Goal: Task Accomplishment & Management: Complete application form

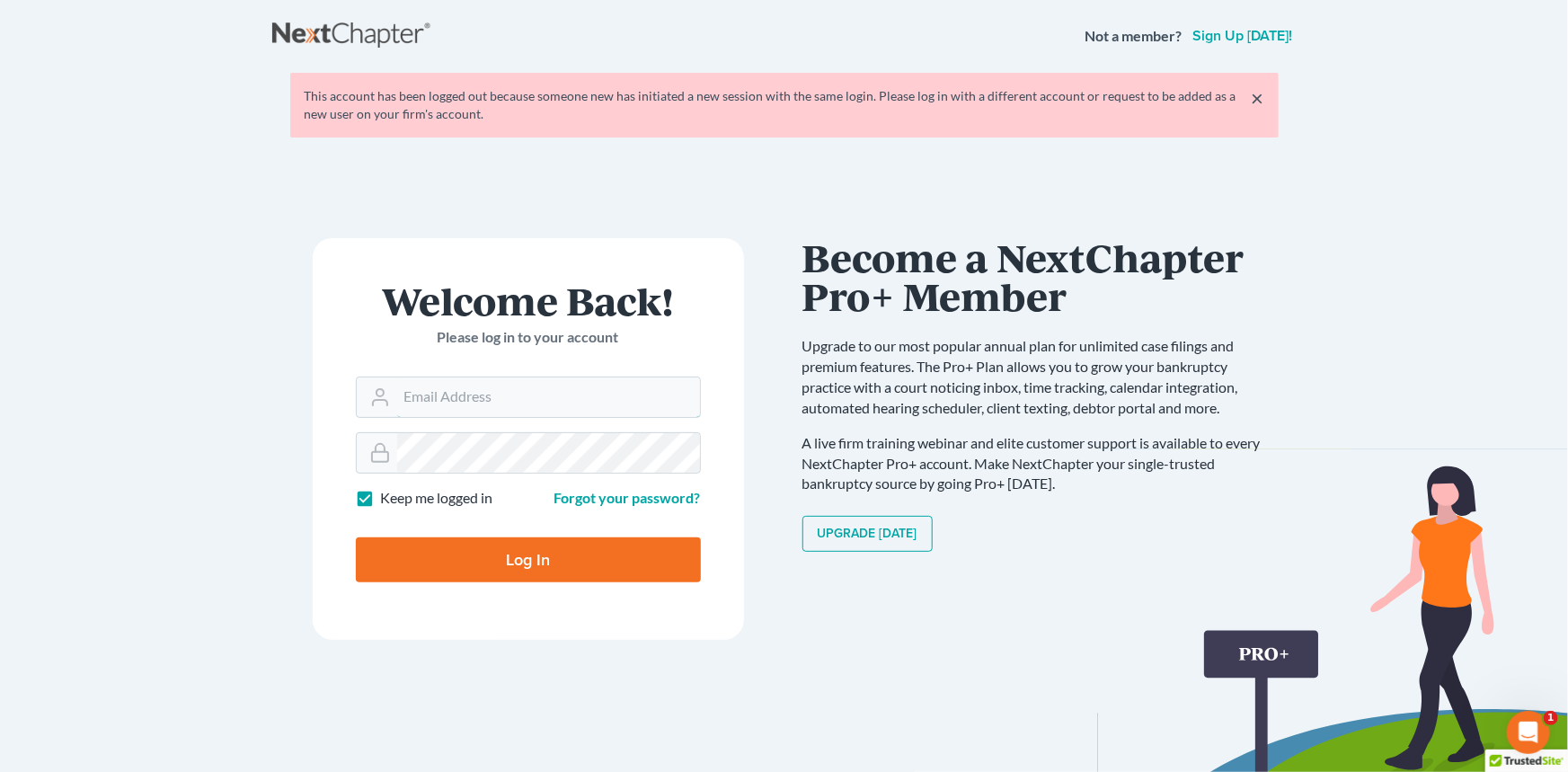
type input "[EMAIL_ADDRESS][DOMAIN_NAME]"
click at [478, 558] on input "Log In" at bounding box center [528, 560] width 345 height 45
type input "Thinking..."
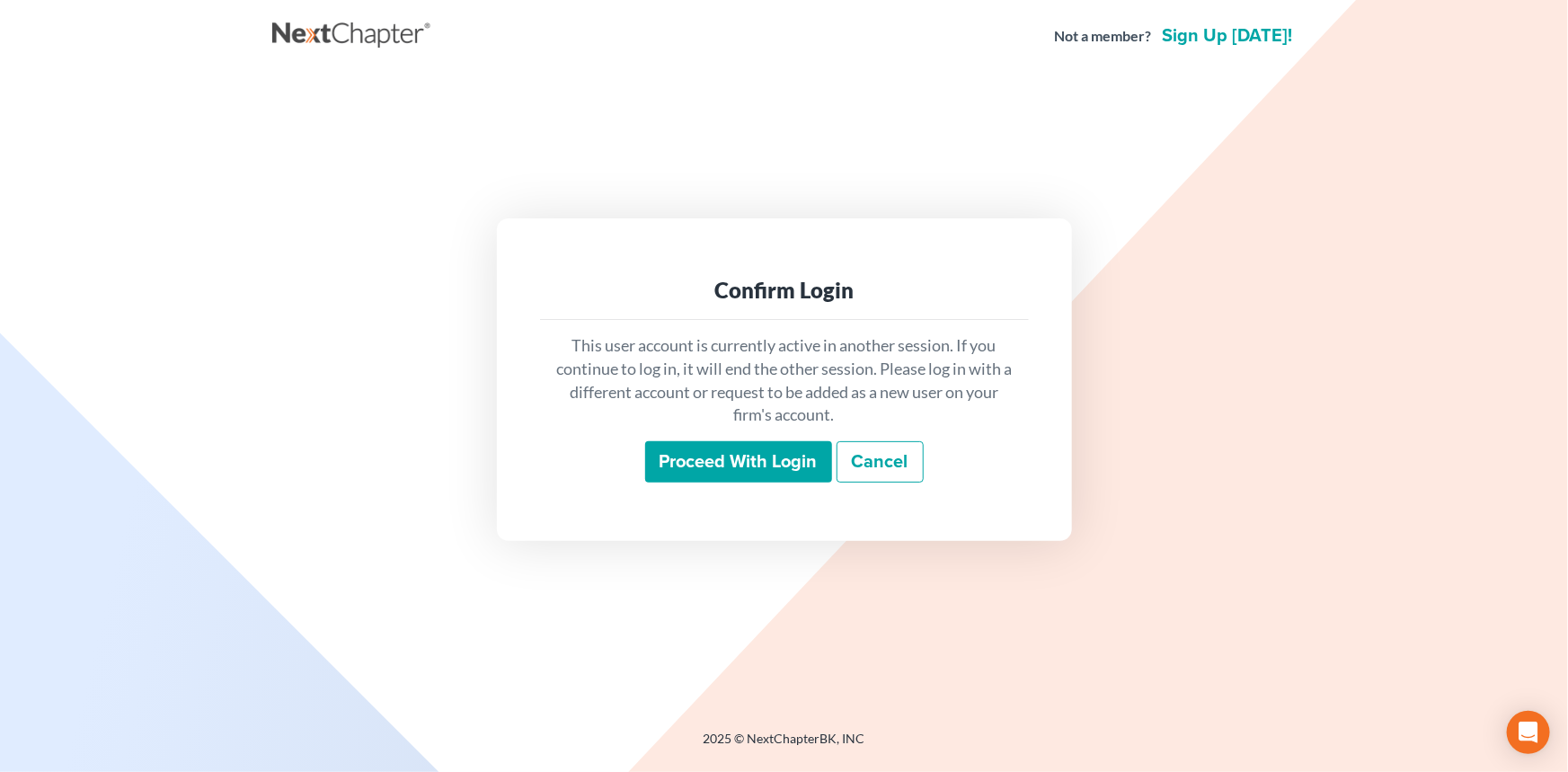
click at [723, 485] on div "This user account is currently active in another session. If you continue to lo…" at bounding box center [784, 408] width 489 height 177
click at [727, 477] on input "Proceed with login" at bounding box center [738, 462] width 187 height 41
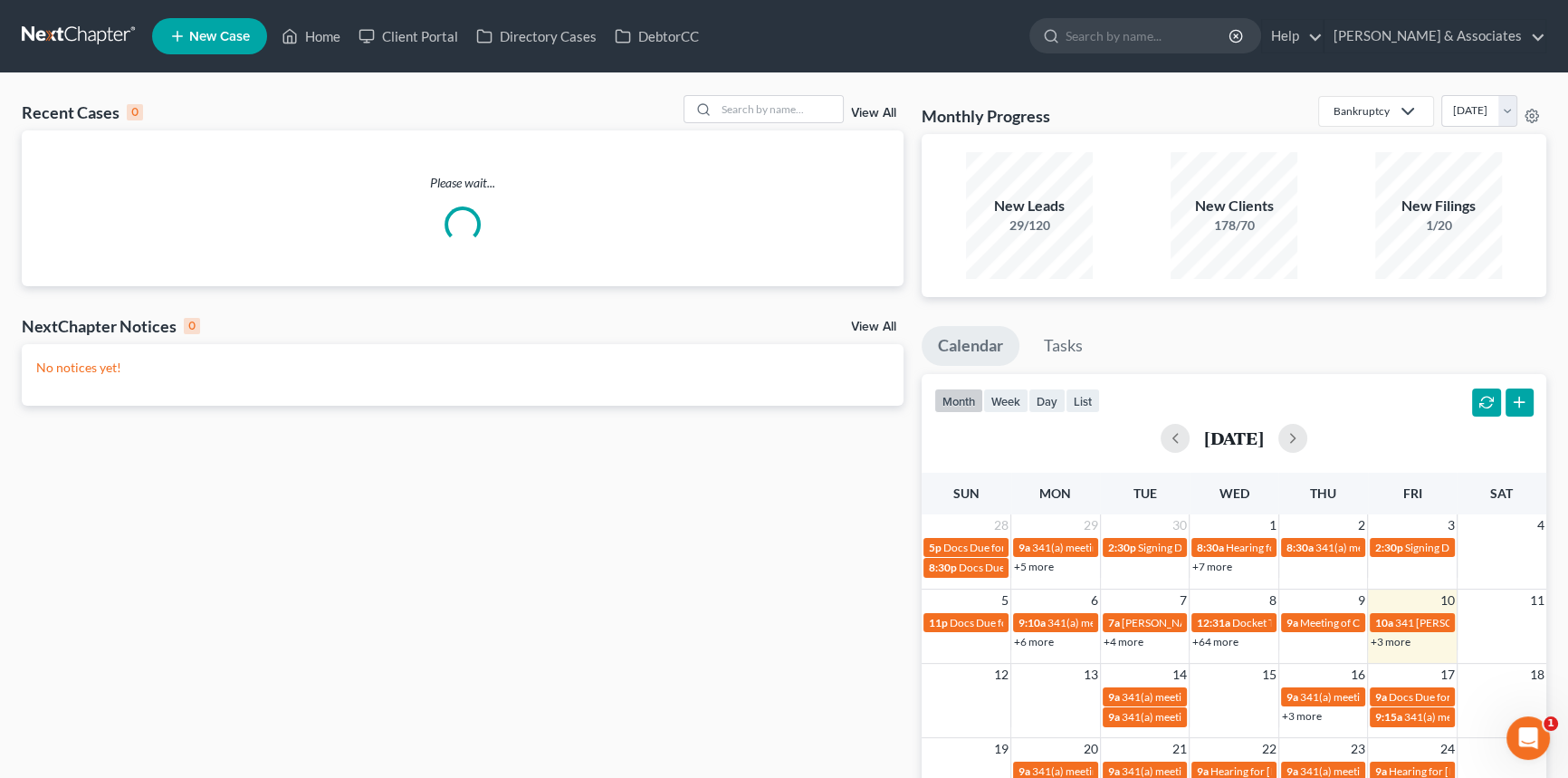
click at [846, 107] on div "View All" at bounding box center [794, 108] width 221 height 28
click at [868, 110] on link "View All" at bounding box center [873, 112] width 45 height 13
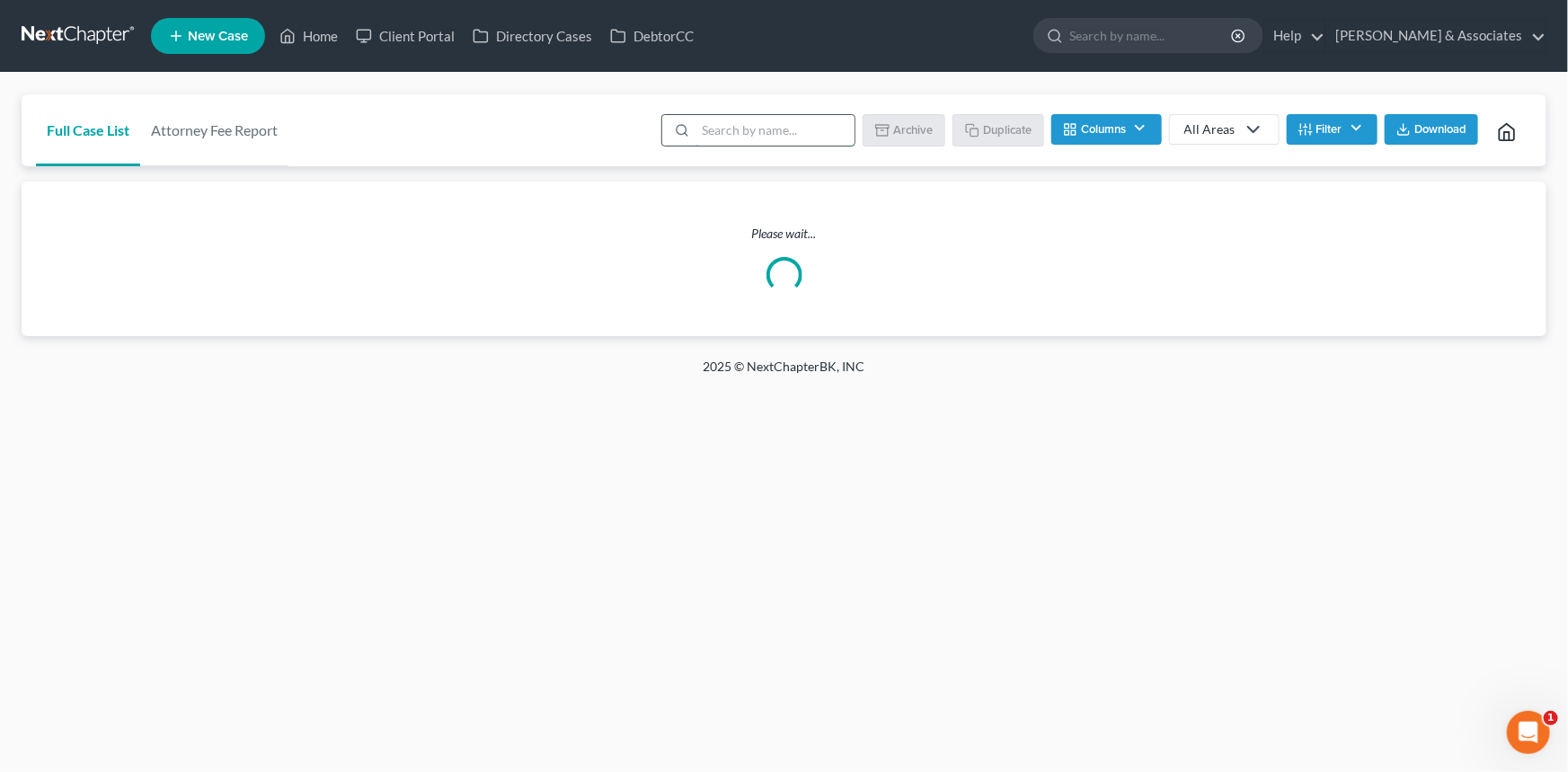
click at [771, 133] on input "search" at bounding box center [776, 131] width 159 height 31
click at [1314, 129] on button "Filter" at bounding box center [1332, 130] width 91 height 31
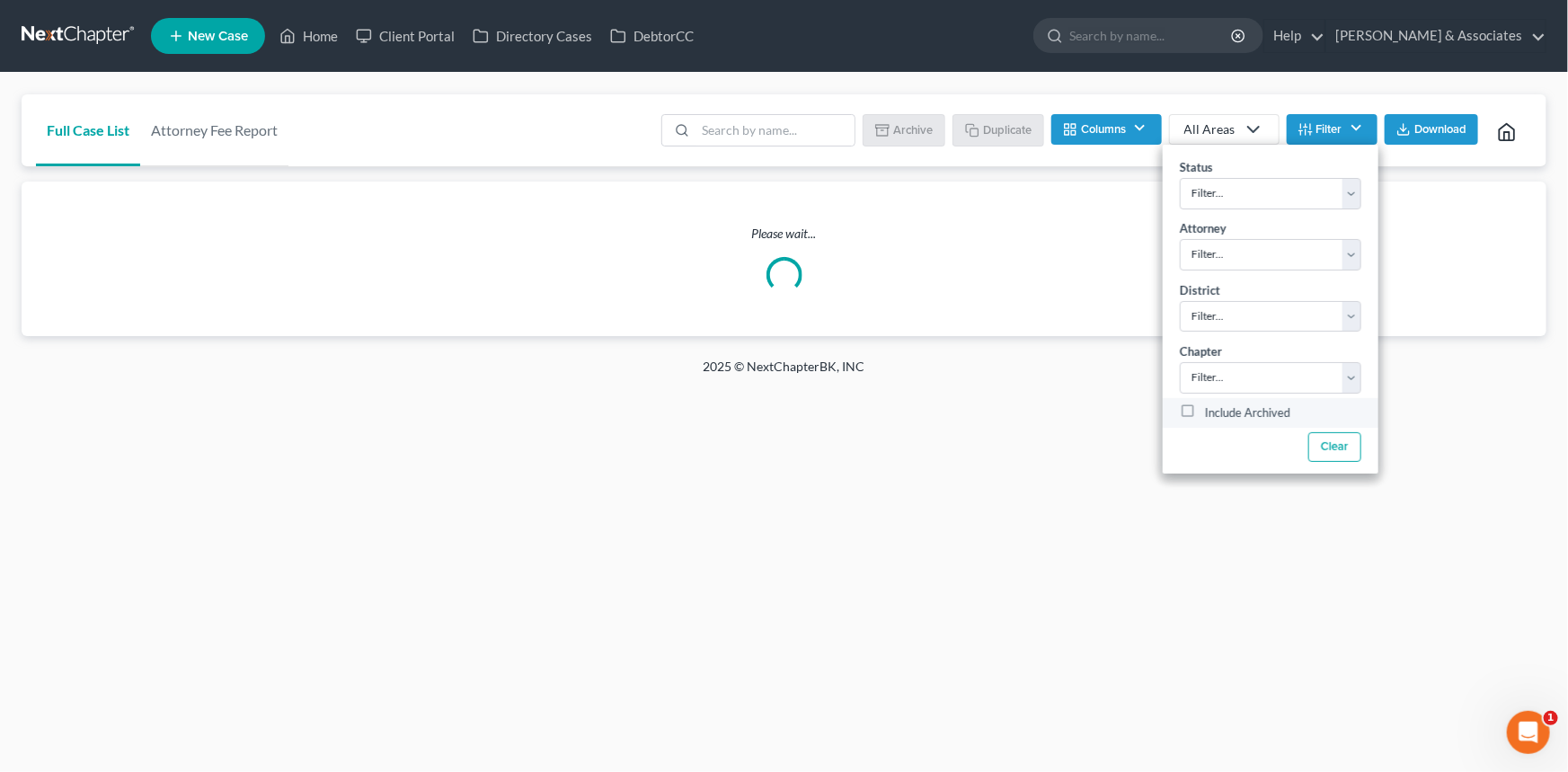
click at [1241, 410] on label "Include Archived" at bounding box center [1247, 413] width 85 height 21
click at [1224, 410] on input "Include Archived" at bounding box center [1218, 408] width 12 height 12
checkbox input "true"
click at [760, 132] on input "search" at bounding box center [776, 131] width 159 height 31
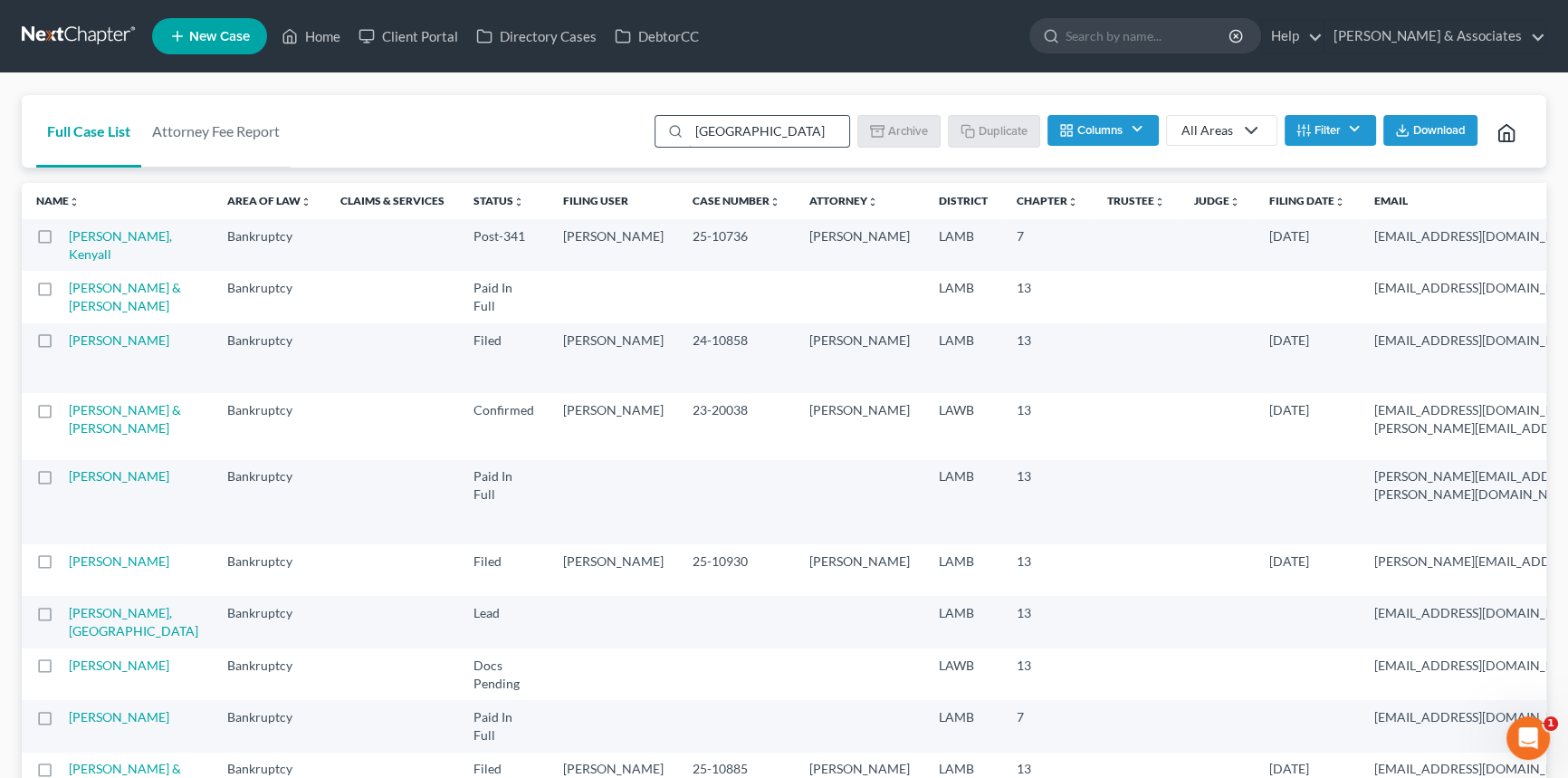
type input "sansbury"
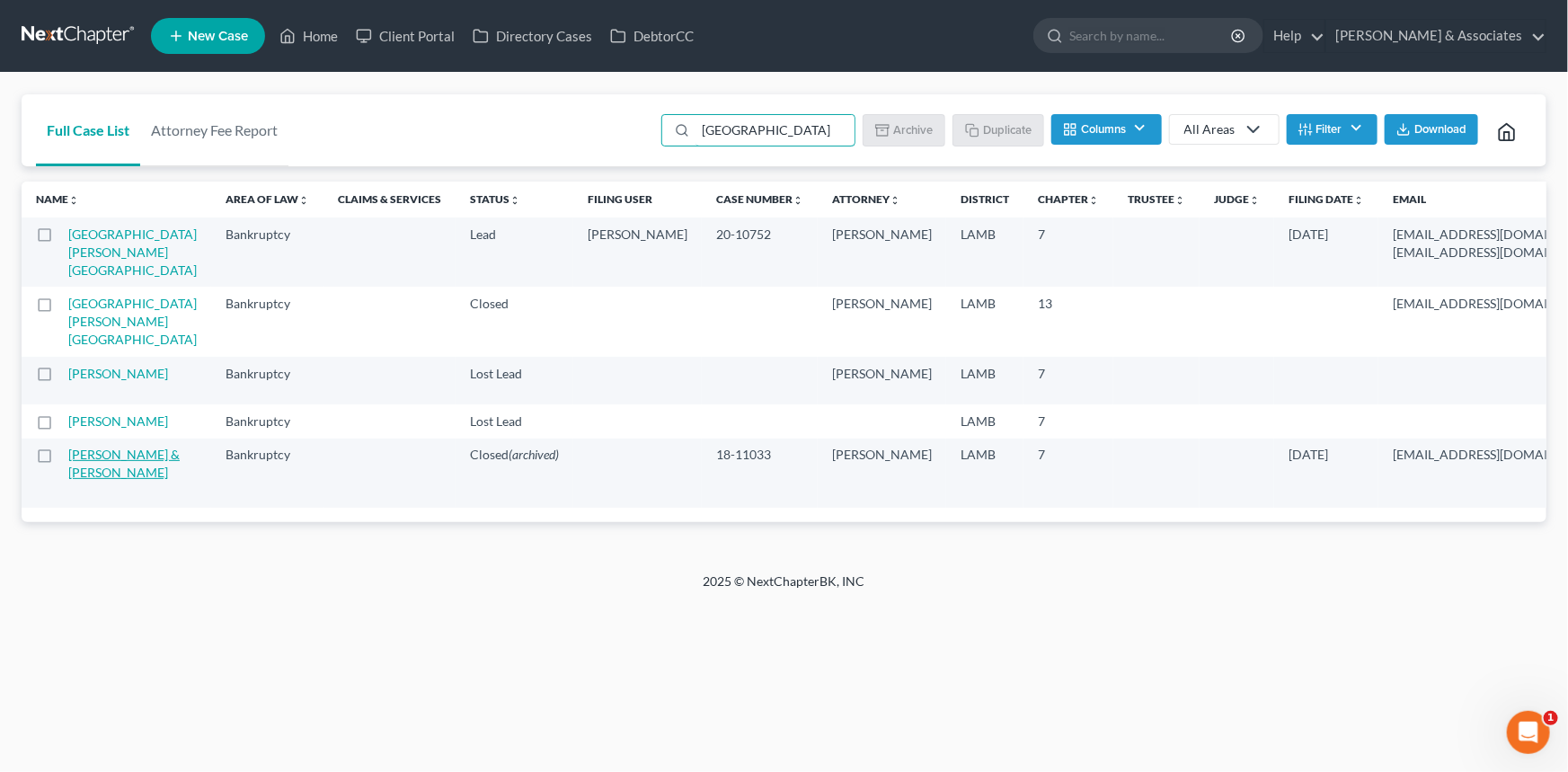
click at [87, 480] on link "Sansbury, Russell & Tina" at bounding box center [124, 463] width 111 height 34
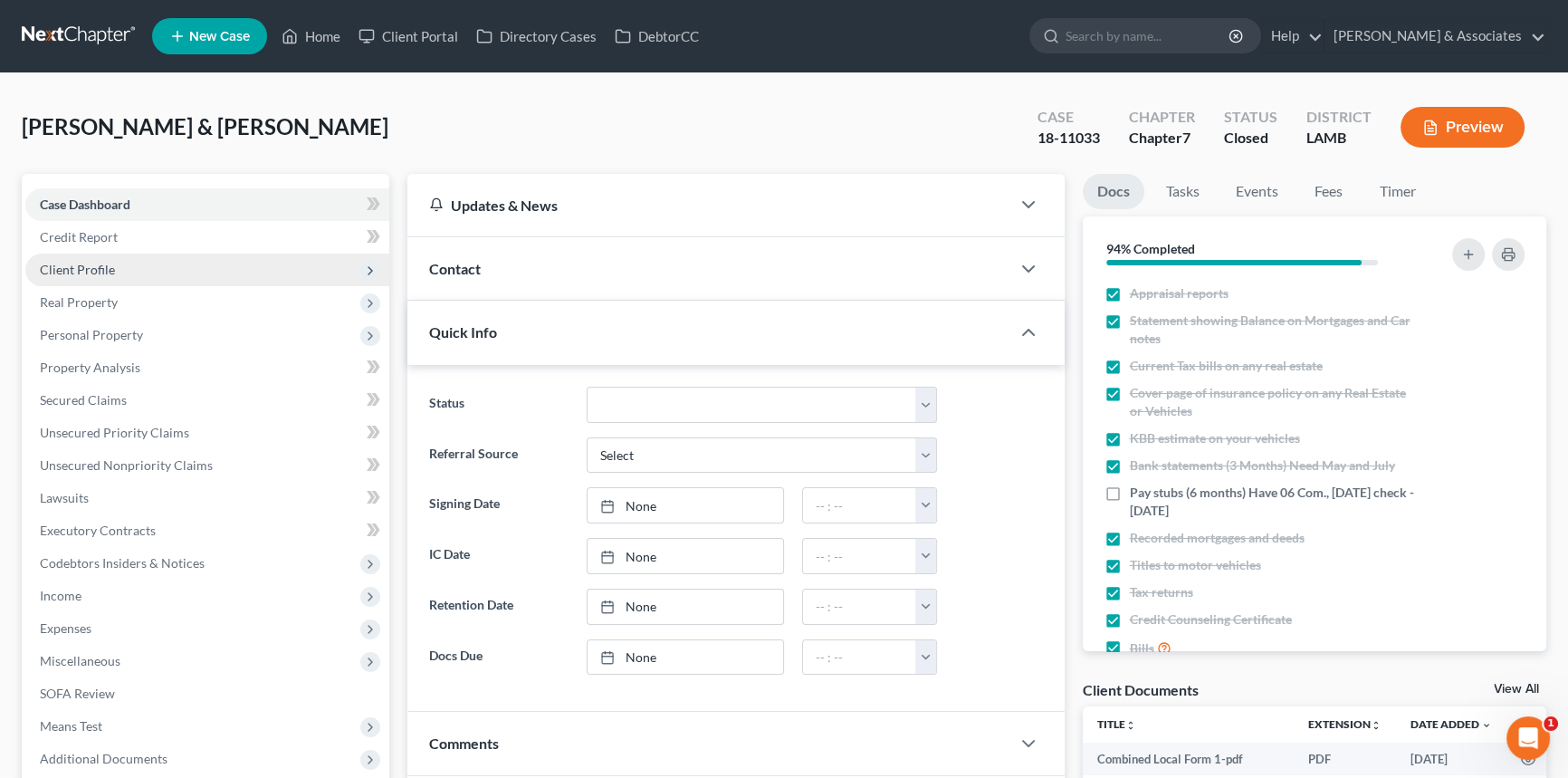
click at [177, 272] on span "Client Profile" at bounding box center [207, 270] width 364 height 33
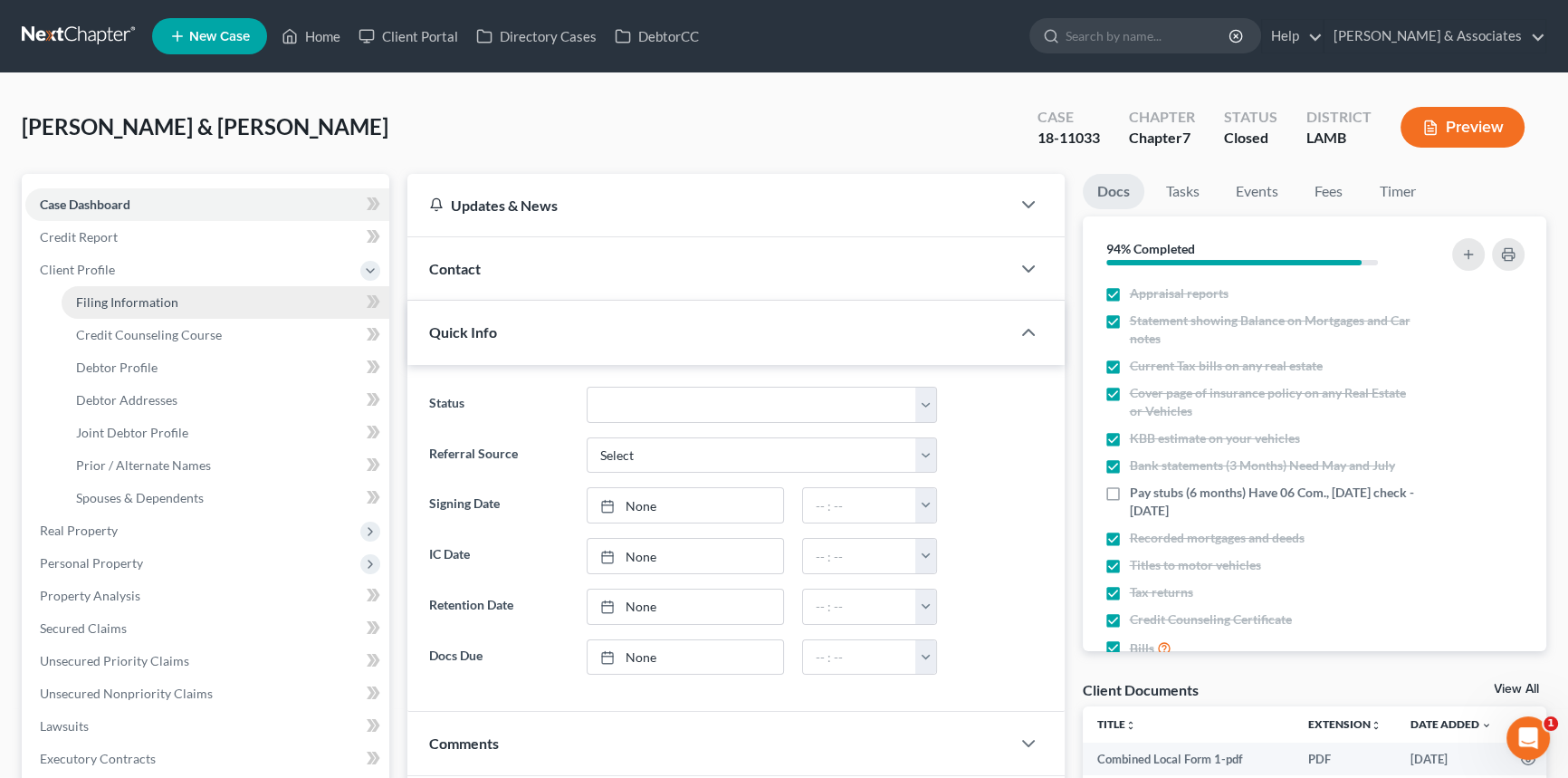
click at [171, 291] on link "Filing Information" at bounding box center [225, 303] width 328 height 33
select select "1"
select select "0"
select select "35"
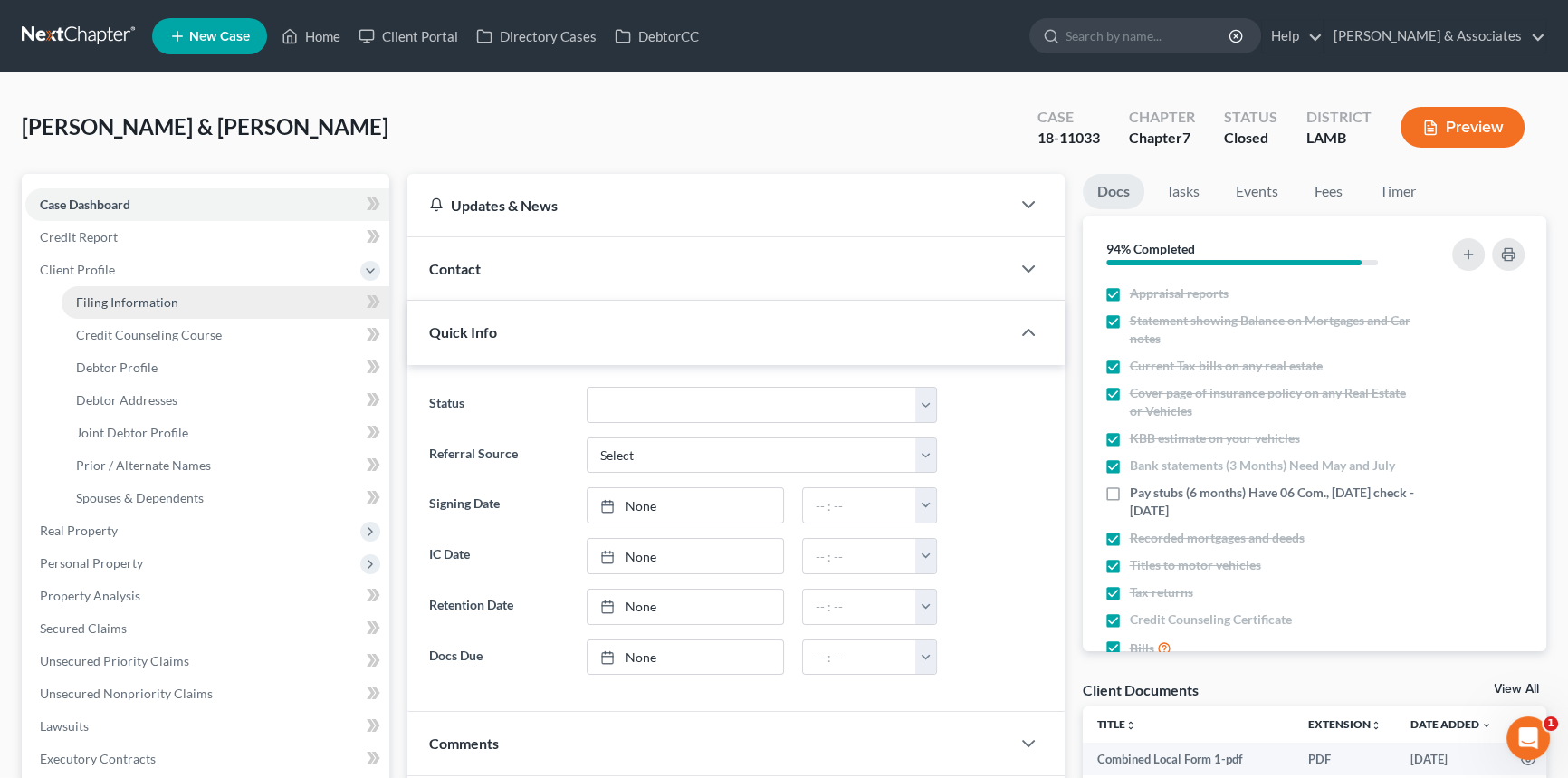
select select "0"
select select "19"
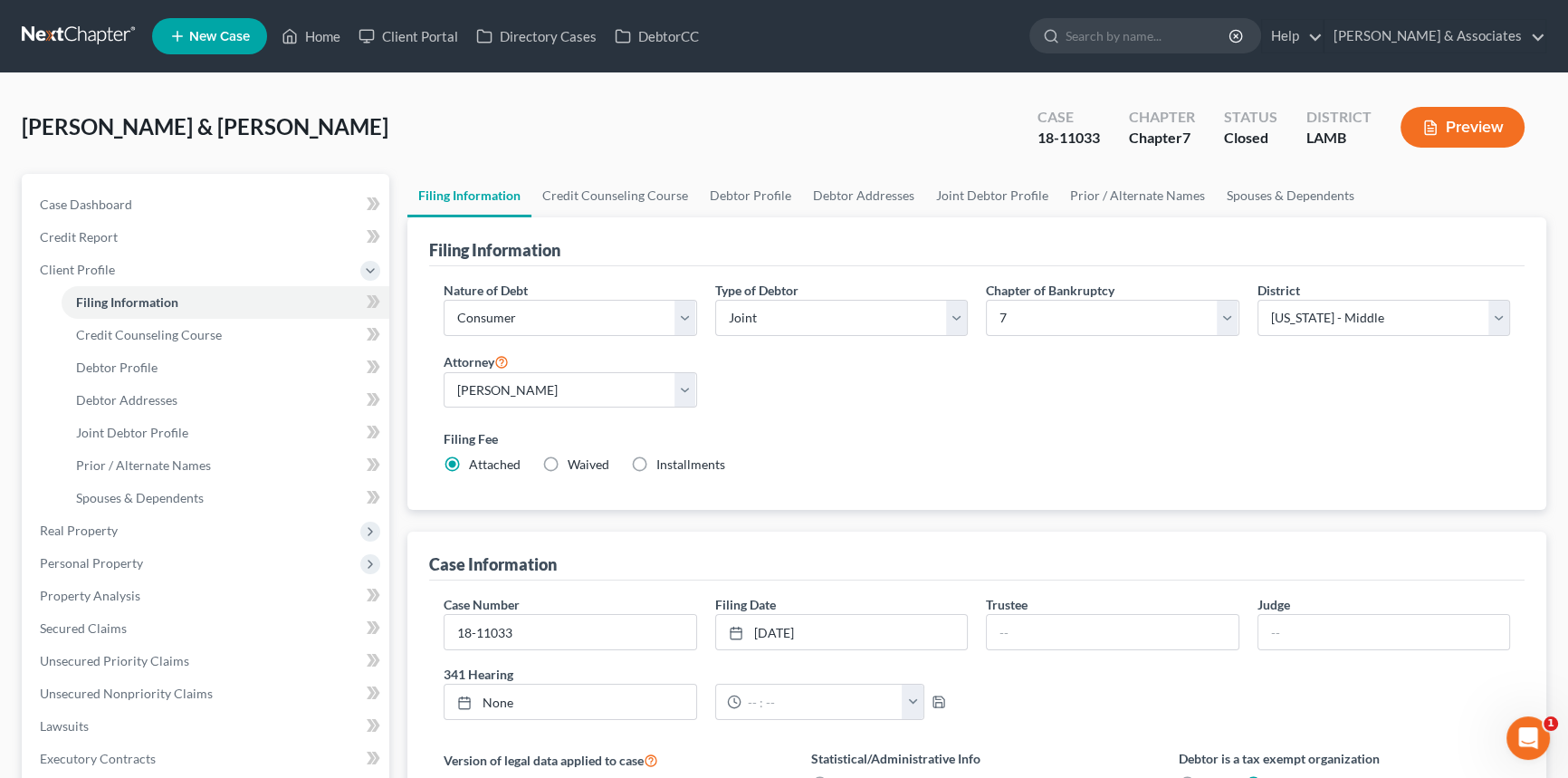
click at [25, 31] on link at bounding box center [79, 37] width 116 height 33
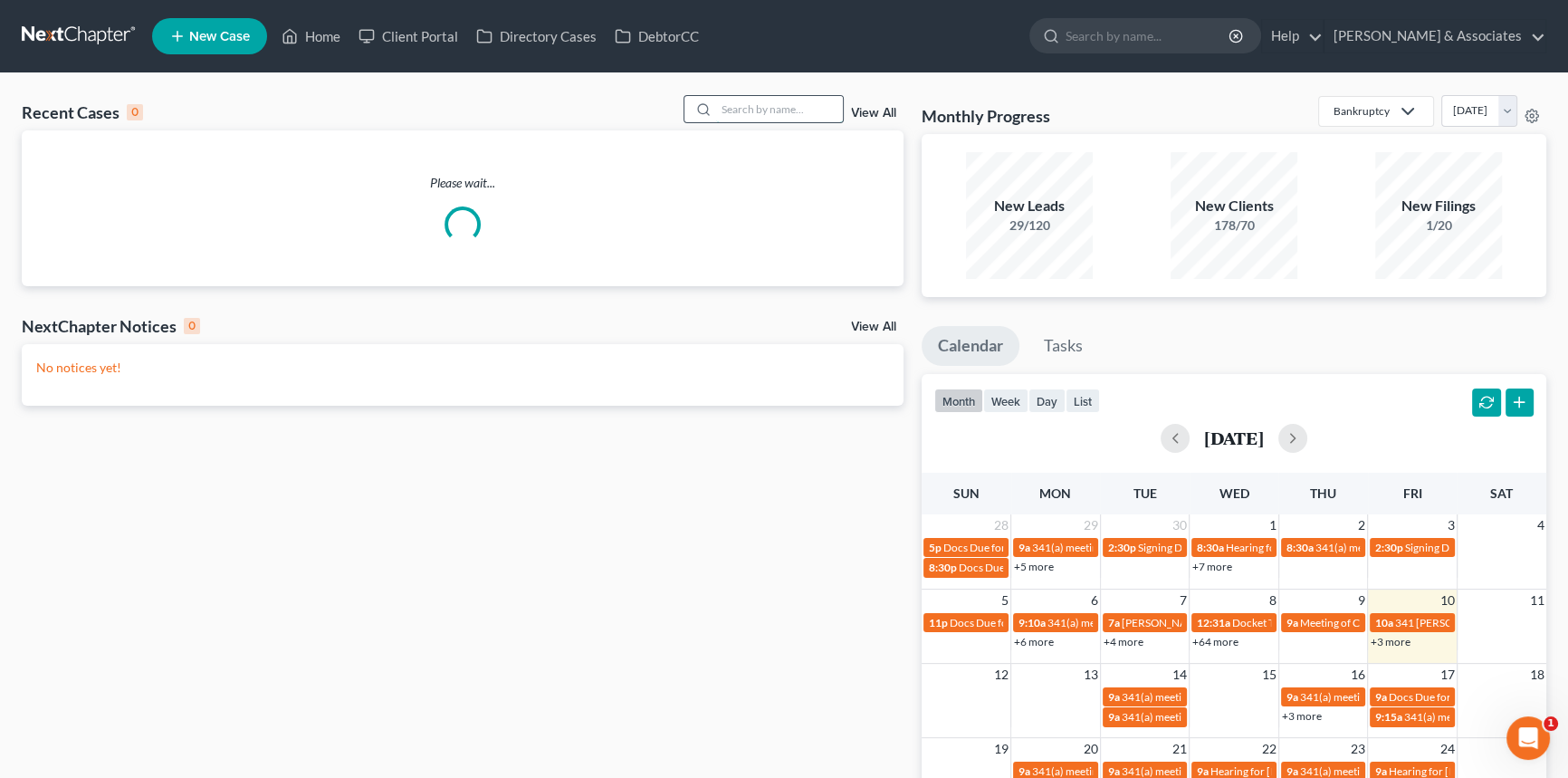
click at [764, 106] on input "search" at bounding box center [779, 108] width 127 height 26
type input "keny"
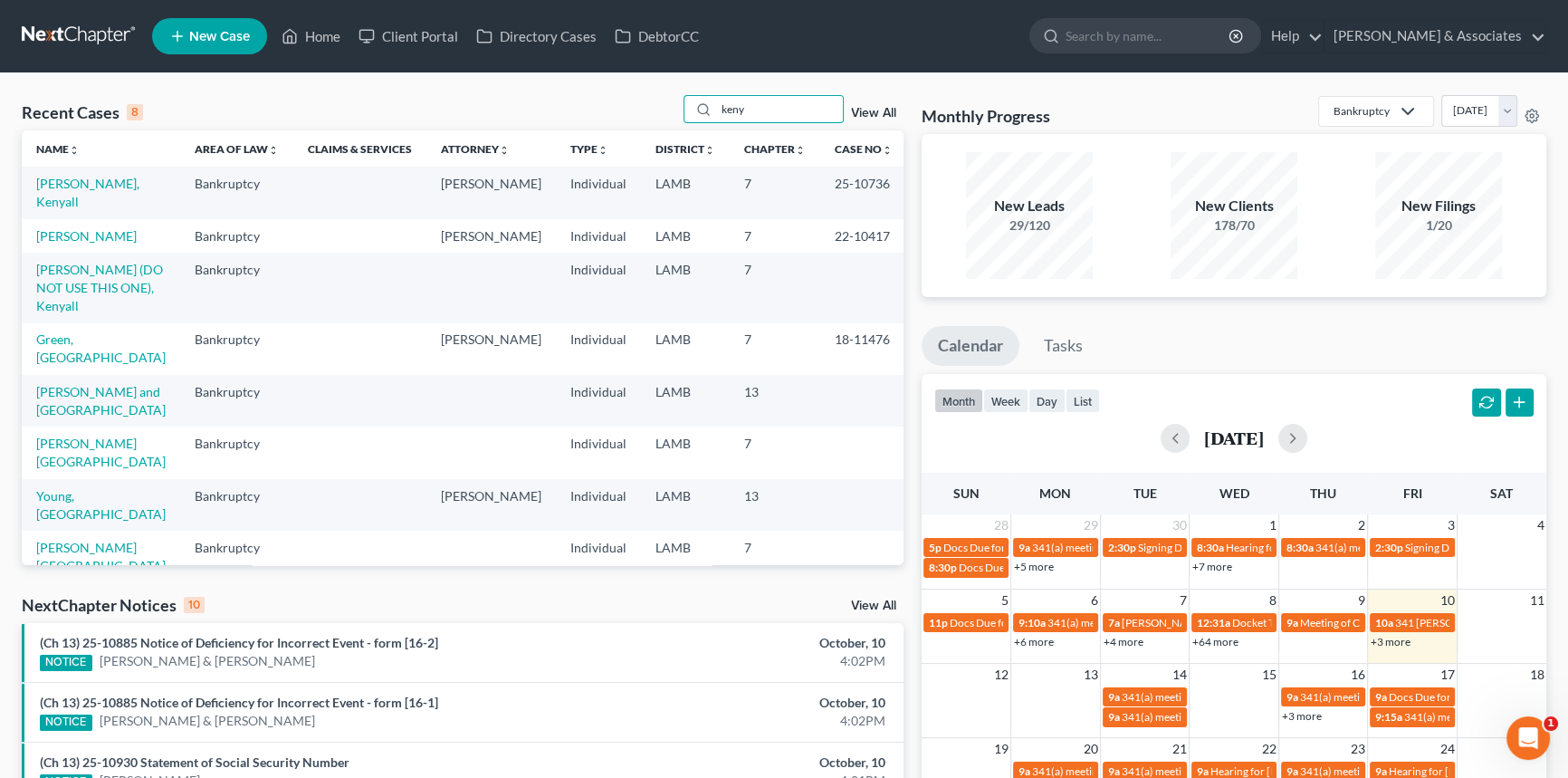
click at [106, 175] on td "[PERSON_NAME], Kenyall" at bounding box center [101, 192] width 159 height 51
click at [72, 179] on link "Williams, Kenyall" at bounding box center [87, 193] width 104 height 34
click at [800, 105] on input "keny" at bounding box center [779, 108] width 127 height 26
type input "\"
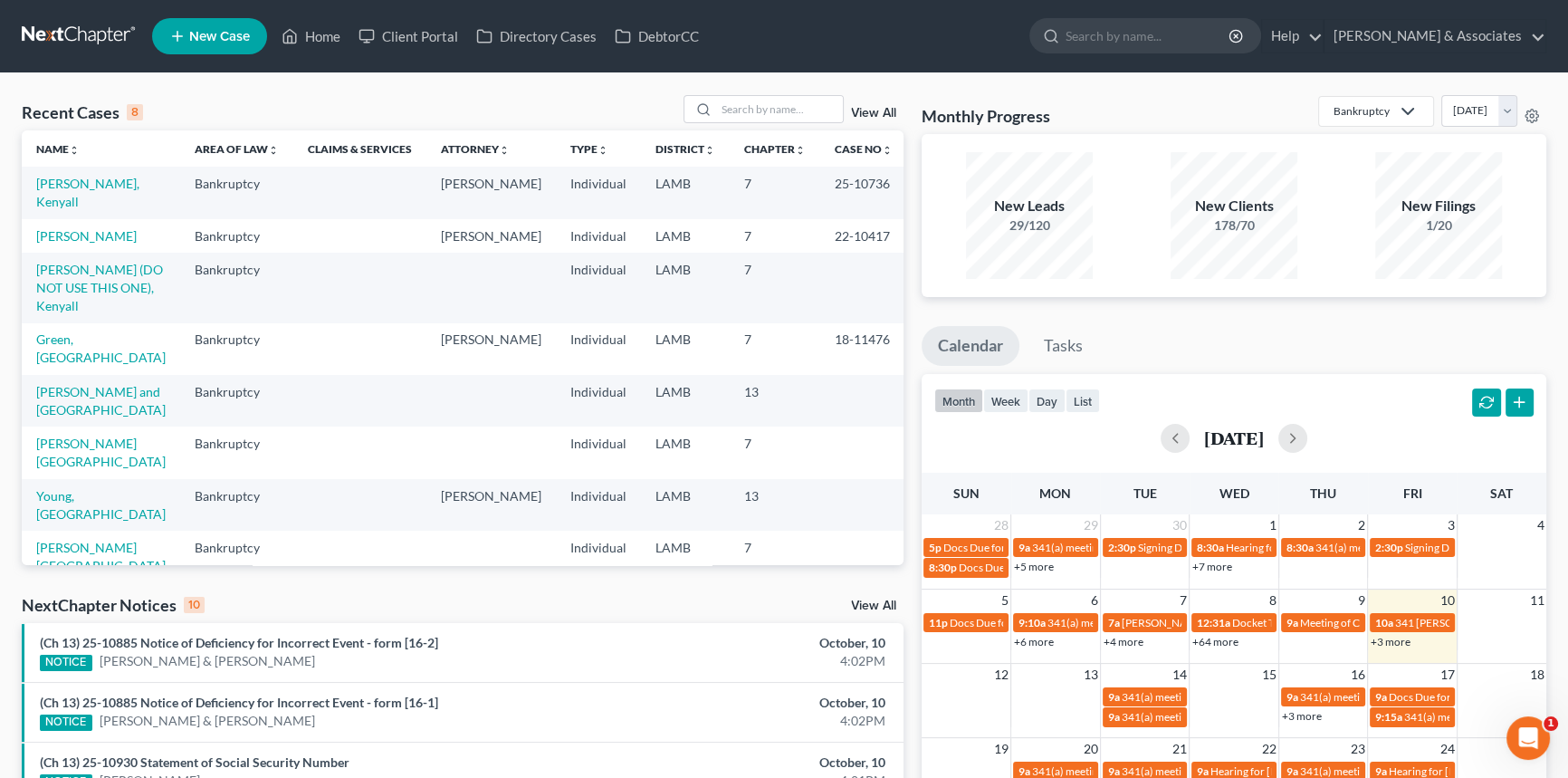
click at [614, 109] on div "Recent Cases 8 View All" at bounding box center [462, 112] width 882 height 36
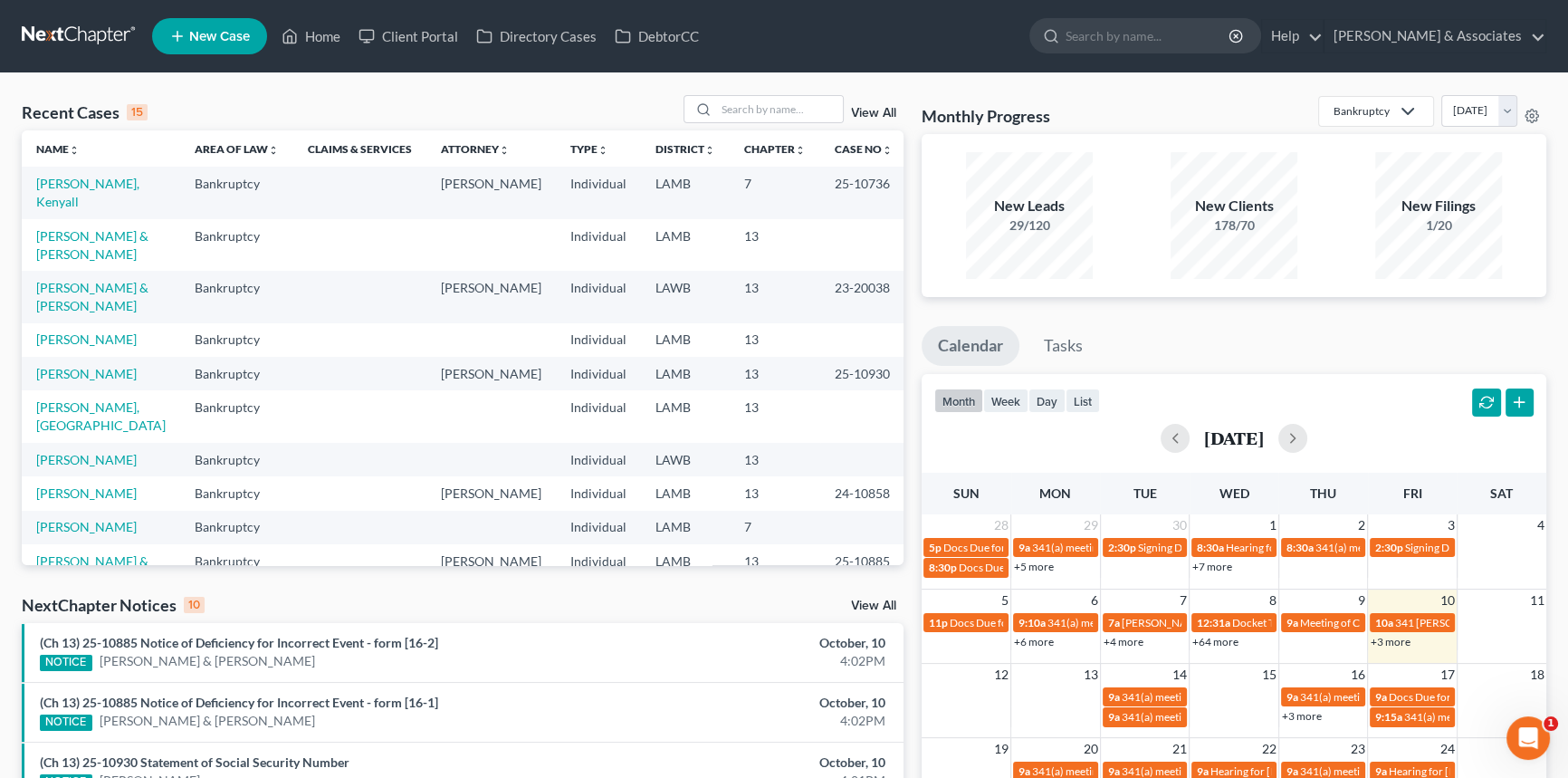
click at [652, 99] on div "Recent Cases 15 View All" at bounding box center [462, 112] width 882 height 36
click at [712, 107] on div at bounding box center [701, 108] width 33 height 26
click at [729, 109] on input "search" at bounding box center [779, 108] width 127 height 26
click at [707, 99] on div at bounding box center [701, 108] width 33 height 26
click at [716, 101] on input "search" at bounding box center [779, 108] width 127 height 26
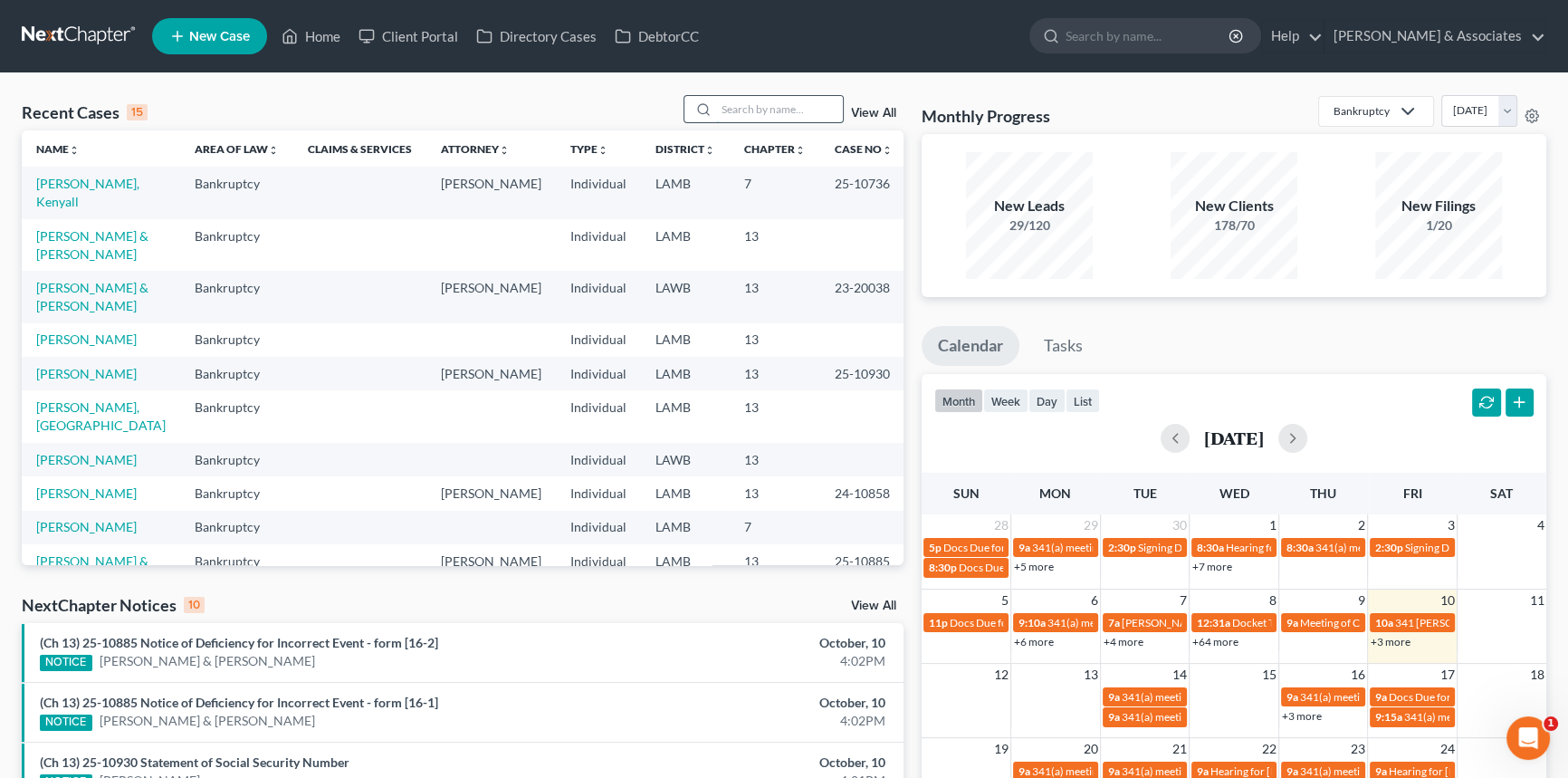
click at [769, 104] on input "search" at bounding box center [779, 108] width 127 height 26
click at [862, 109] on link "View All" at bounding box center [873, 112] width 45 height 13
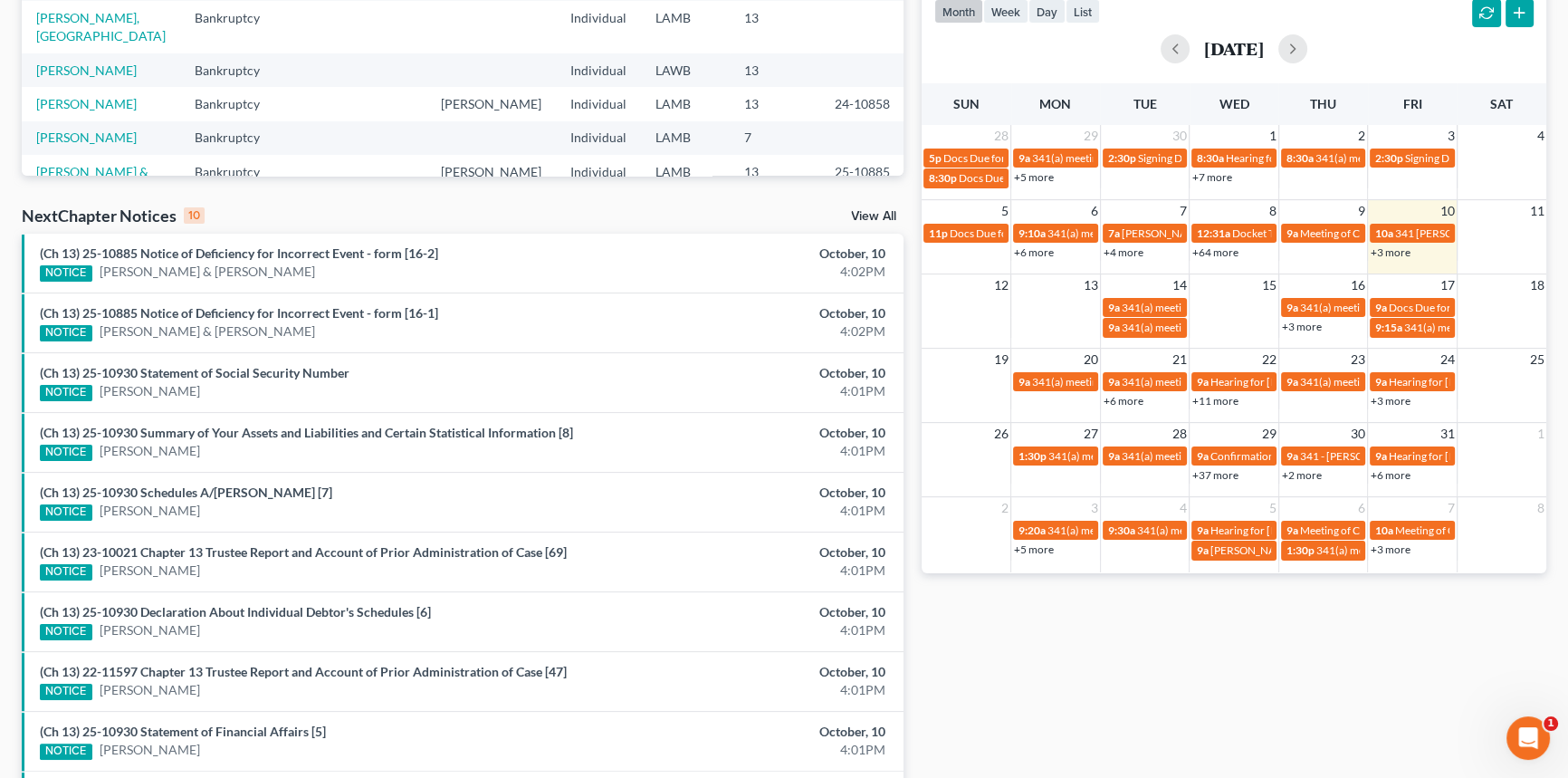
scroll to position [411, 0]
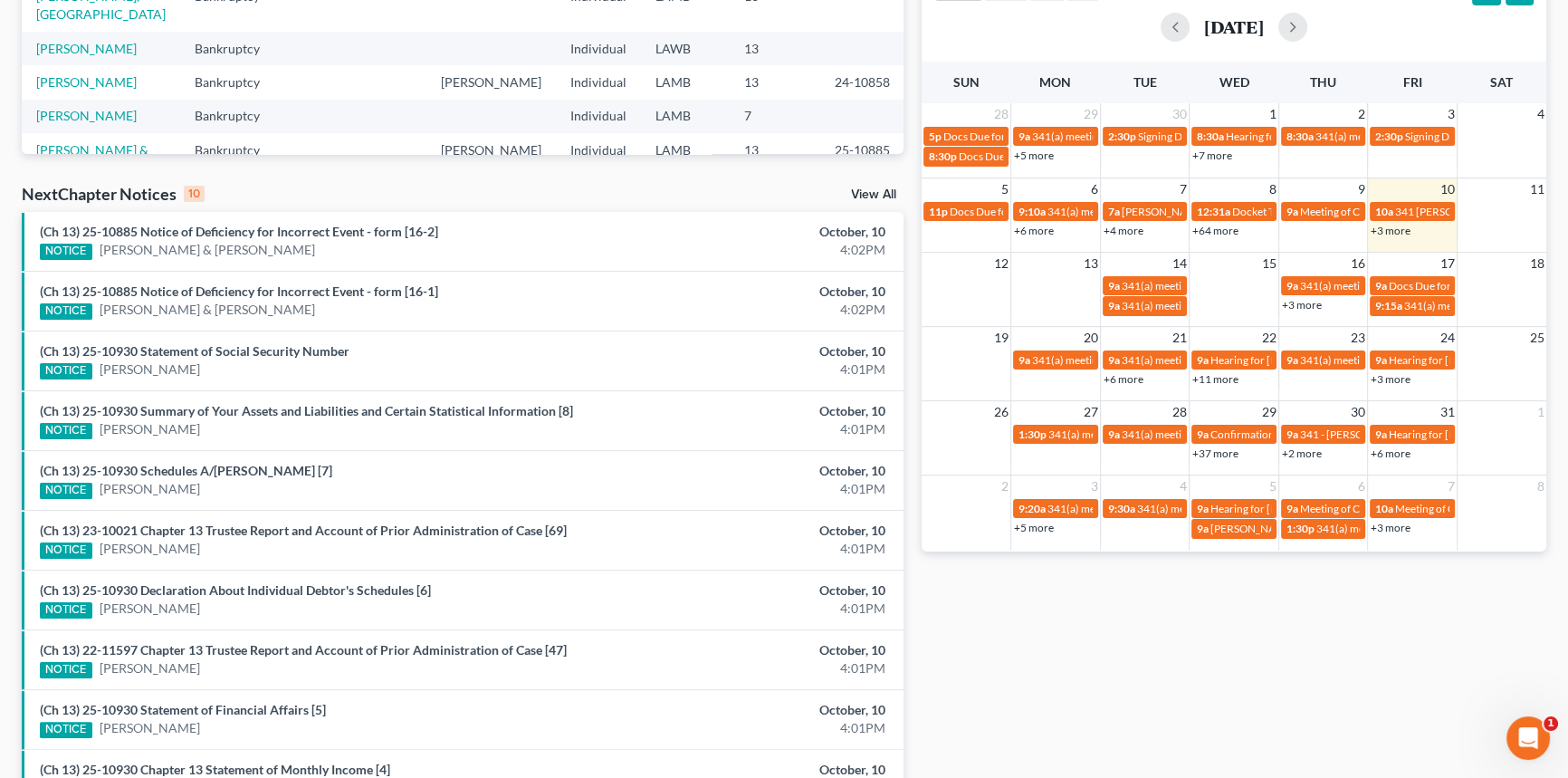
click at [1396, 231] on link "+3 more" at bounding box center [1390, 230] width 40 height 14
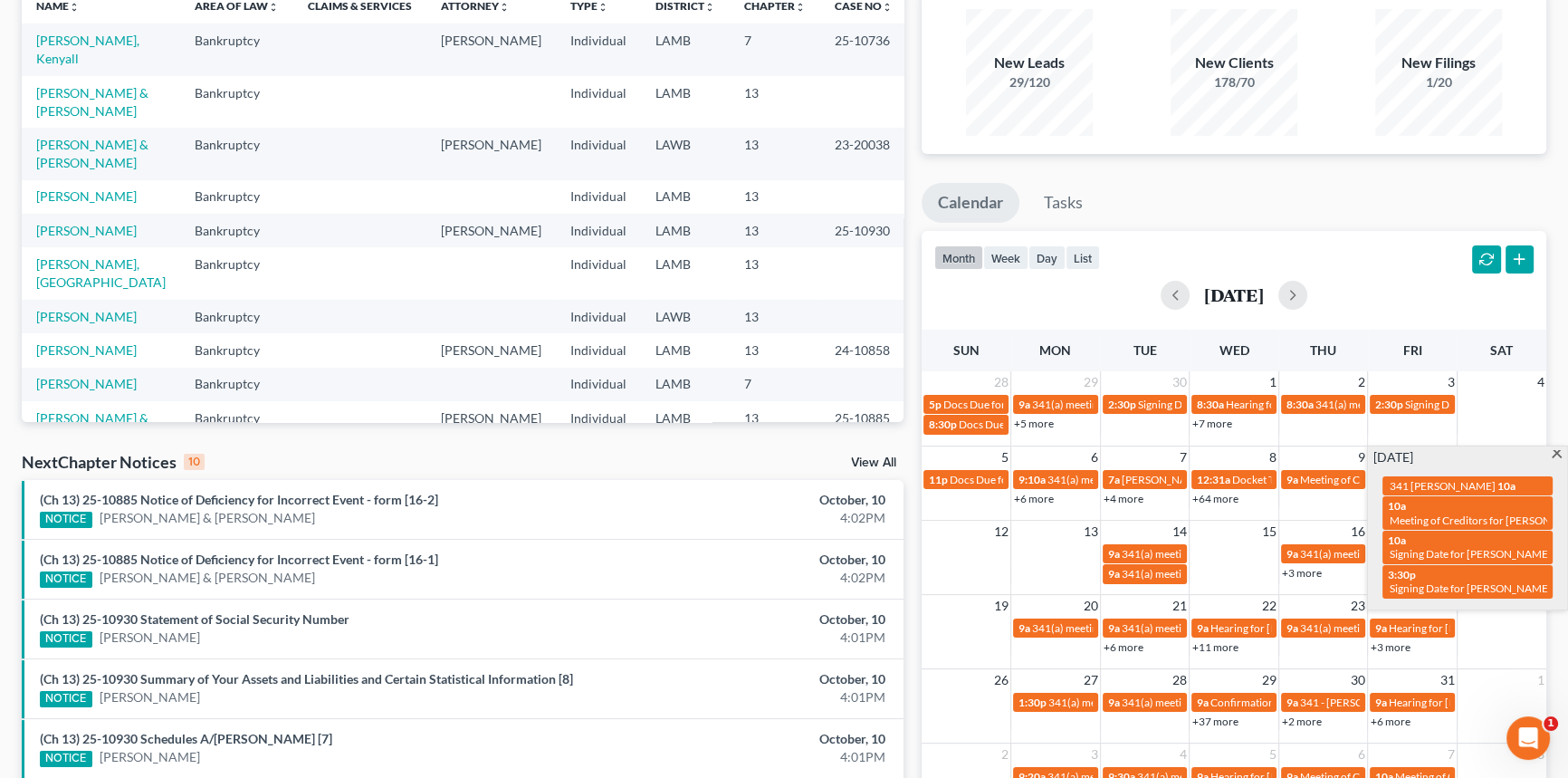
scroll to position [0, 0]
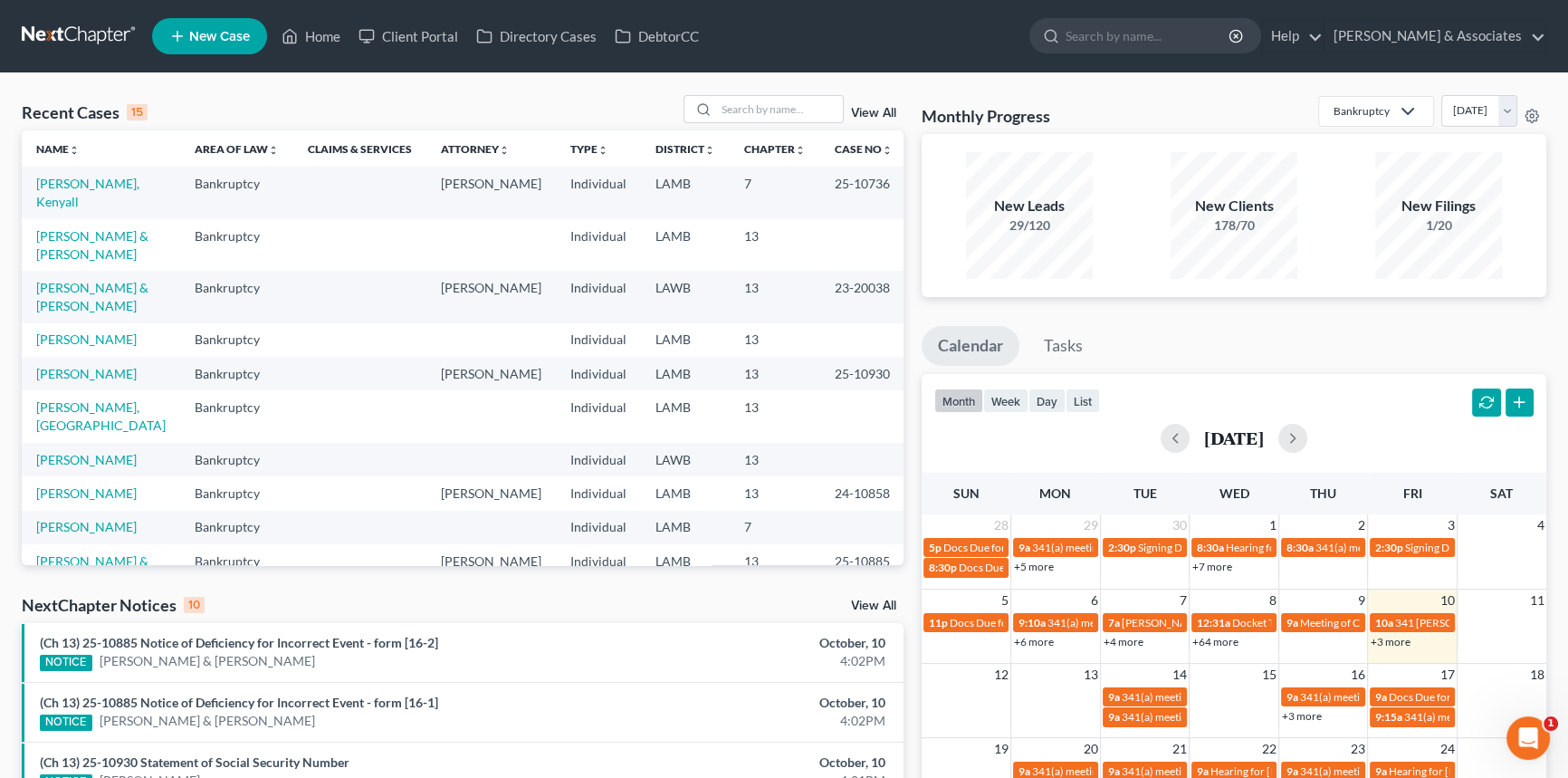
click at [1185, 300] on div "Monthly Progress Bankruptcy Bankruptcy Business Formation and Planning Collecti…" at bounding box center [1234, 672] width 643 height 1154
click at [770, 120] on input "search" at bounding box center [779, 108] width 127 height 26
type input "spiess"
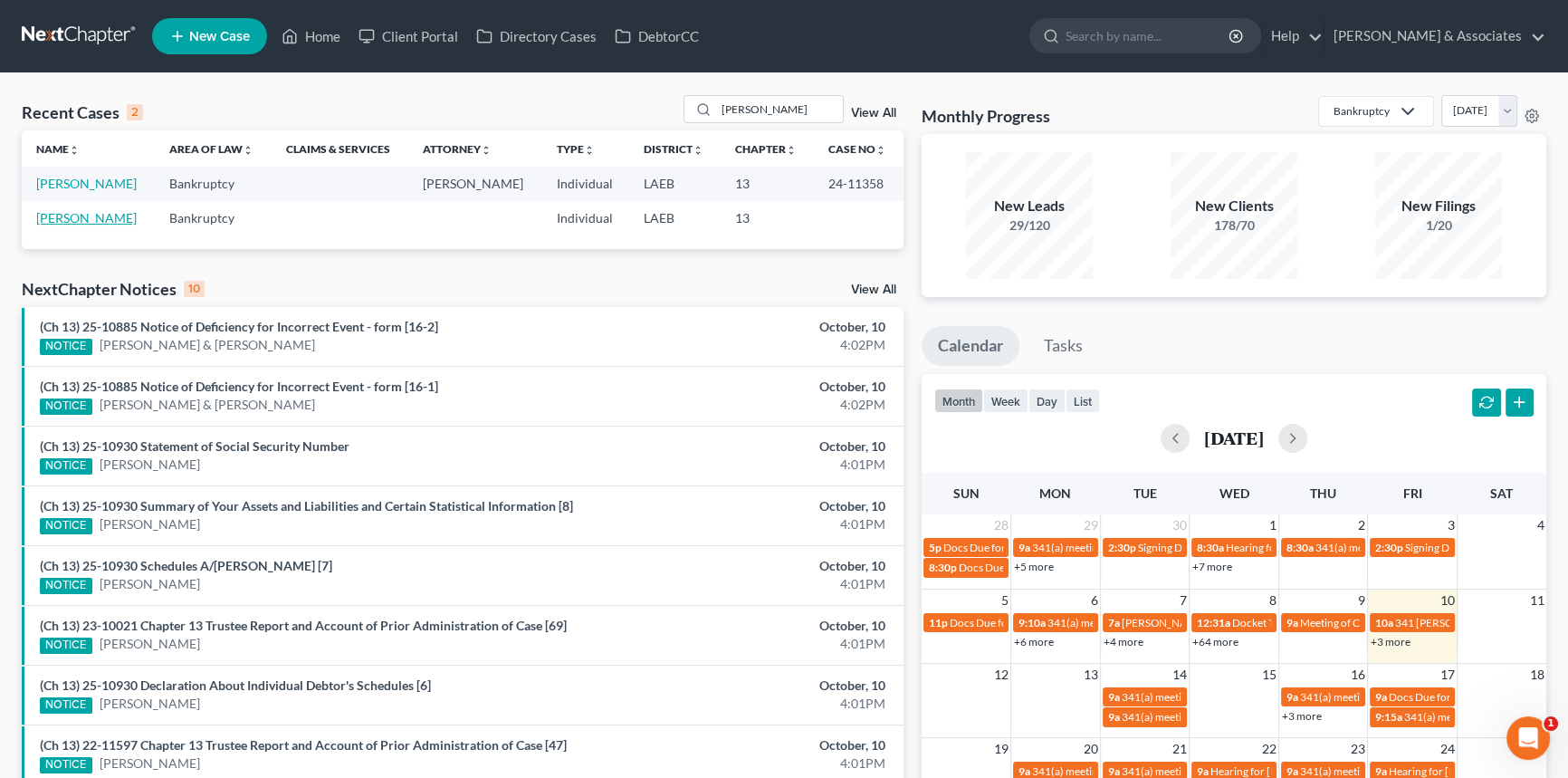
click at [70, 222] on link "[PERSON_NAME]" at bounding box center [86, 218] width 101 height 15
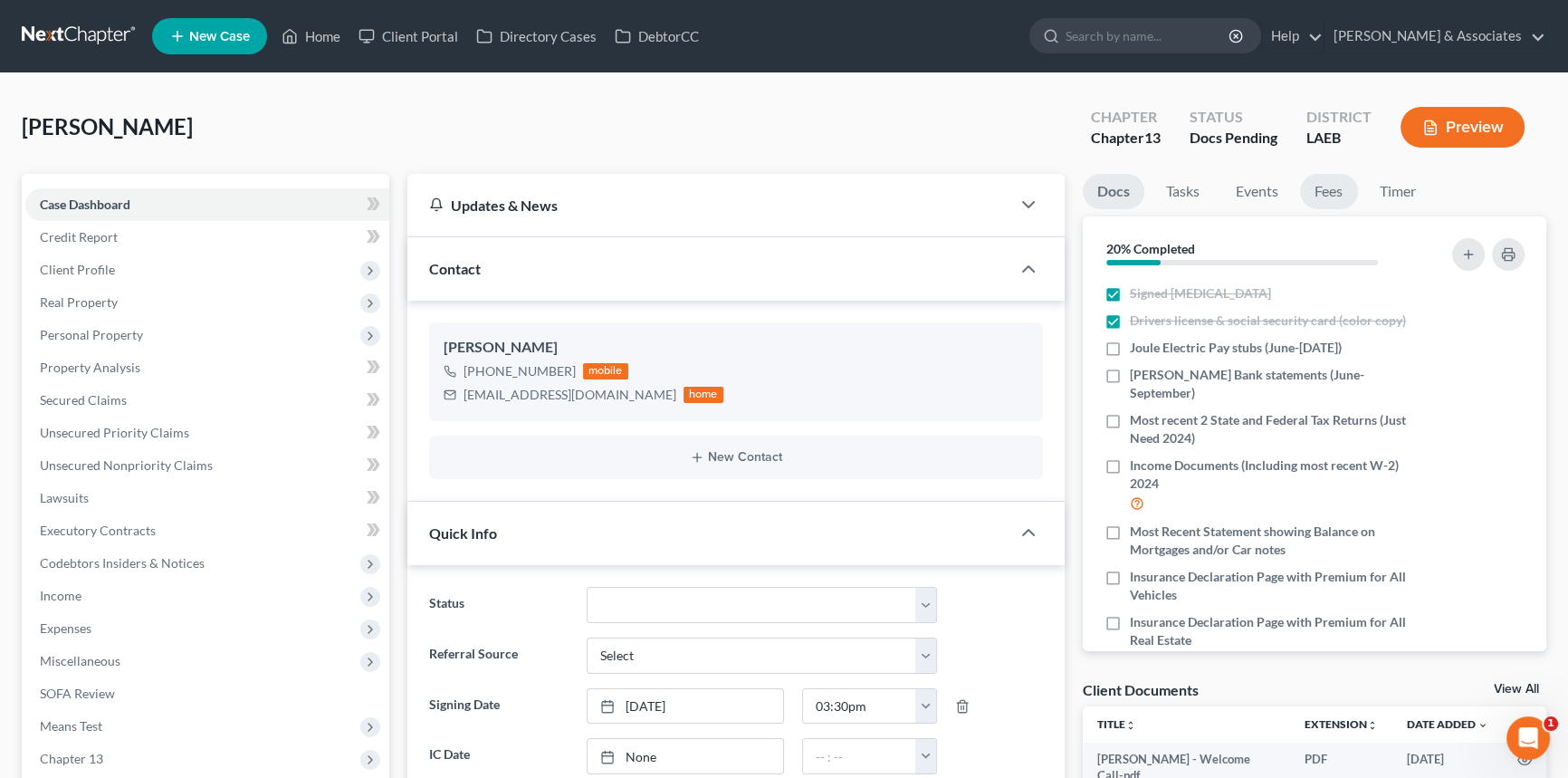
click at [1336, 191] on link "Fees" at bounding box center [1329, 192] width 58 height 36
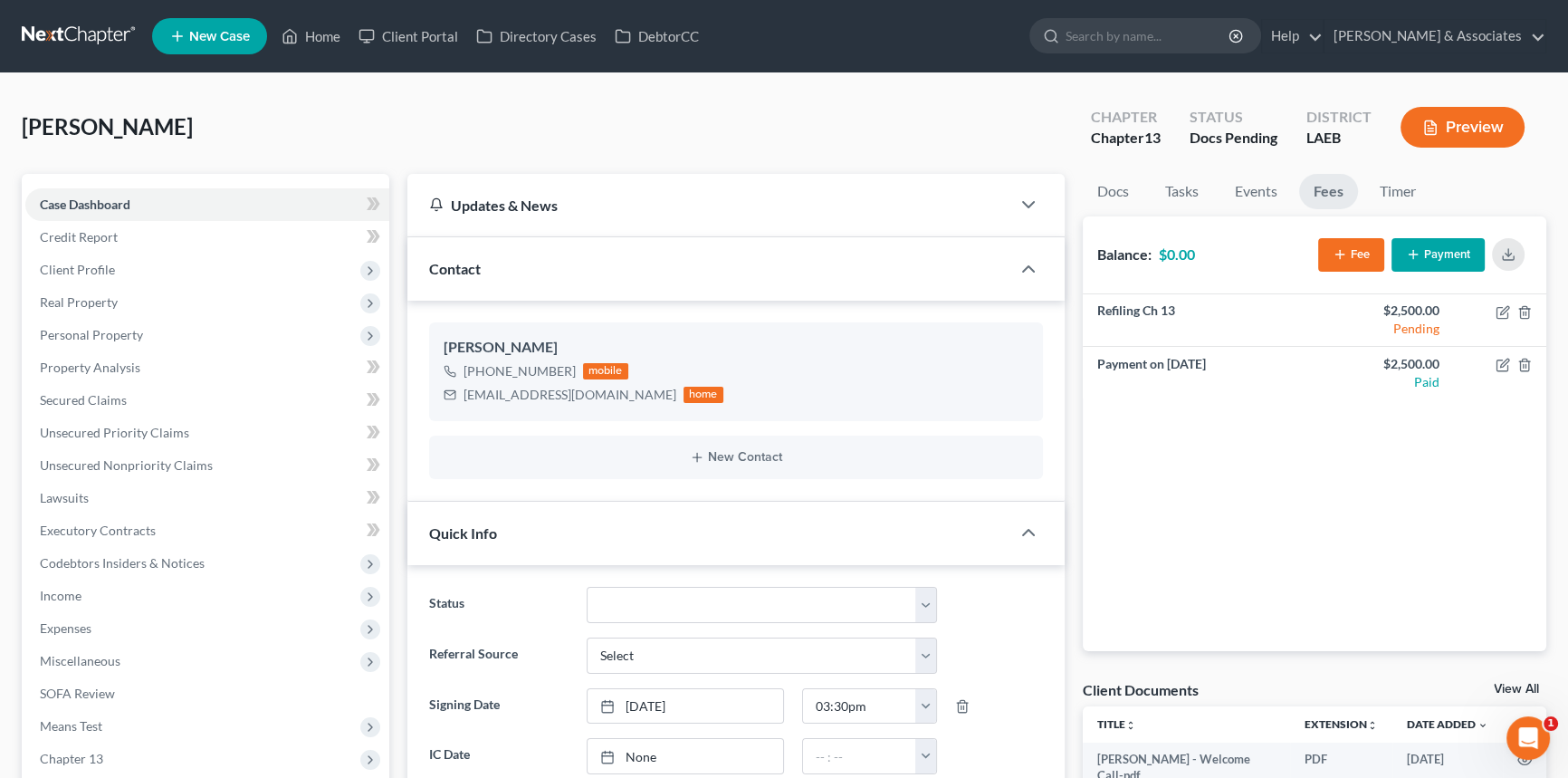
click at [613, 155] on div "Spiess, James Upgraded Chapter Chapter 13 Status Docs Pending District LAEB Pre…" at bounding box center [784, 134] width 1524 height 78
drag, startPoint x: 100, startPoint y: 13, endPoint x: 96, endPoint y: 26, distance: 13.6
click at [100, 13] on nav "Home New Case Client Portal Directory Cases DebtorCC Diment & Associates postp@…" at bounding box center [784, 36] width 1568 height 73
click at [94, 29] on link at bounding box center [79, 37] width 116 height 33
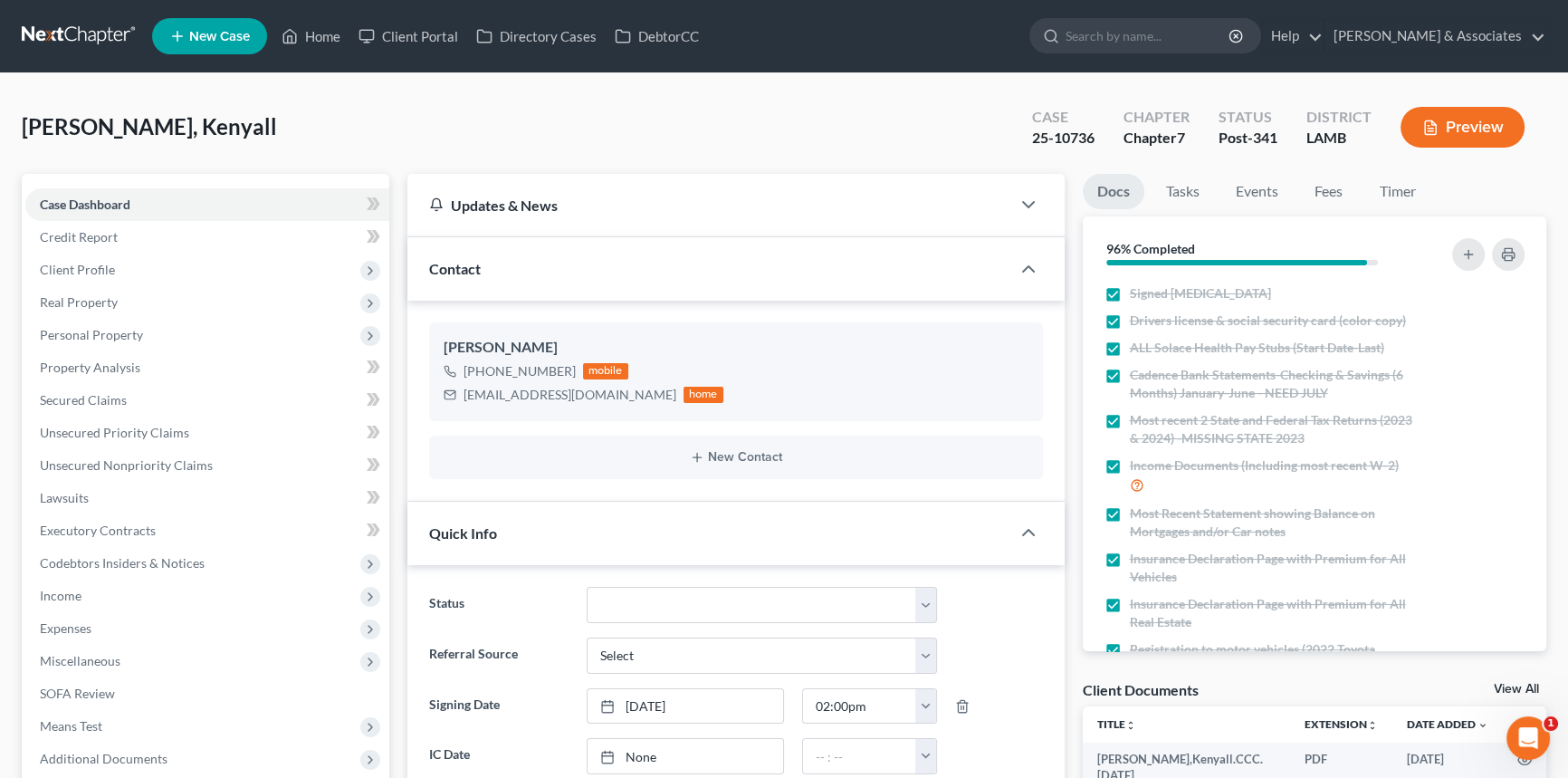
scroll to position [1071, 0]
click at [158, 268] on span "Client Profile" at bounding box center [207, 270] width 364 height 33
click at [1254, 202] on link "Events" at bounding box center [1257, 192] width 72 height 36
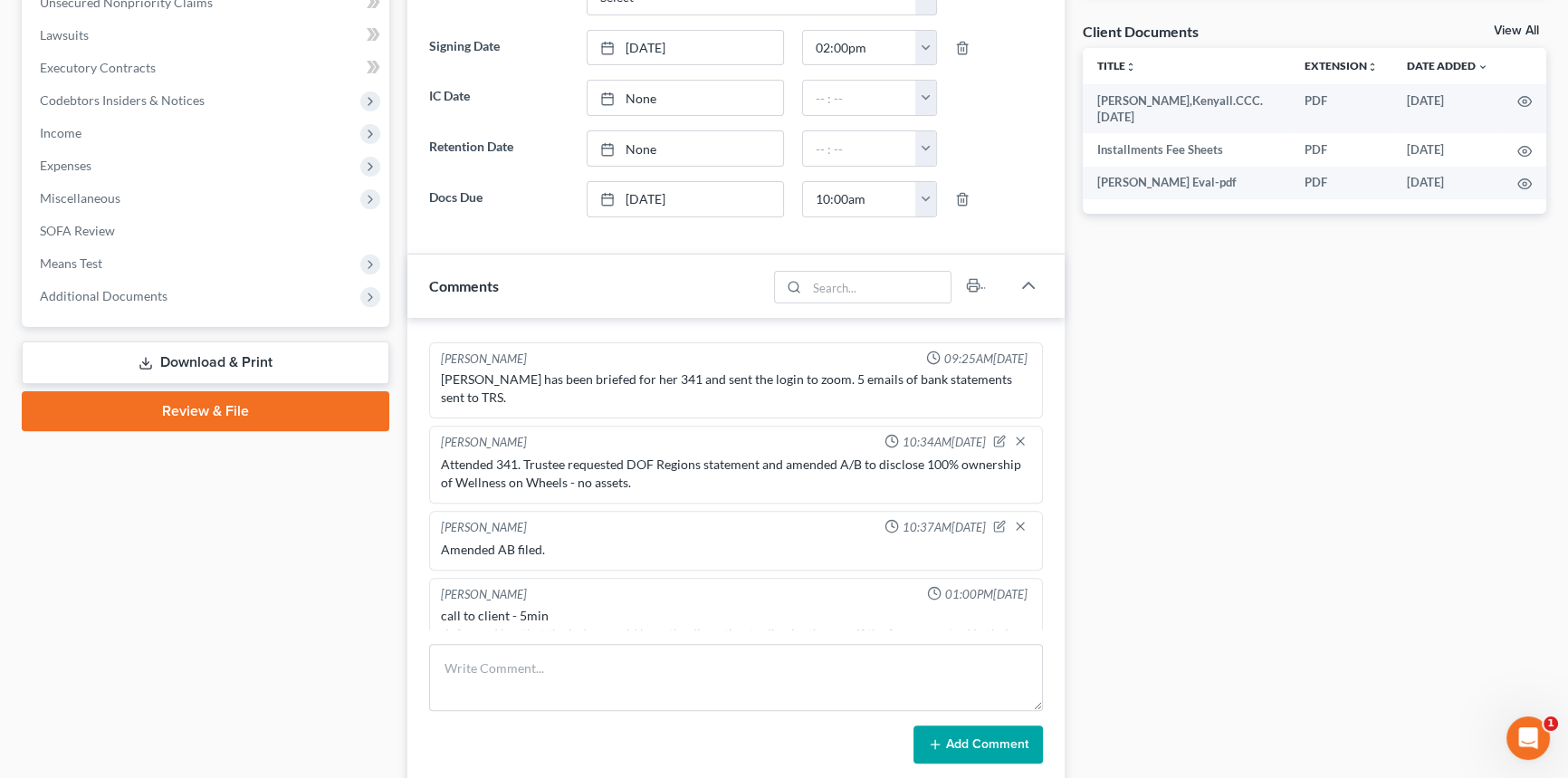
scroll to position [4211, 0]
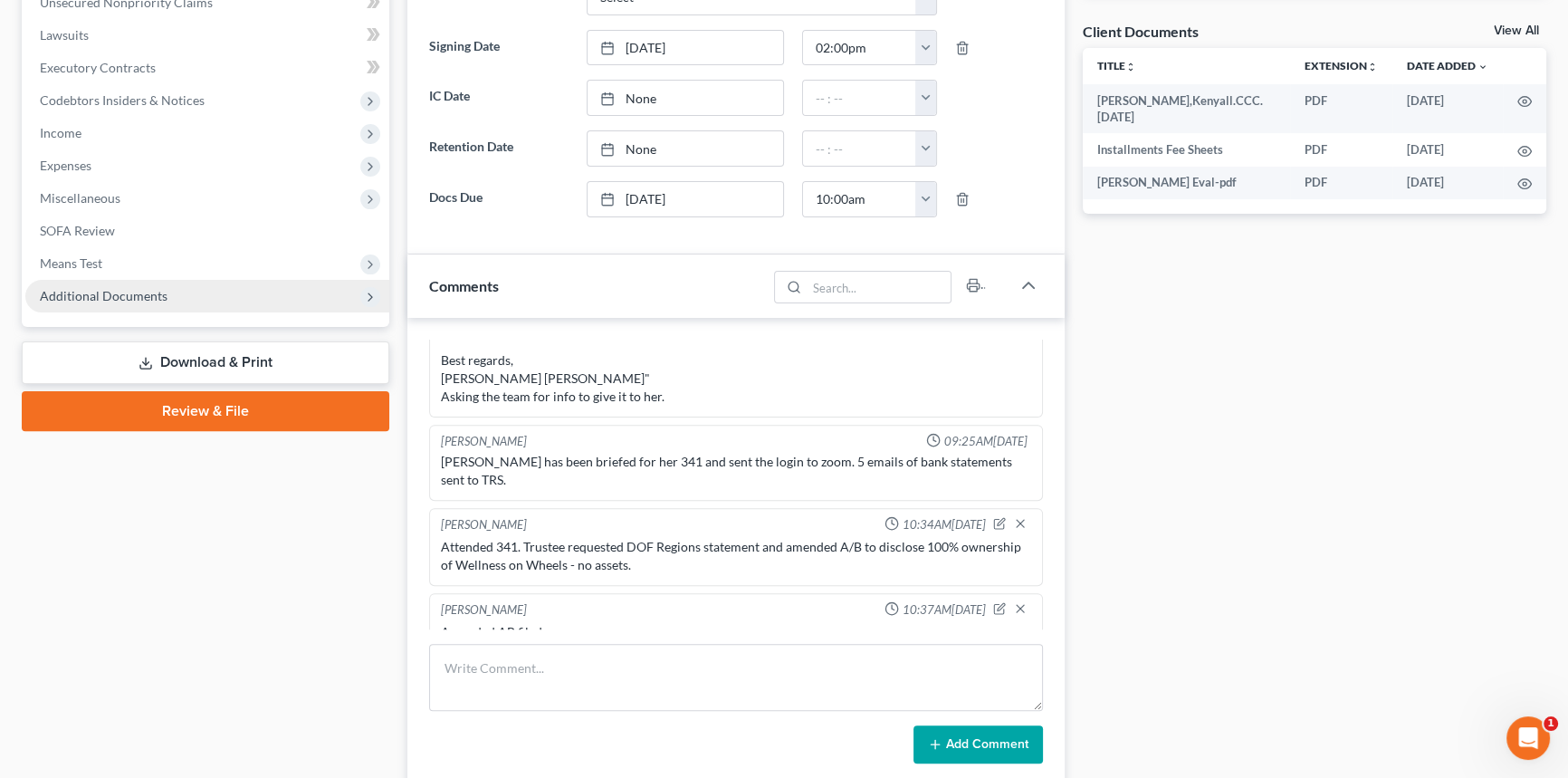
click at [141, 306] on span "Additional Documents" at bounding box center [207, 296] width 364 height 33
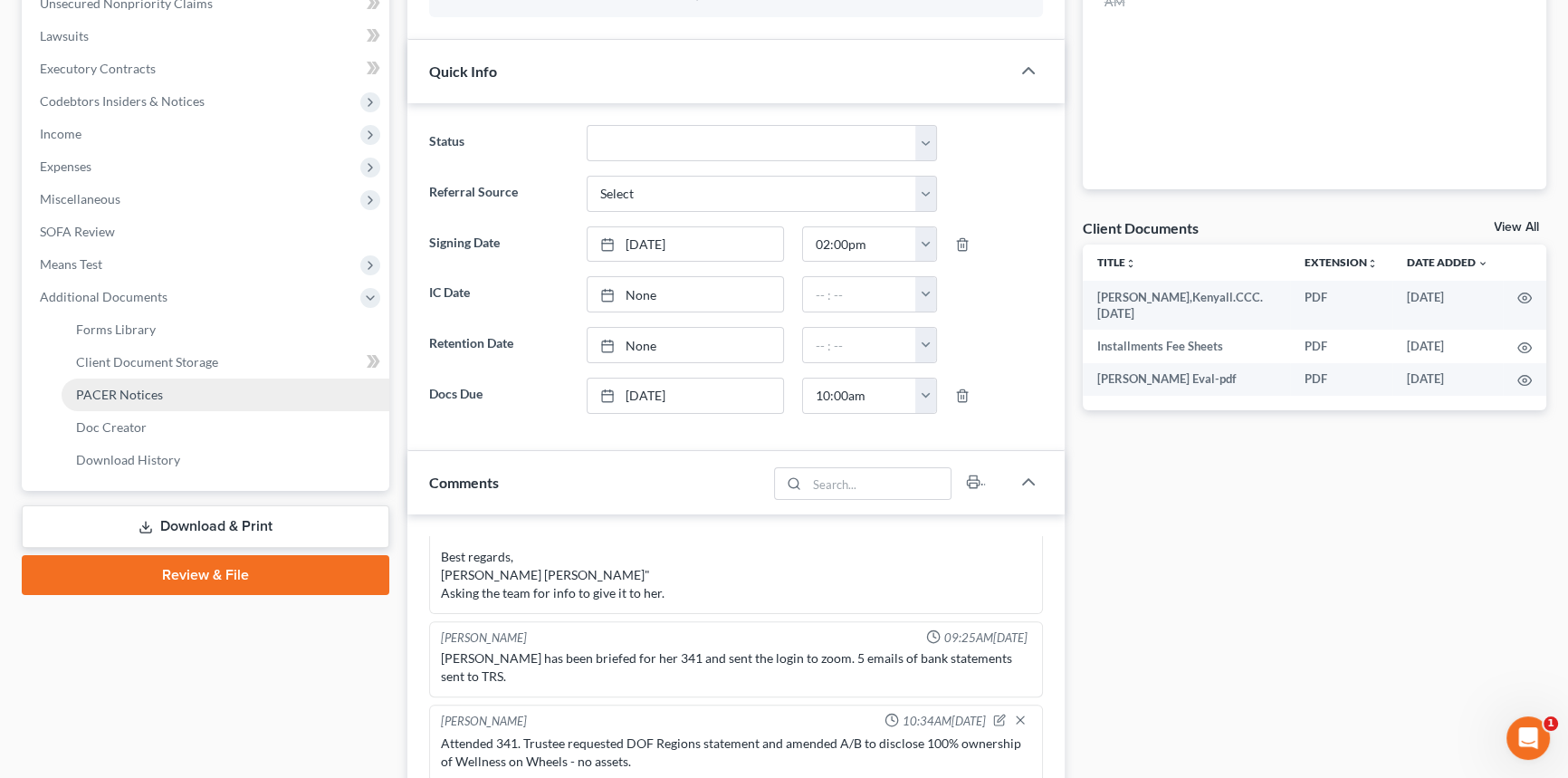
click at [163, 383] on link "PACER Notices" at bounding box center [225, 395] width 328 height 33
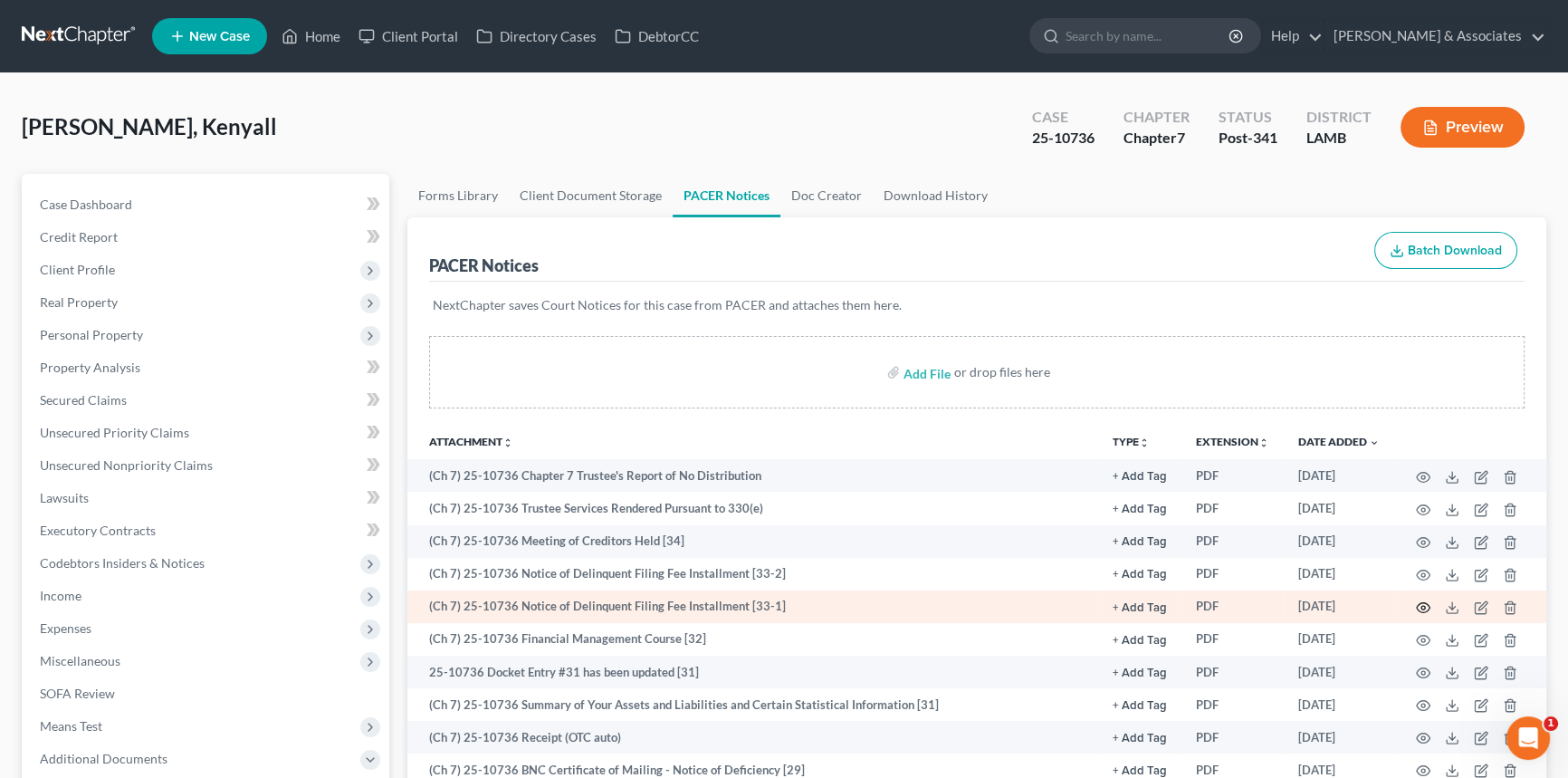
click at [1425, 606] on icon "button" at bounding box center [1423, 608] width 15 height 15
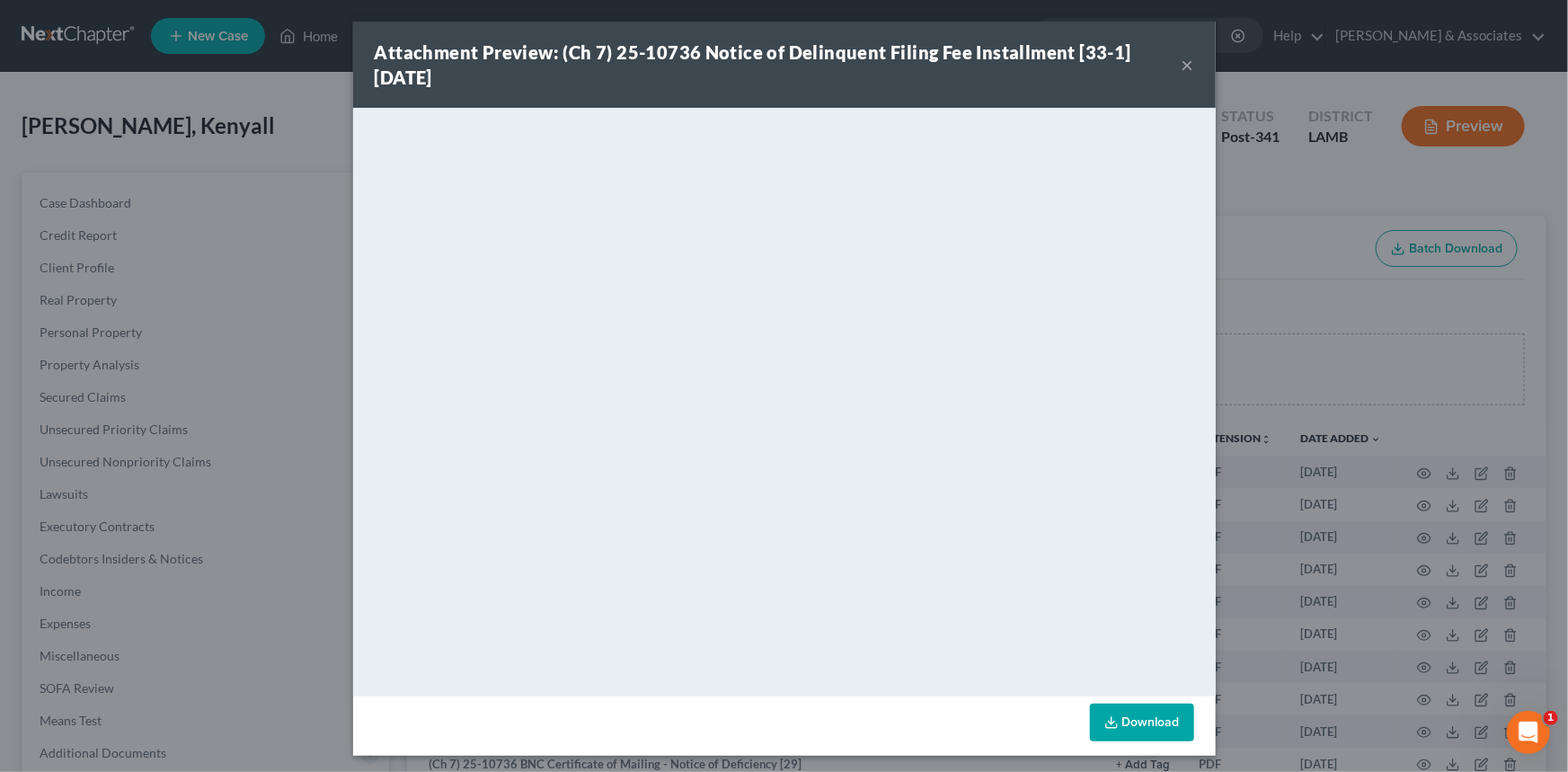
click at [1170, 67] on div "Attachment Preview: (Ch 7) 25-10736 Notice of Delinquent Filing Fee Installment…" at bounding box center [778, 64] width 808 height 50
click at [1189, 67] on div "Attachment Preview: (Ch 7) 25-10736 Notice of Delinquent Filing Fee Installment…" at bounding box center [784, 64] width 863 height 86
click at [1184, 62] on button "×" at bounding box center [1188, 64] width 12 height 21
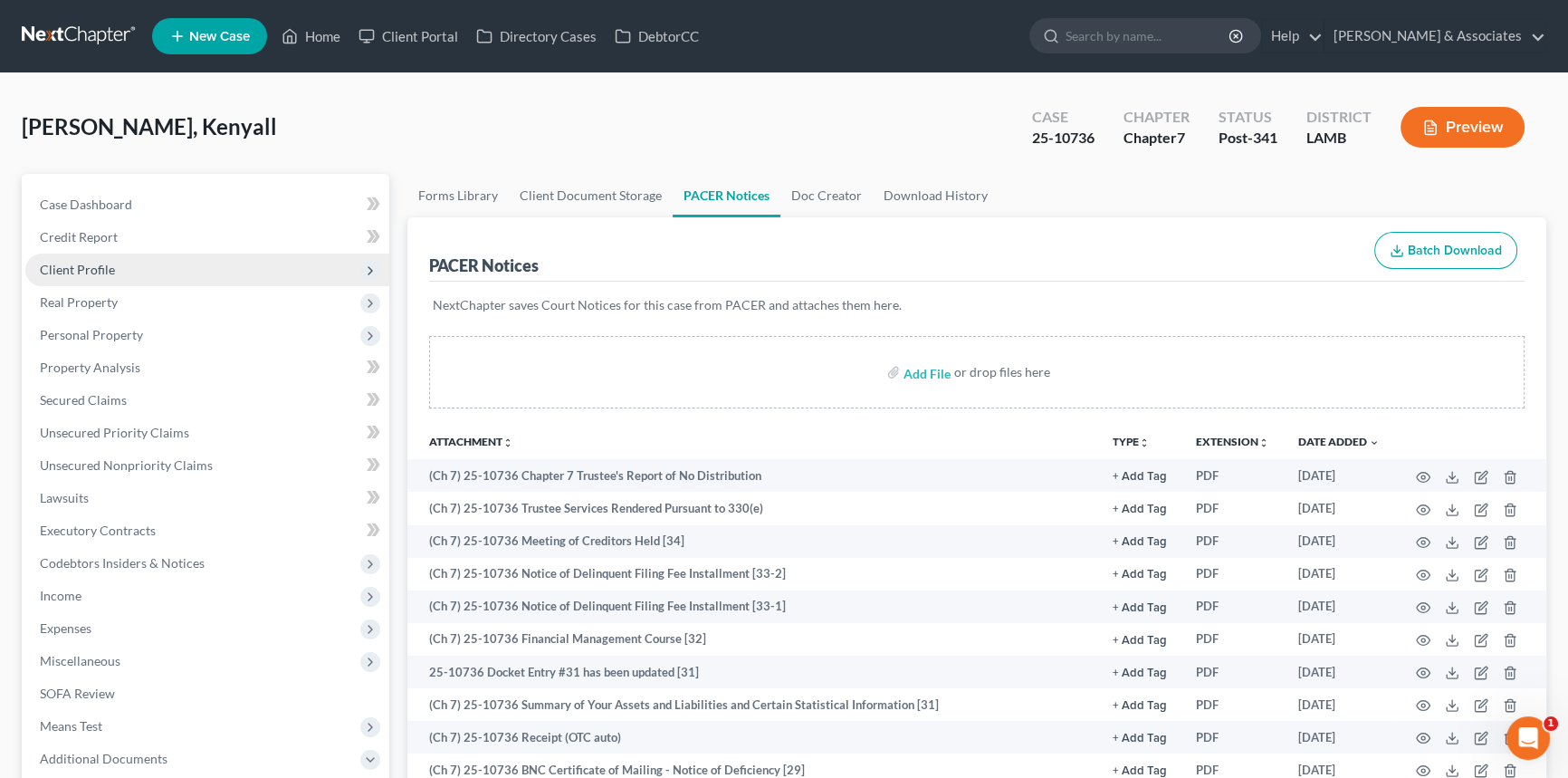
click at [187, 255] on span "Client Profile" at bounding box center [207, 270] width 364 height 33
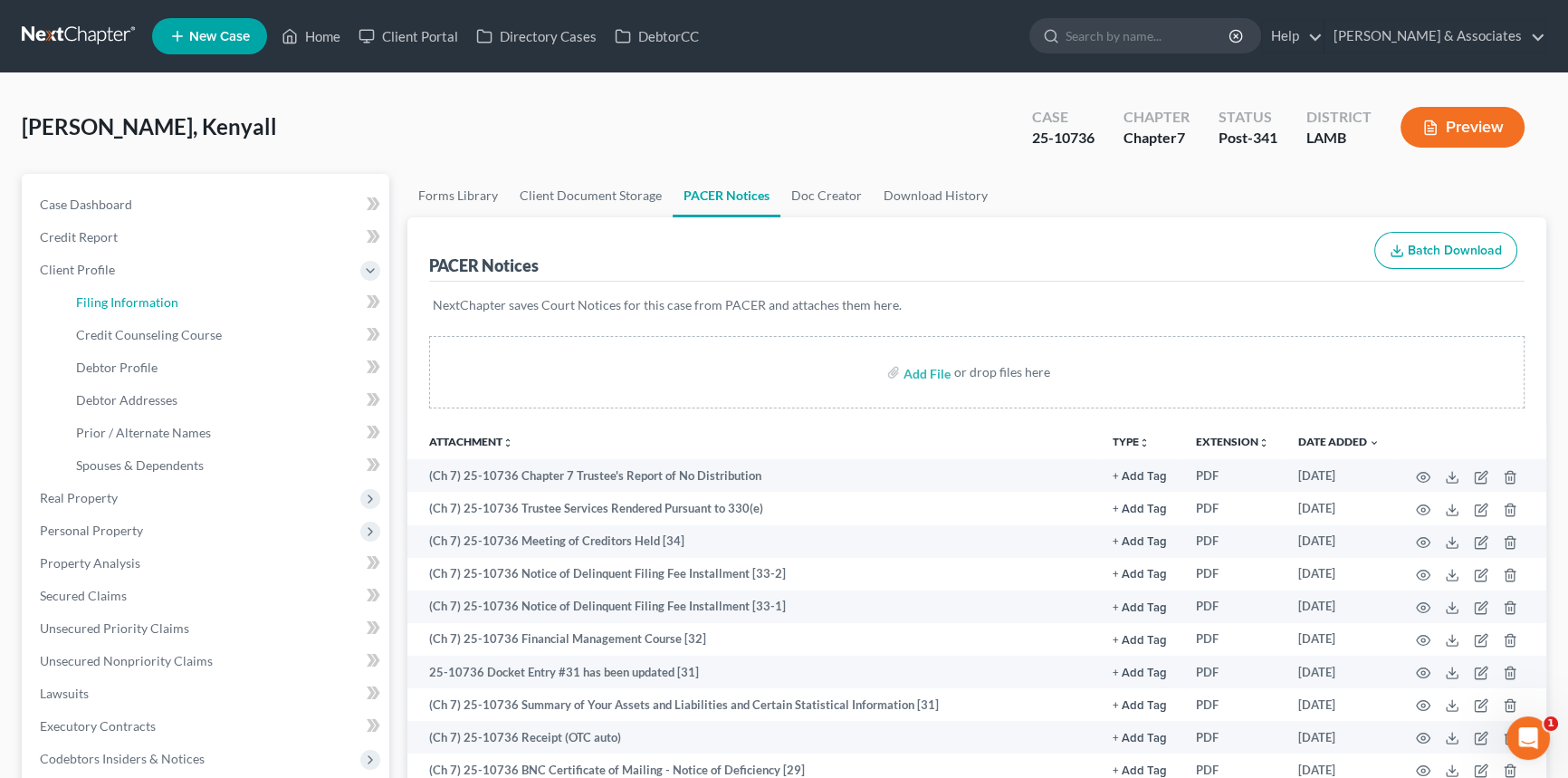
drag, startPoint x: 177, startPoint y: 290, endPoint x: 1579, endPoint y: 473, distance: 1413.9
click at [177, 290] on link "Filing Information" at bounding box center [225, 303] width 328 height 33
select select "1"
select select "0"
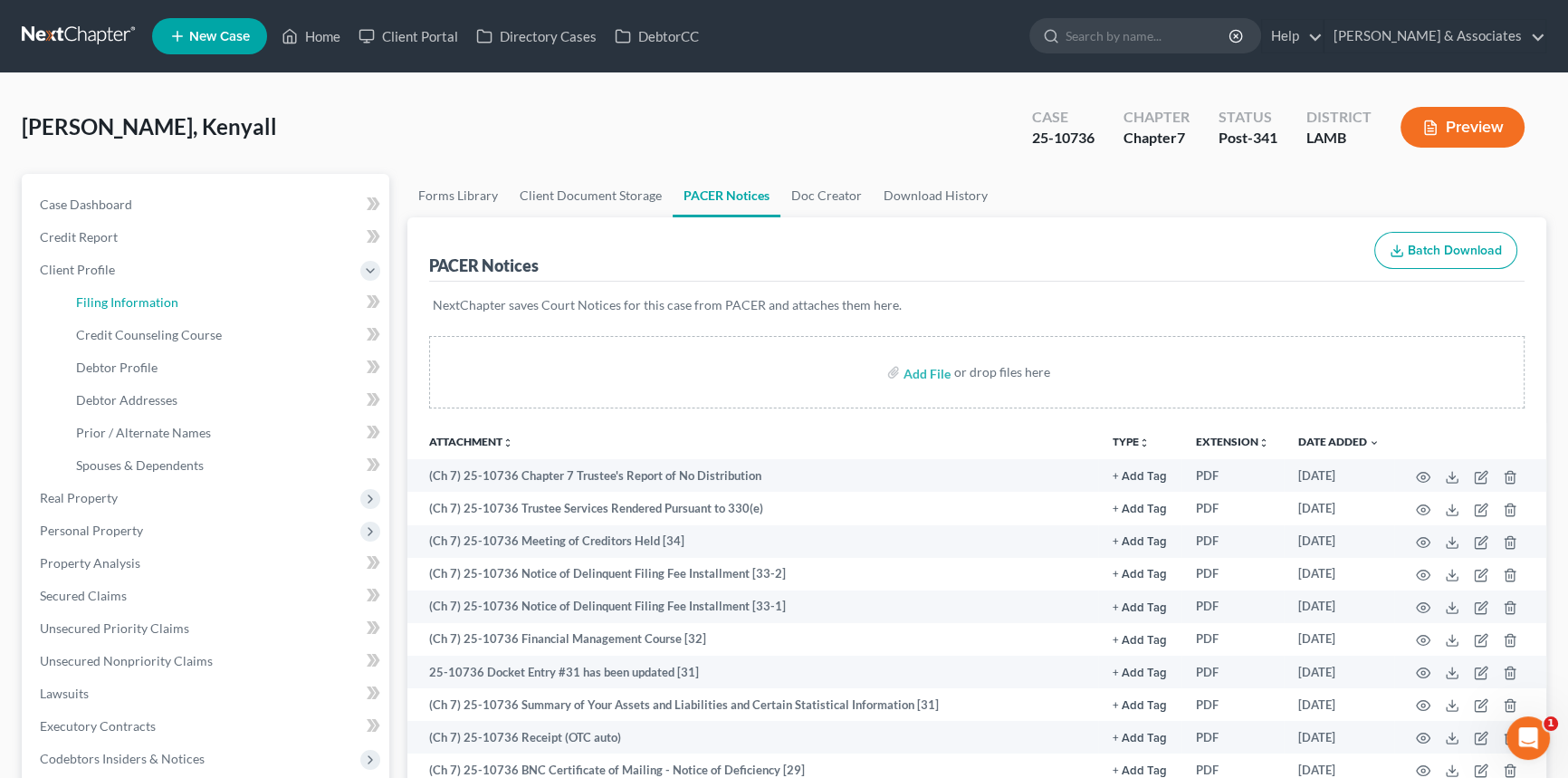
select select "19"
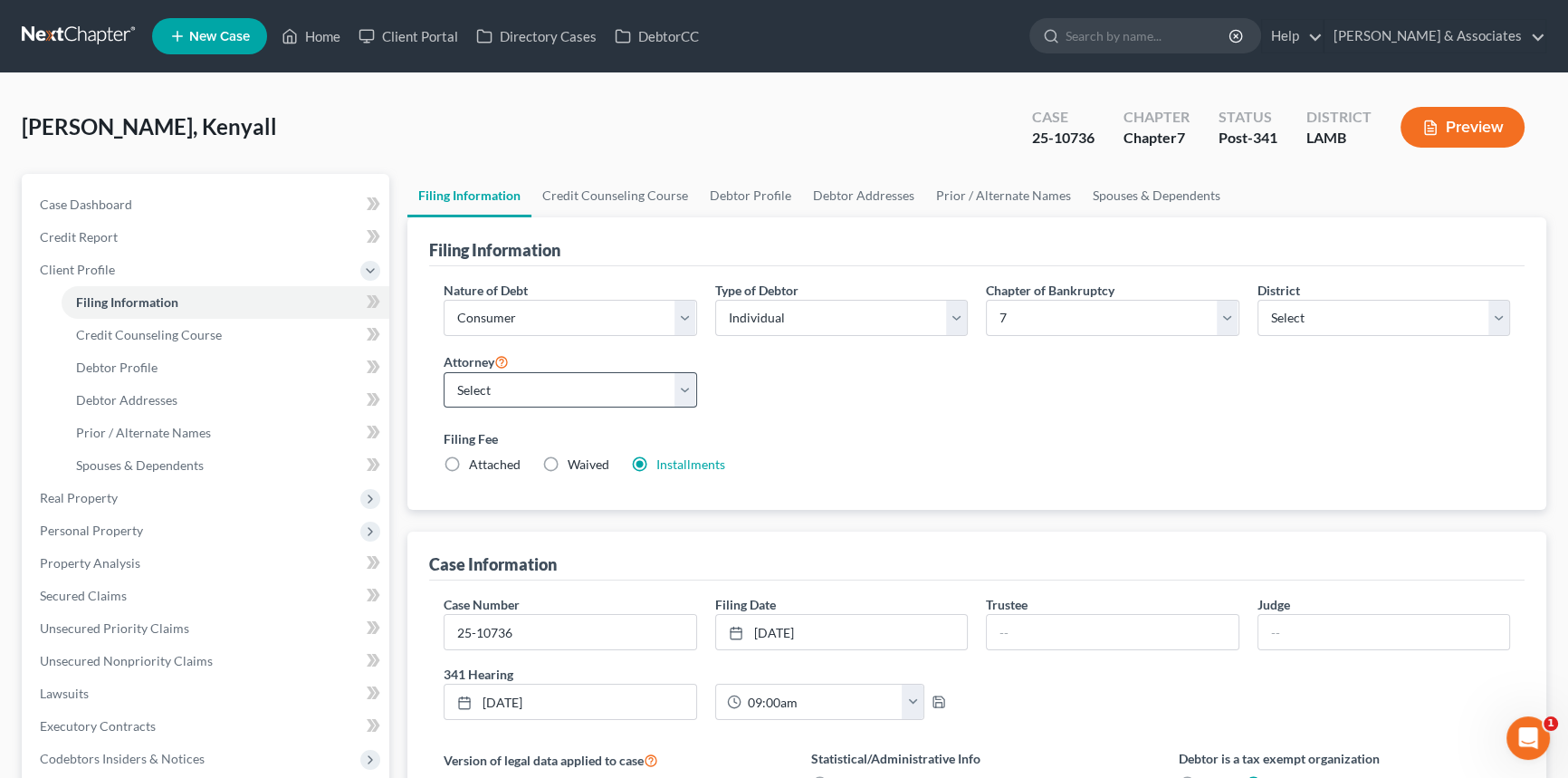
scroll to position [329, 0]
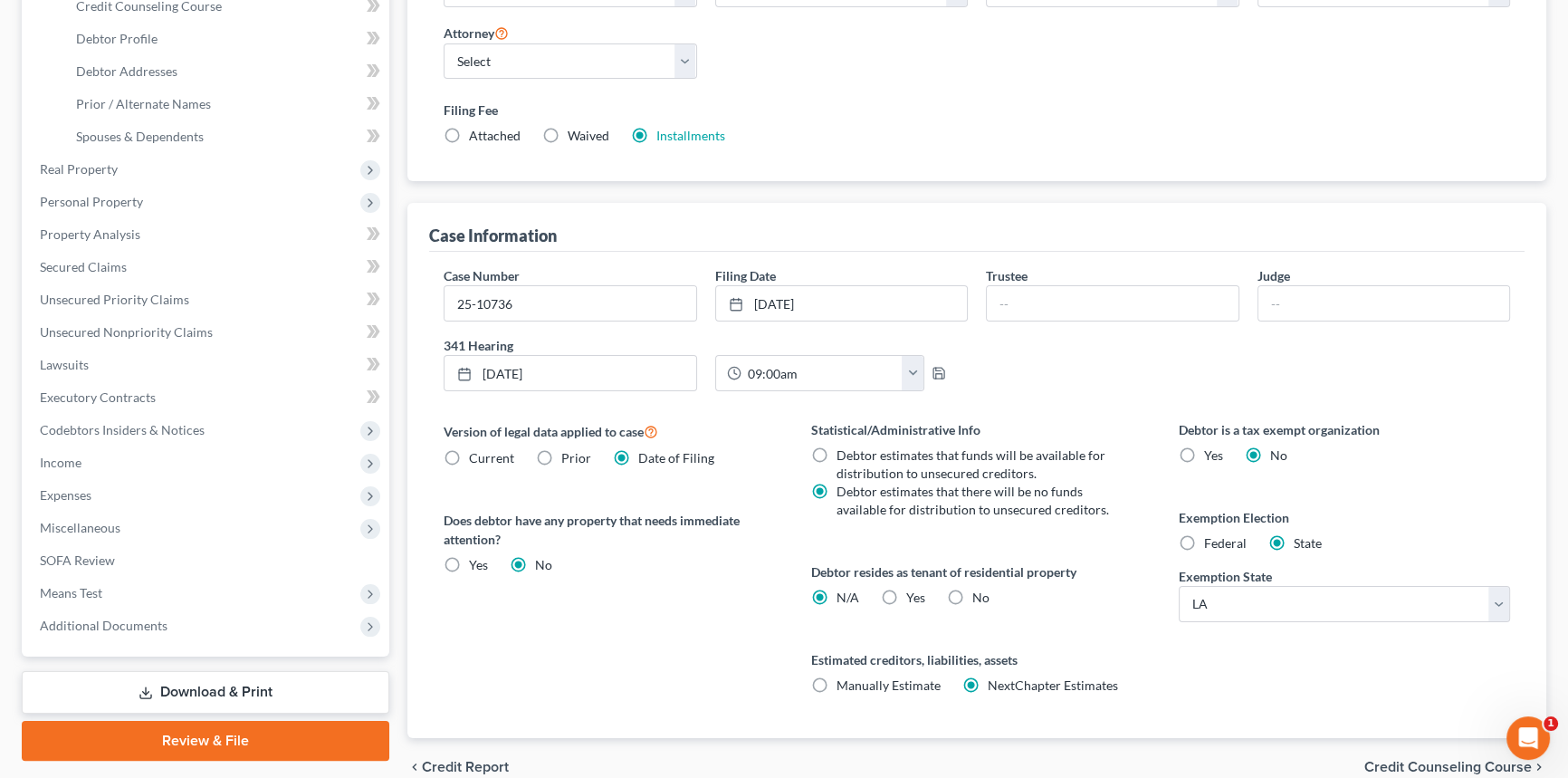
click at [160, 617] on span "Additional Documents" at bounding box center [104, 625] width 128 height 15
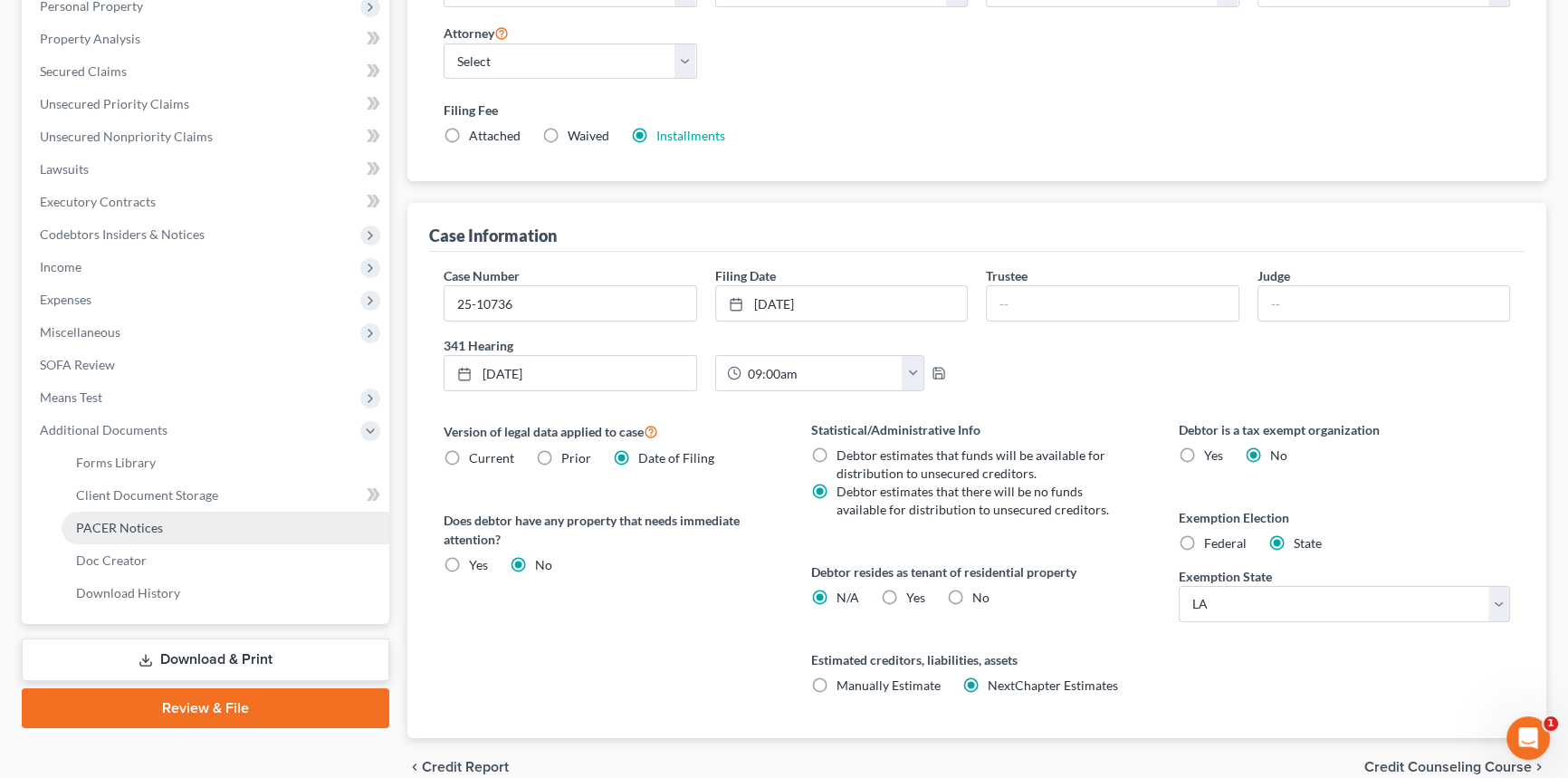
click at [129, 523] on span "PACER Notices" at bounding box center [120, 527] width 87 height 15
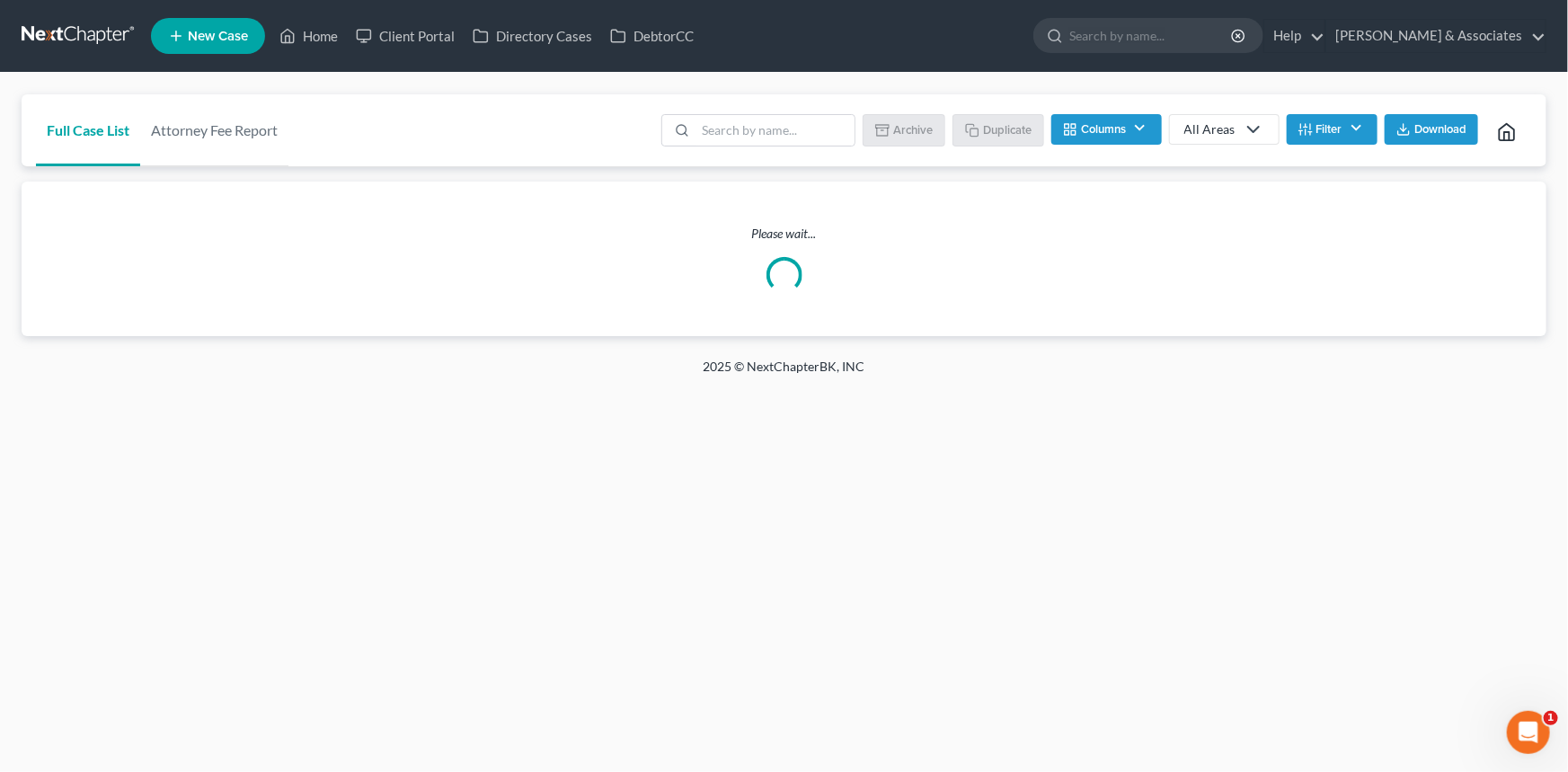
click at [1318, 126] on button "Filter" at bounding box center [1332, 130] width 91 height 31
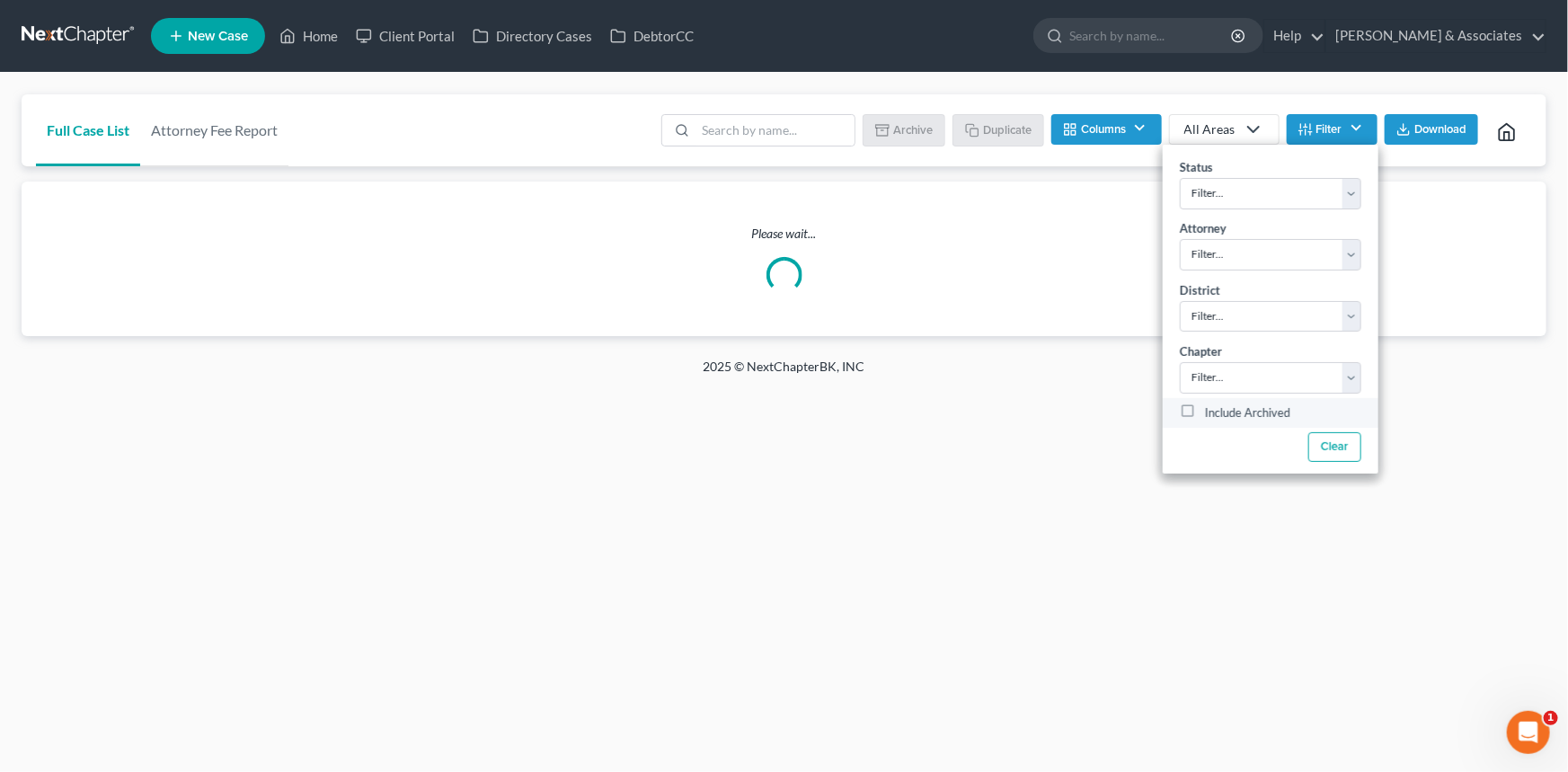
click at [1211, 415] on label "Include Archived" at bounding box center [1247, 413] width 85 height 21
click at [1213, 415] on input "Include Archived" at bounding box center [1218, 408] width 12 height 12
checkbox input "true"
drag, startPoint x: 567, startPoint y: 115, endPoint x: 735, endPoint y: 132, distance: 168.9
click at [574, 116] on div "Full Case List Attorney Fee Report Batch Download Archive Un-archive Duplicate …" at bounding box center [784, 131] width 1526 height 73
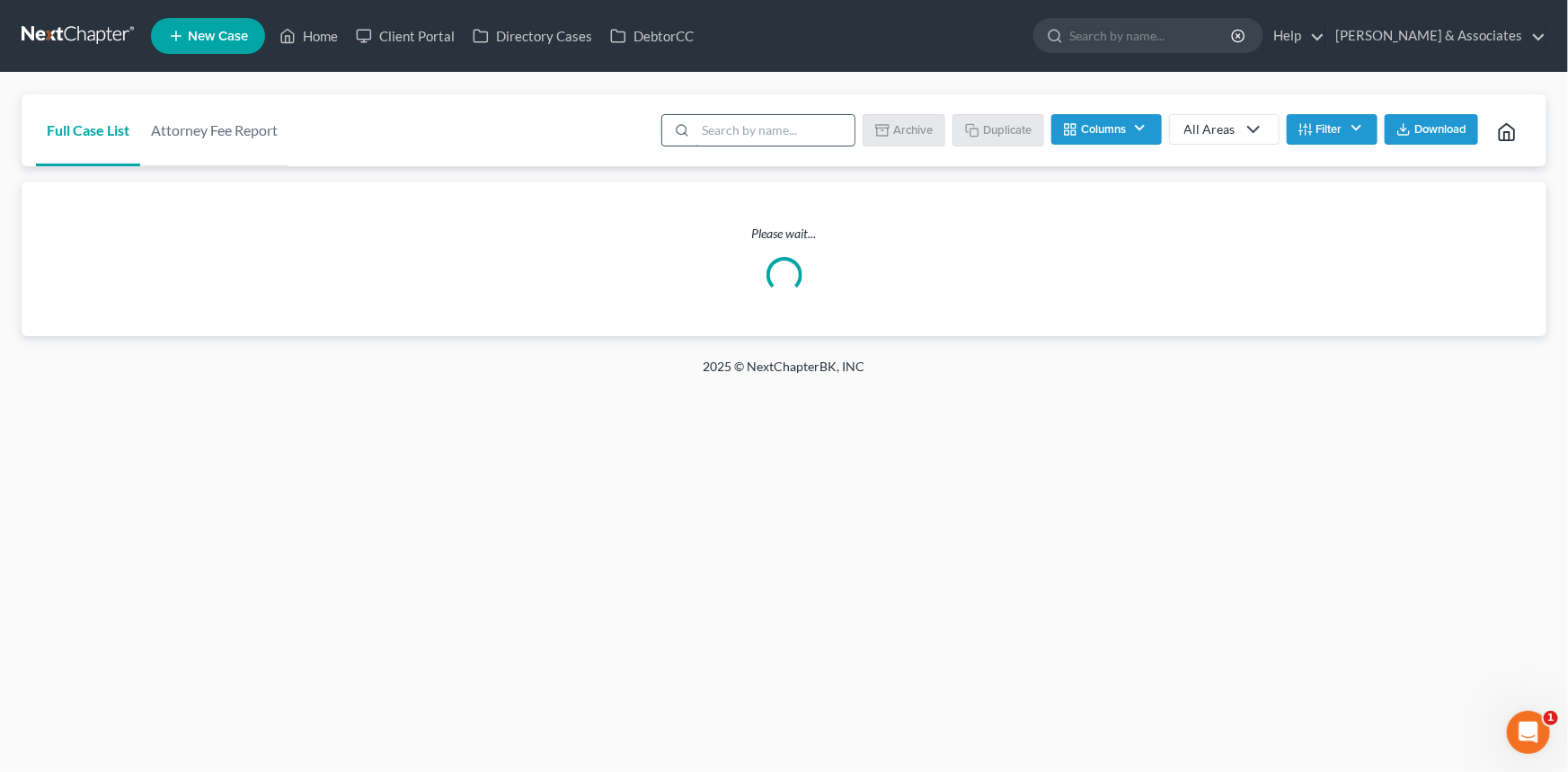
click at [765, 141] on input "search" at bounding box center [776, 131] width 159 height 31
type input "sansbury"
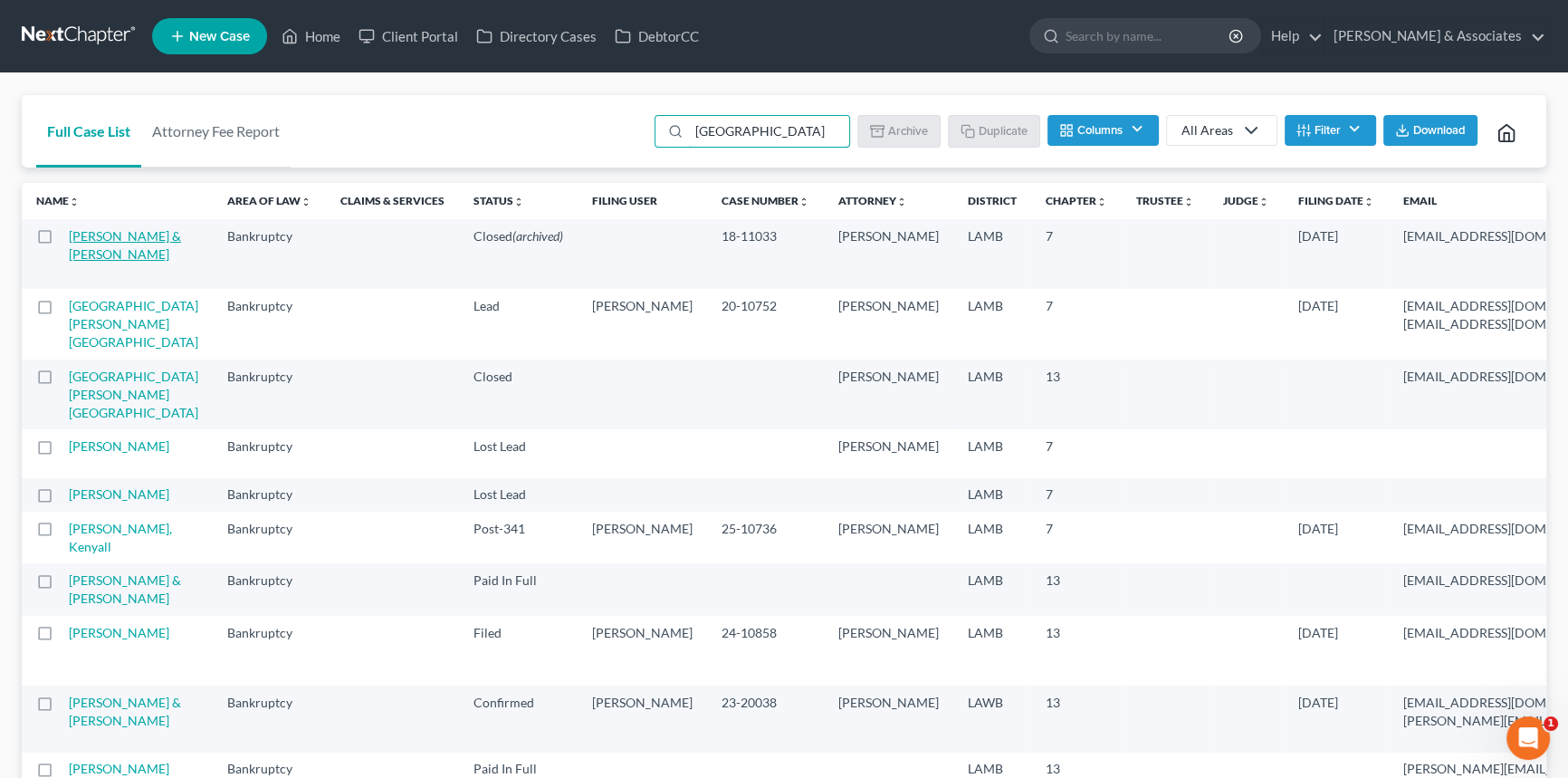
click at [92, 258] on link "[PERSON_NAME] & [PERSON_NAME]" at bounding box center [125, 245] width 112 height 34
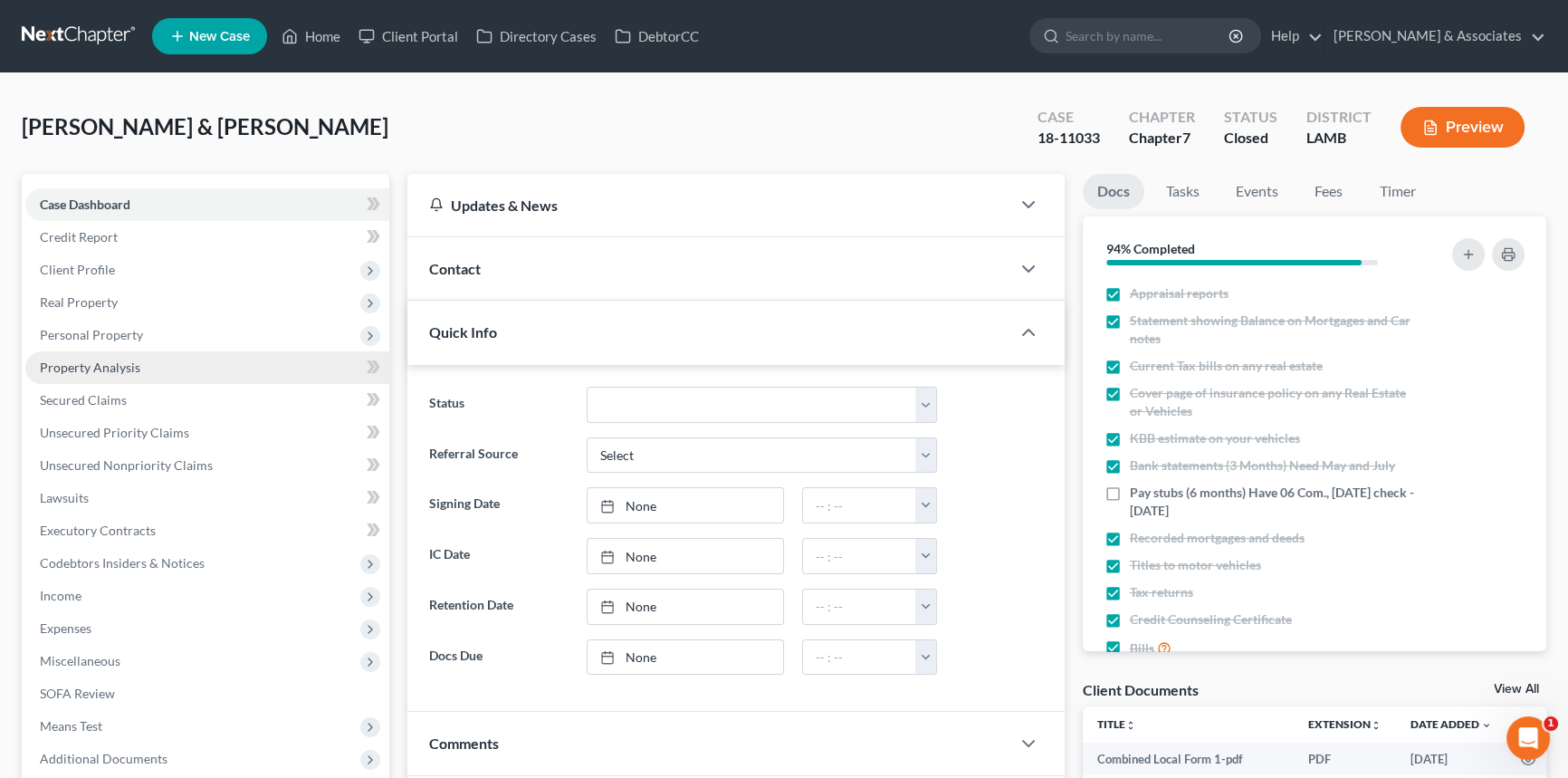
click at [146, 362] on link "Property Analysis" at bounding box center [207, 368] width 364 height 33
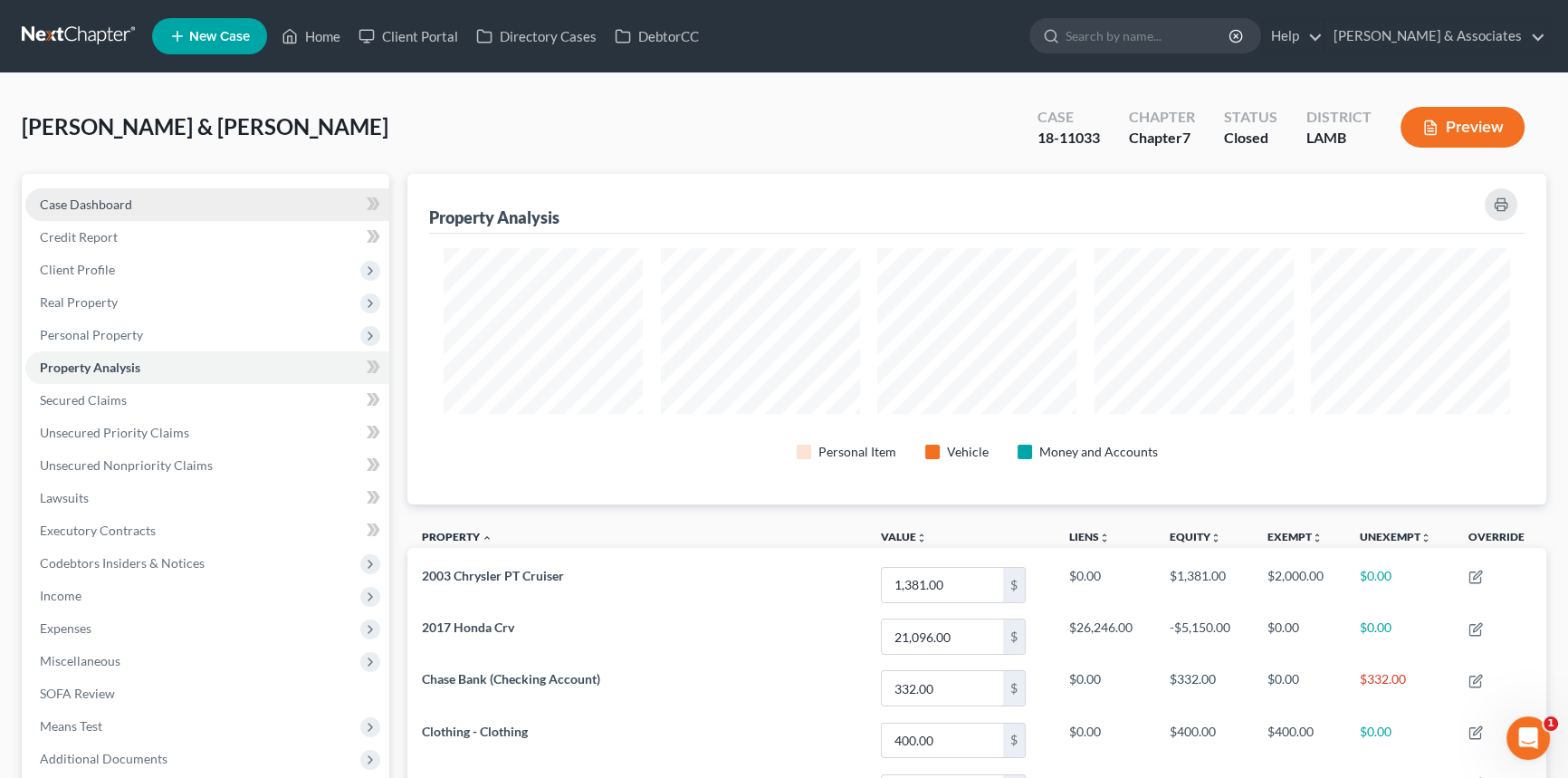
click at [232, 202] on link "Case Dashboard" at bounding box center [207, 205] width 364 height 33
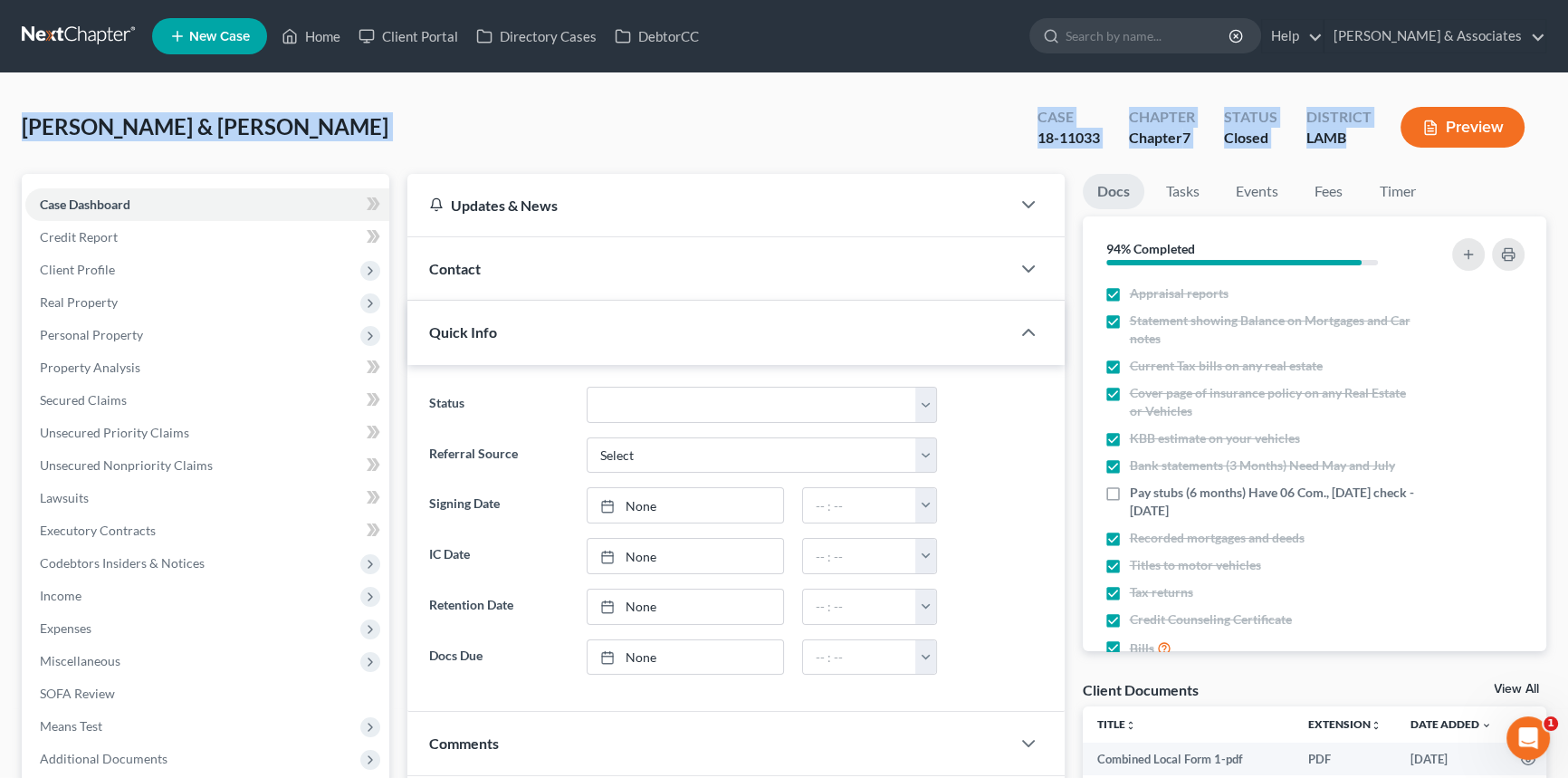
drag, startPoint x: 36, startPoint y: 124, endPoint x: 1351, endPoint y: 139, distance: 1315.1
click at [1351, 139] on div "[PERSON_NAME] & [PERSON_NAME] Upgraded Case 18-11033 Chapter Chapter 7 Status C…" at bounding box center [784, 134] width 1524 height 78
click at [686, 133] on div "[PERSON_NAME] & [PERSON_NAME] Upgraded Case 18-11033 Chapter Chapter 7 Status C…" at bounding box center [784, 134] width 1524 height 78
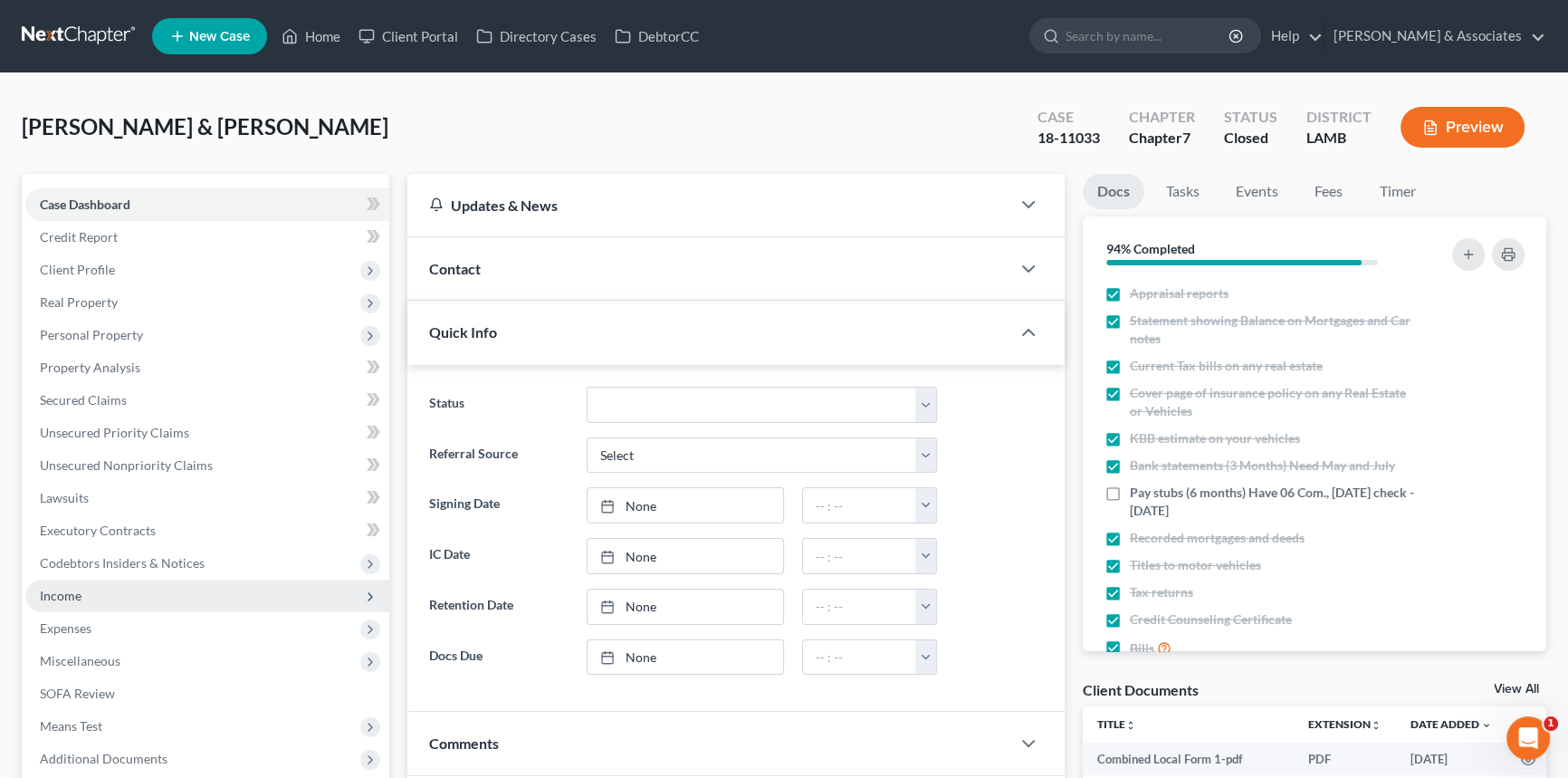
click at [107, 594] on span "Income" at bounding box center [207, 596] width 364 height 33
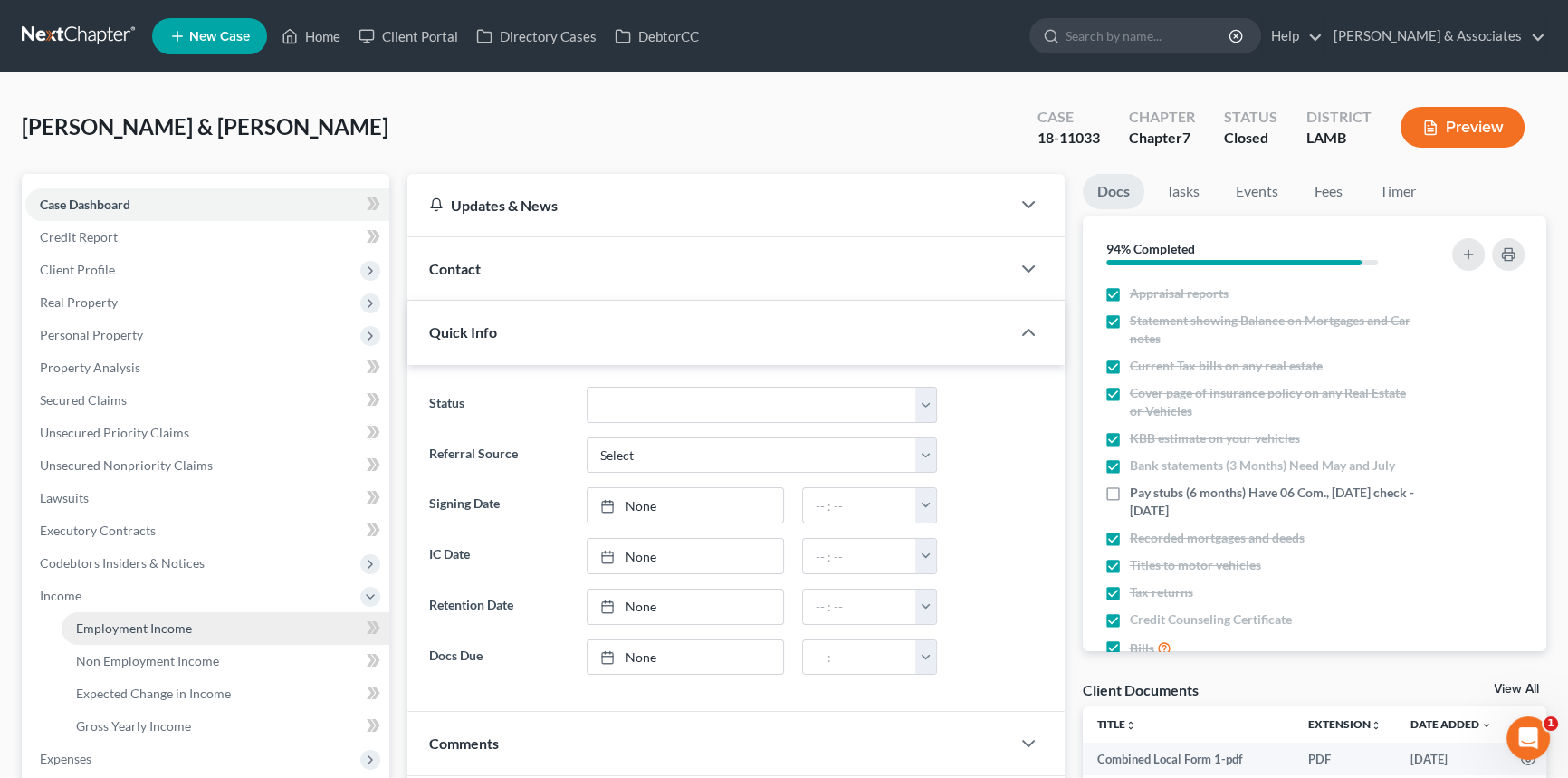
click at [109, 636] on link "Employment Income" at bounding box center [225, 629] width 328 height 33
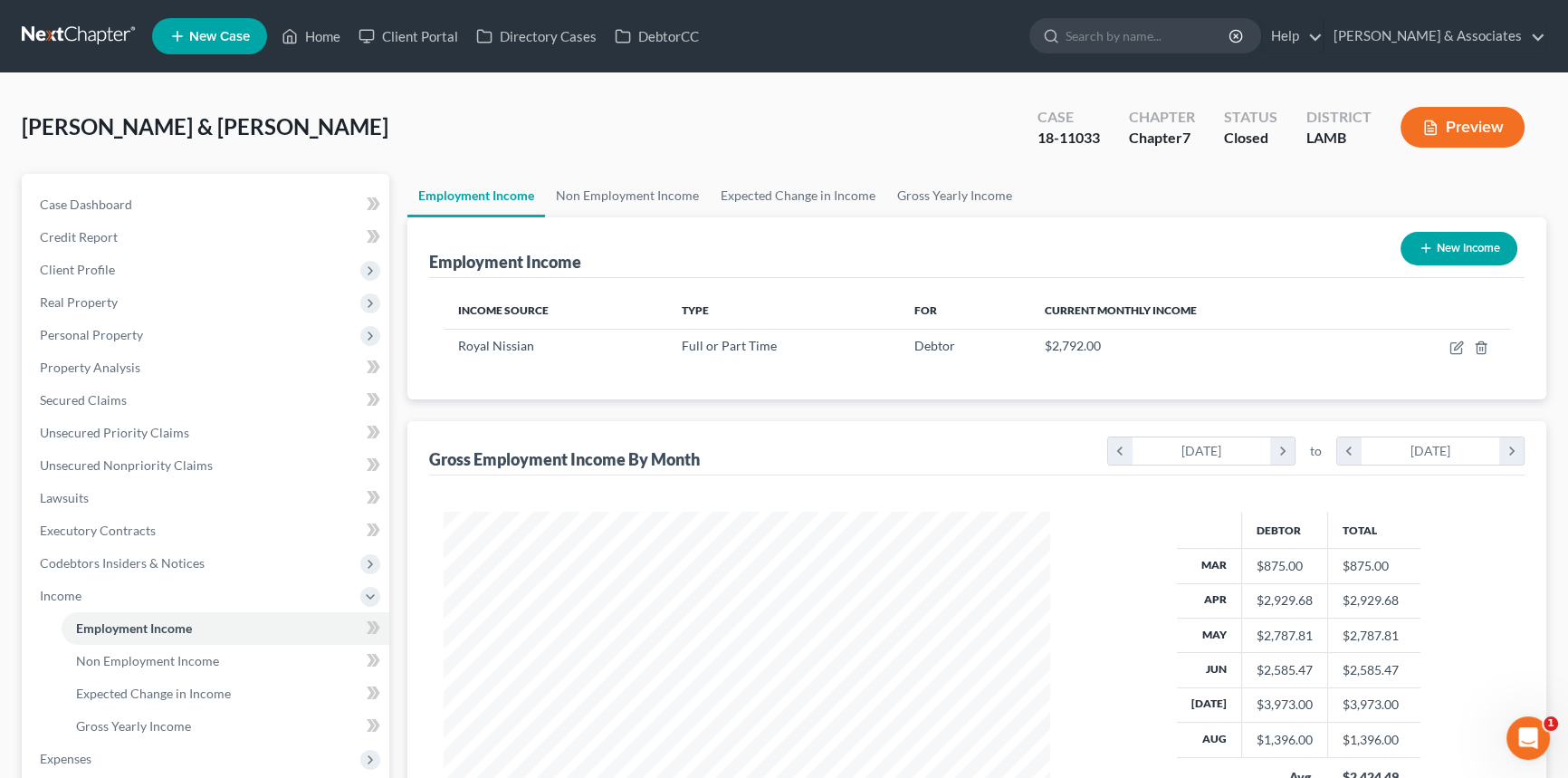
scroll to position [324, 643]
click at [151, 665] on span "Non Employment Income" at bounding box center [148, 661] width 143 height 15
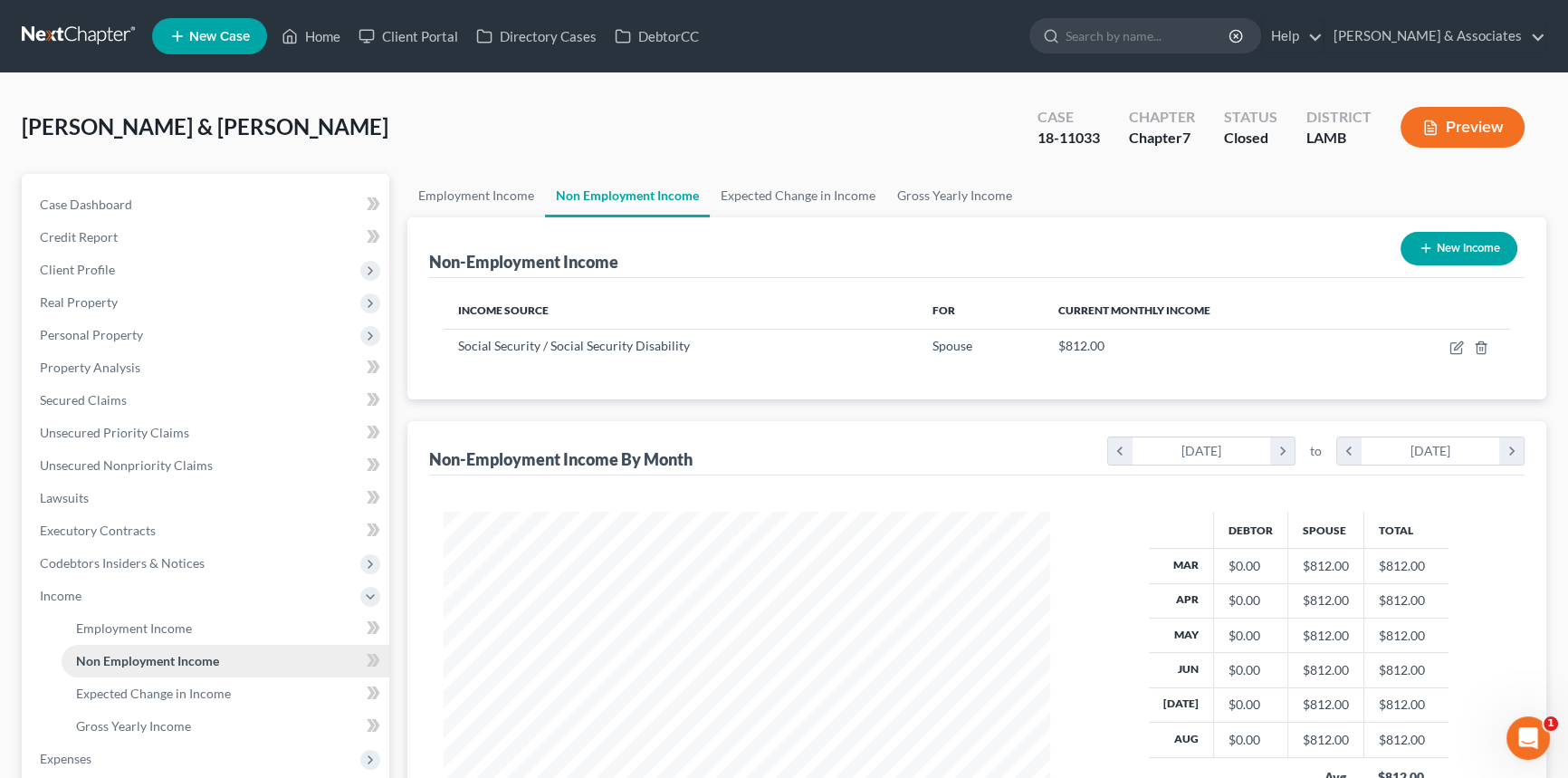
scroll to position [324, 643]
click at [191, 627] on link "Employment Income" at bounding box center [225, 629] width 328 height 33
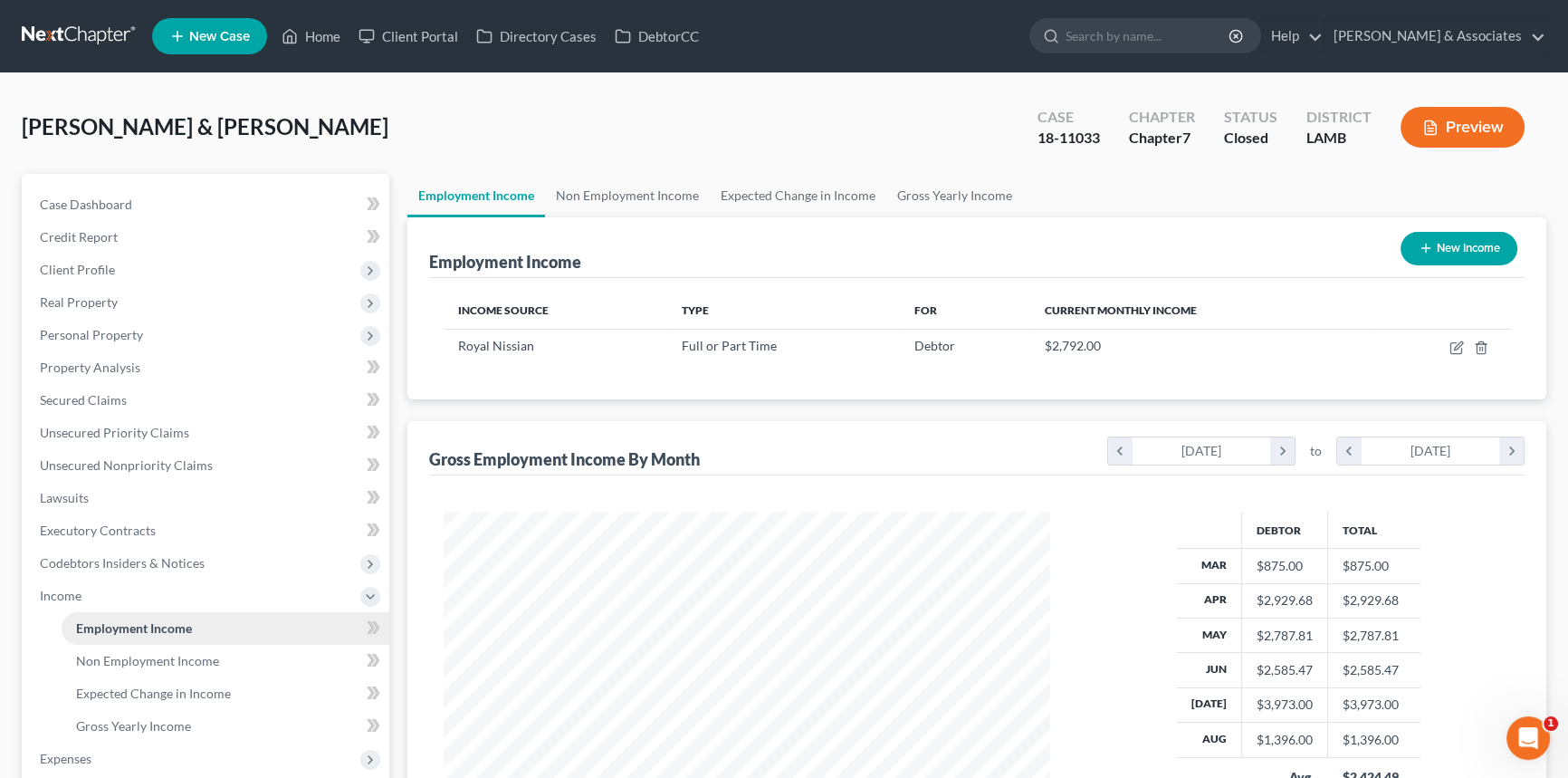
scroll to position [324, 643]
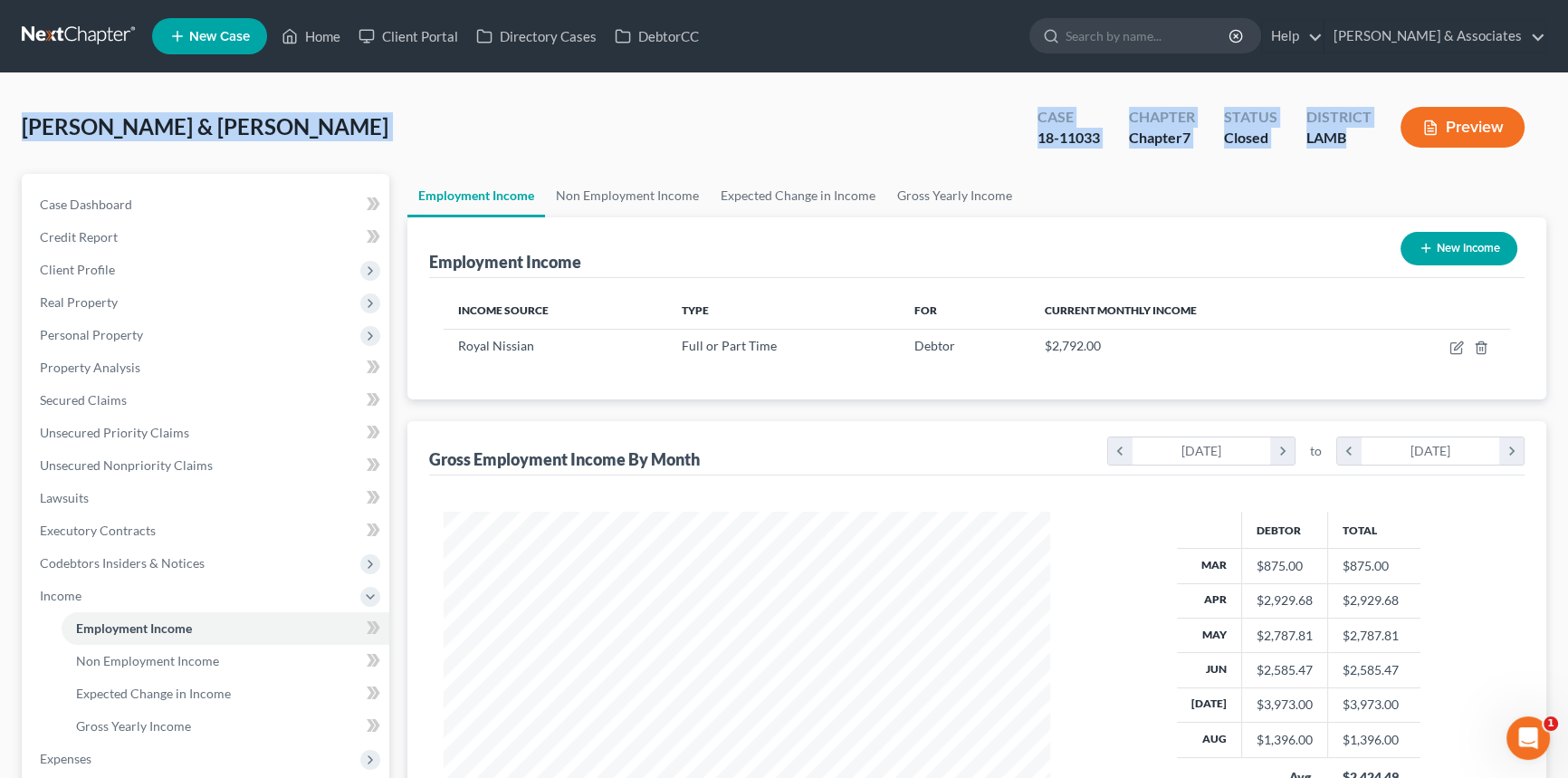
drag, startPoint x: 345, startPoint y: 129, endPoint x: 1370, endPoint y: 145, distance: 1025.1
click at [1370, 145] on div "Sansbury, Russell & Tina Upgraded Case 18-11033 Chapter Chapter 7 Status Closed…" at bounding box center [784, 567] width 1568 height 987
click at [105, 589] on span "Income" at bounding box center [207, 596] width 364 height 33
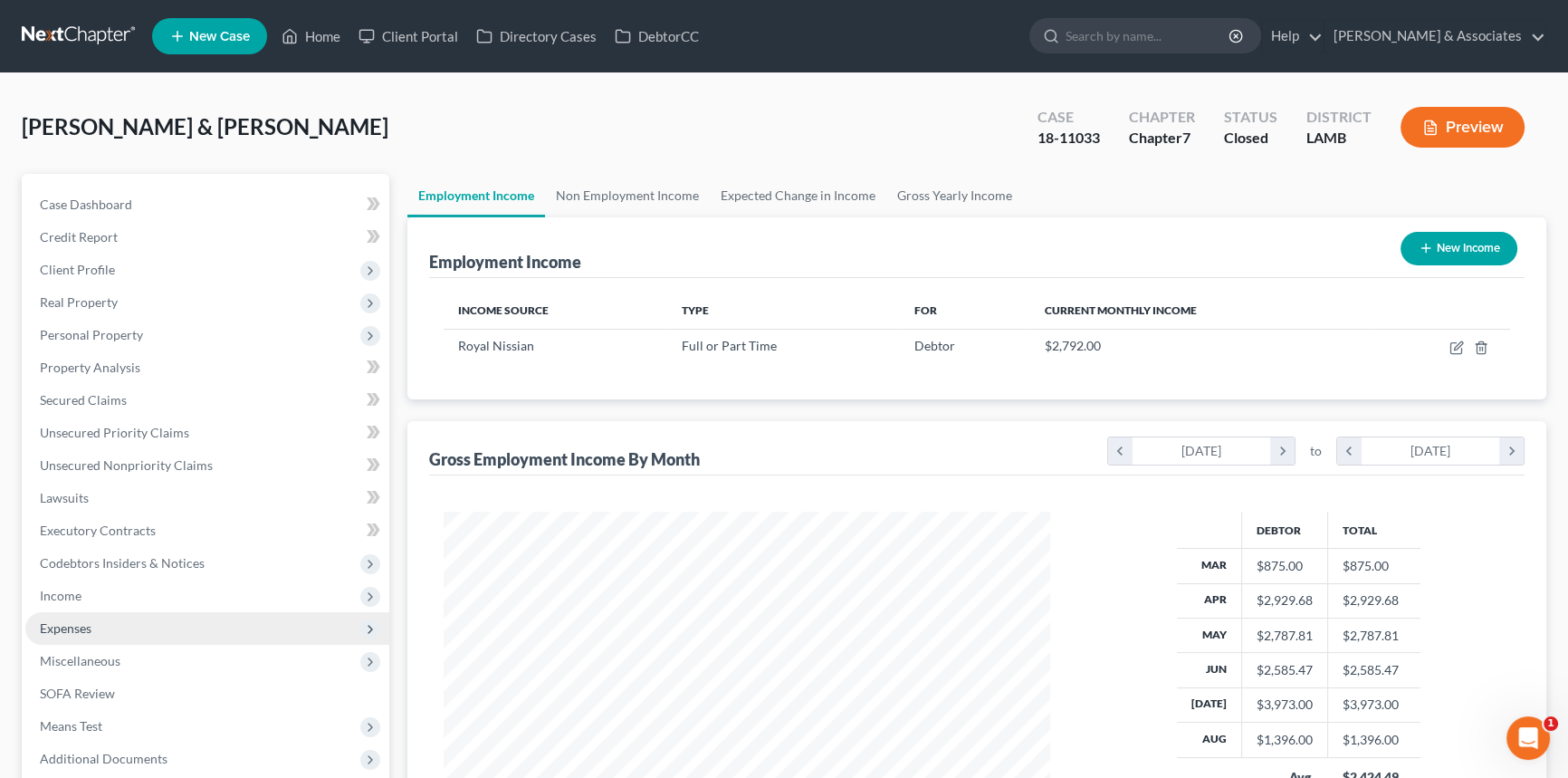
click at [107, 627] on span "Expenses" at bounding box center [207, 629] width 364 height 33
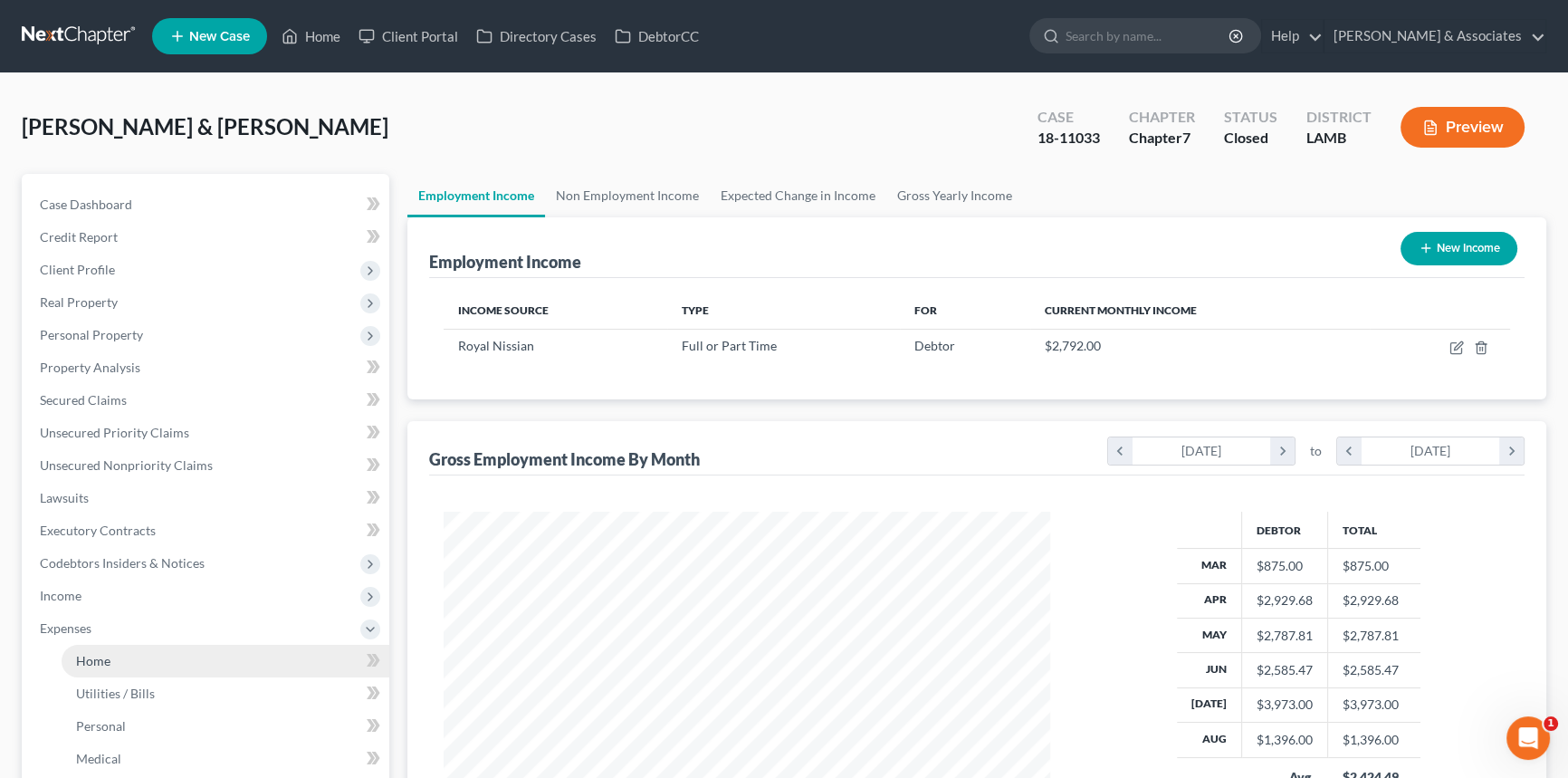
click at [110, 647] on link "Home" at bounding box center [225, 661] width 328 height 33
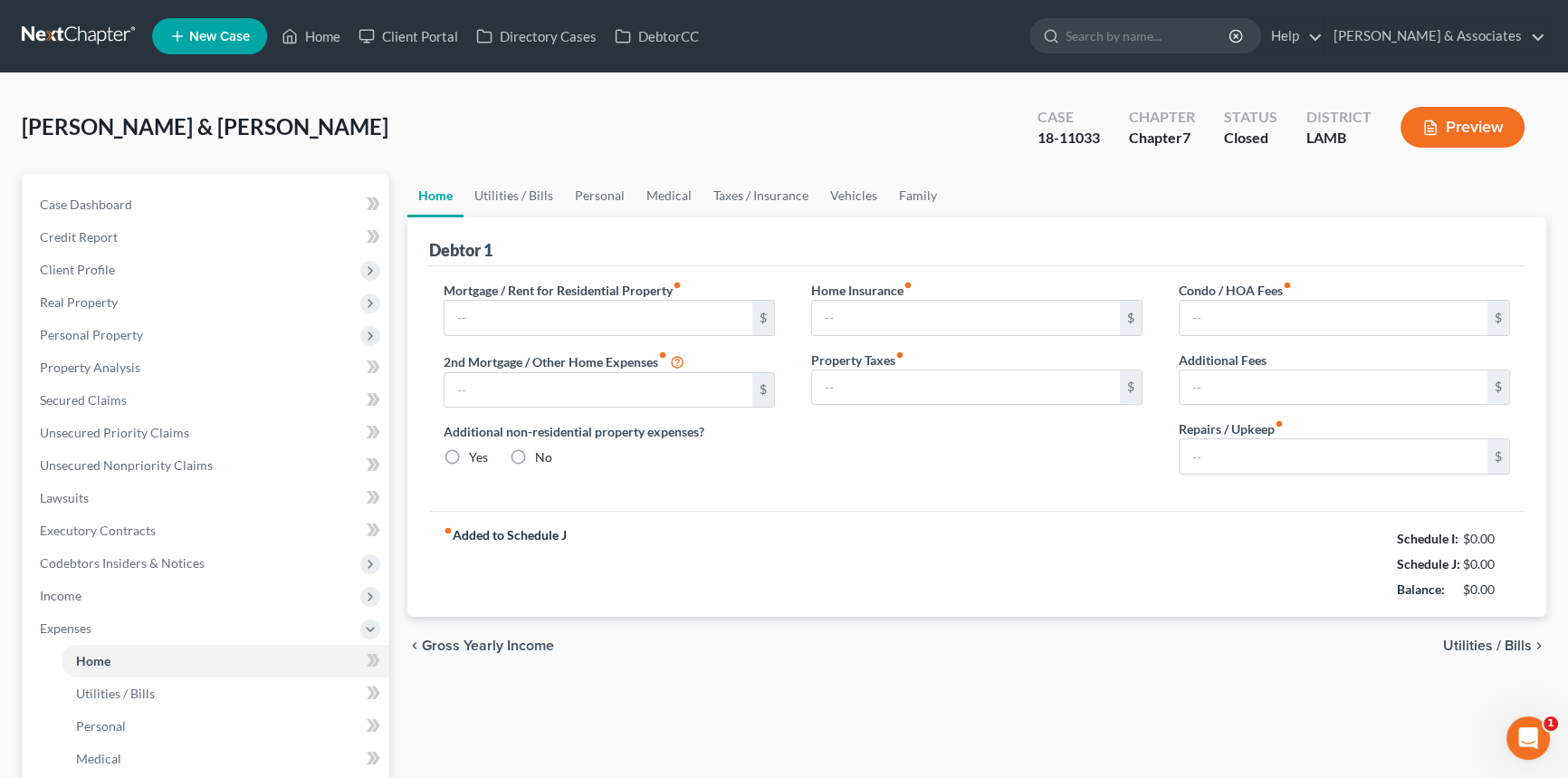
type input "1,350.00"
type input "0.00"
radio input "true"
type input "0.00"
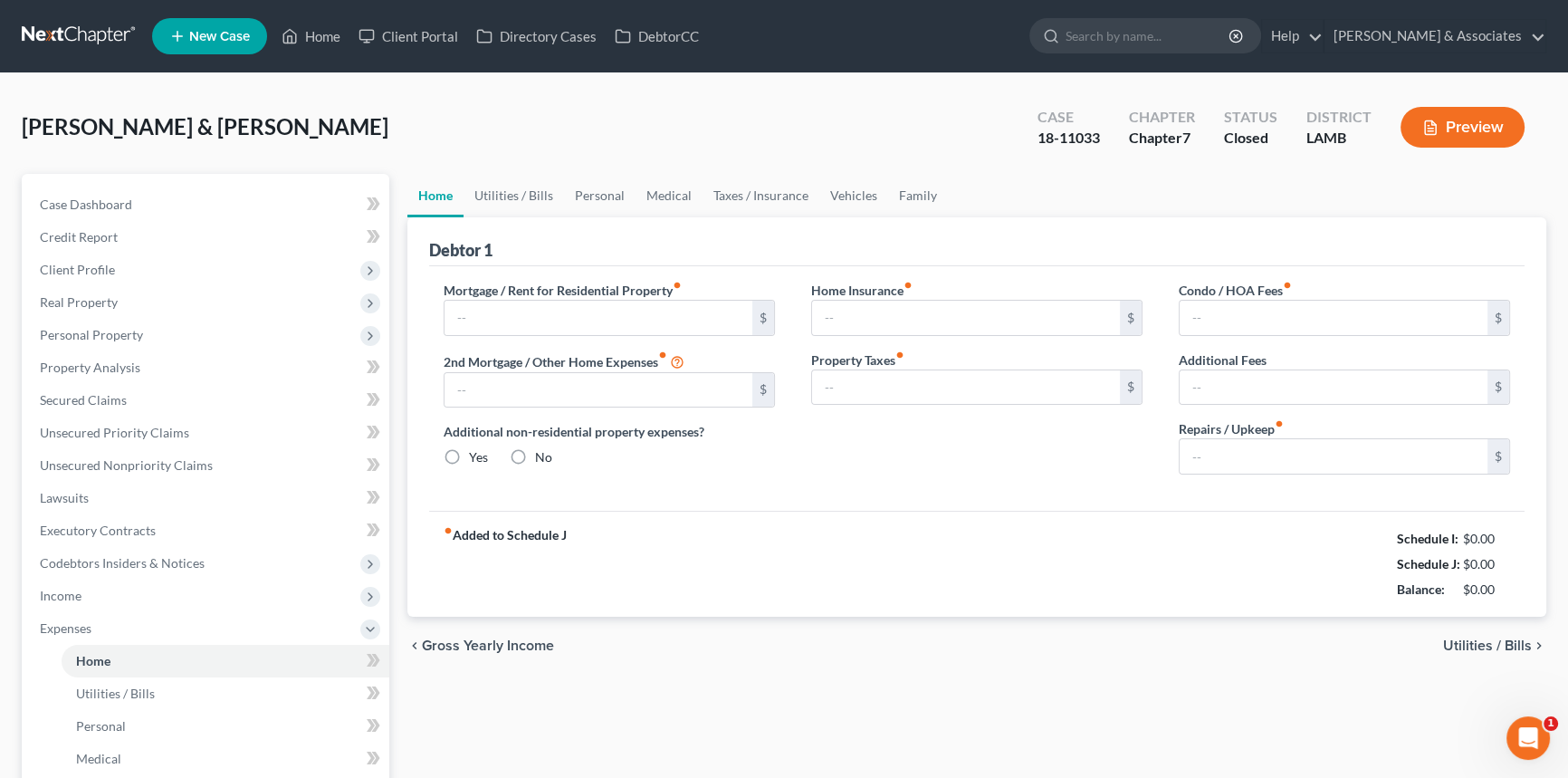
type input "0.00"
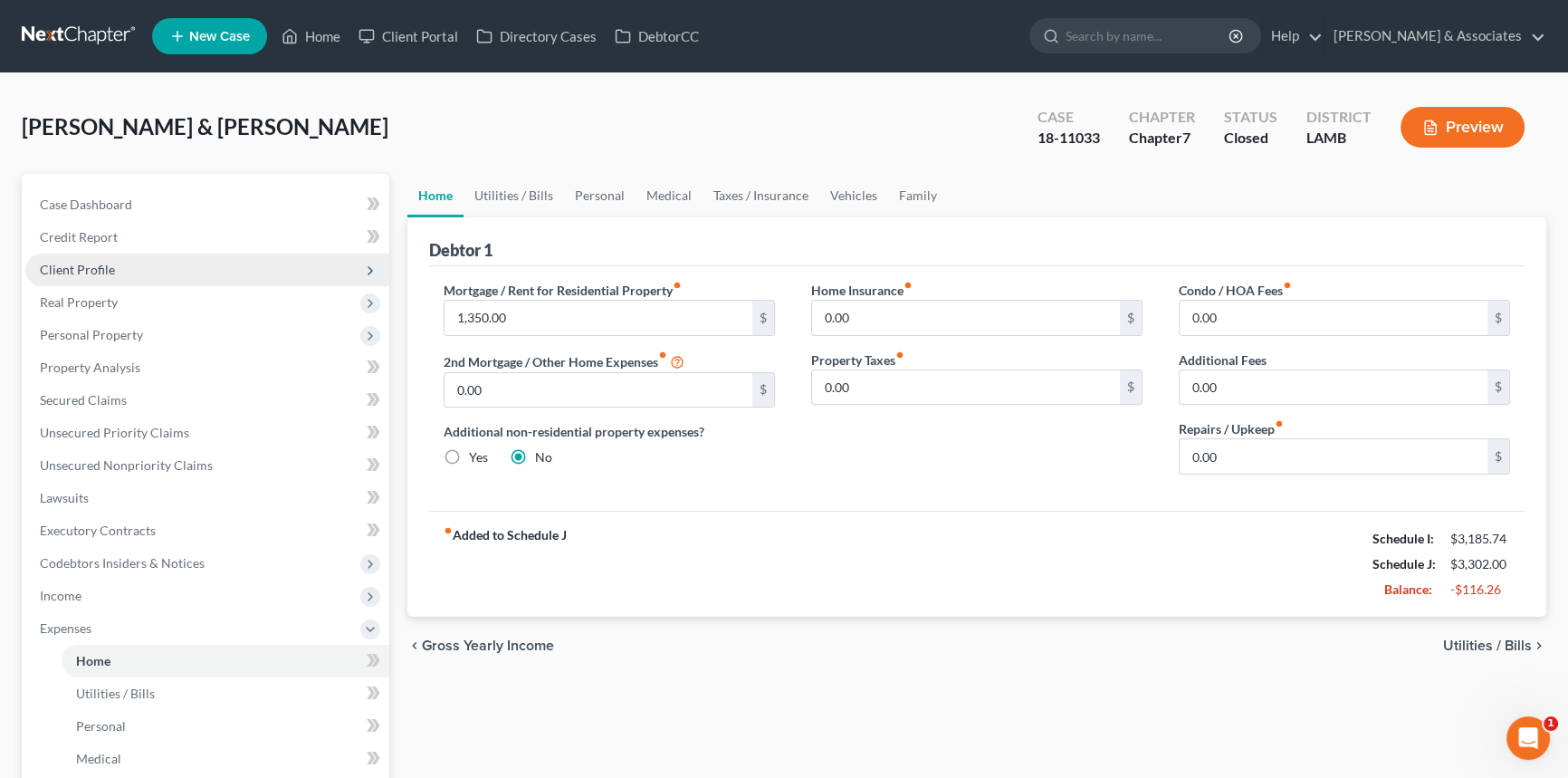
click at [115, 272] on span "Client Profile" at bounding box center [207, 270] width 364 height 33
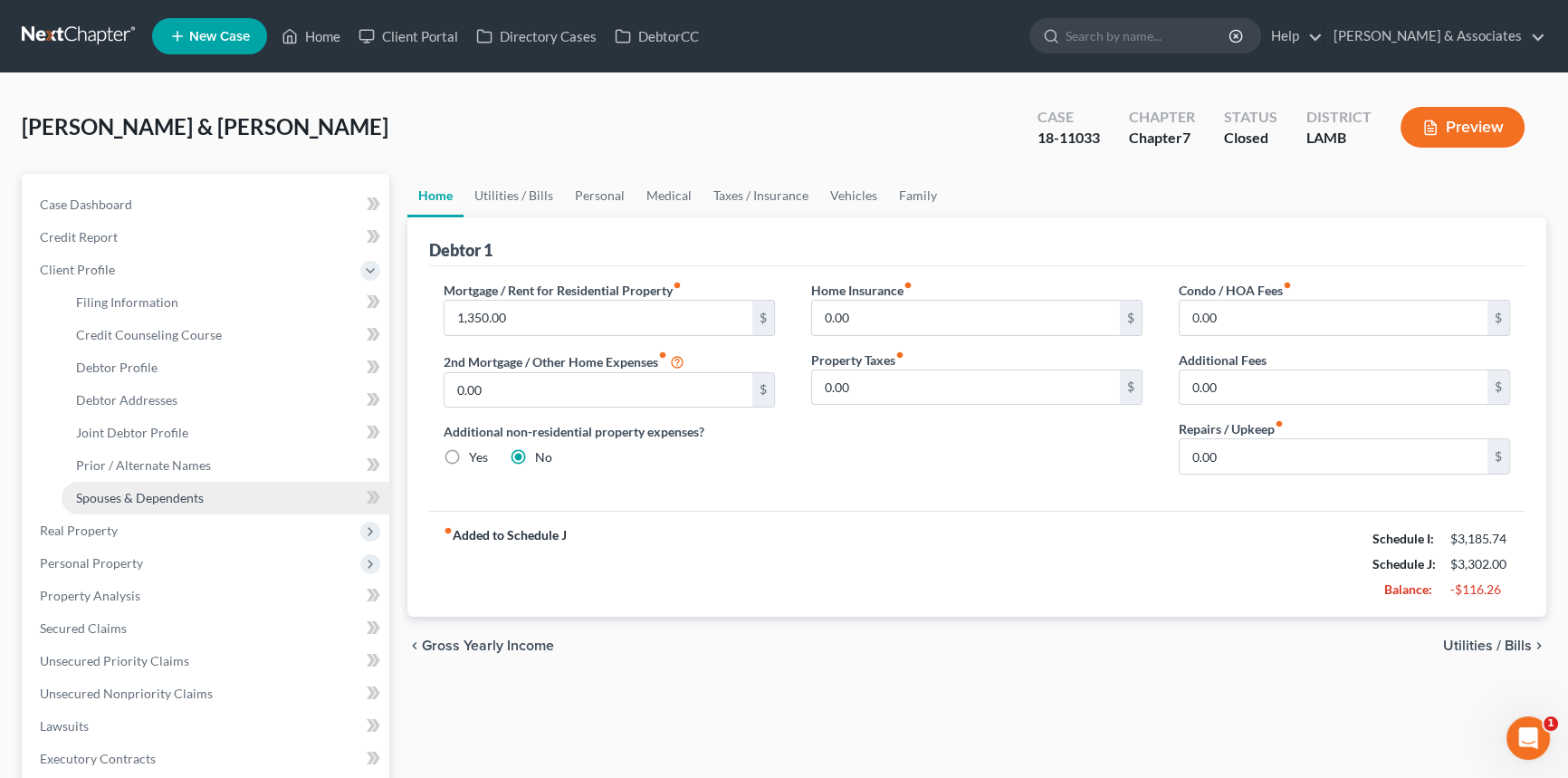
click at [163, 493] on span "Spouses & Dependents" at bounding box center [140, 497] width 128 height 15
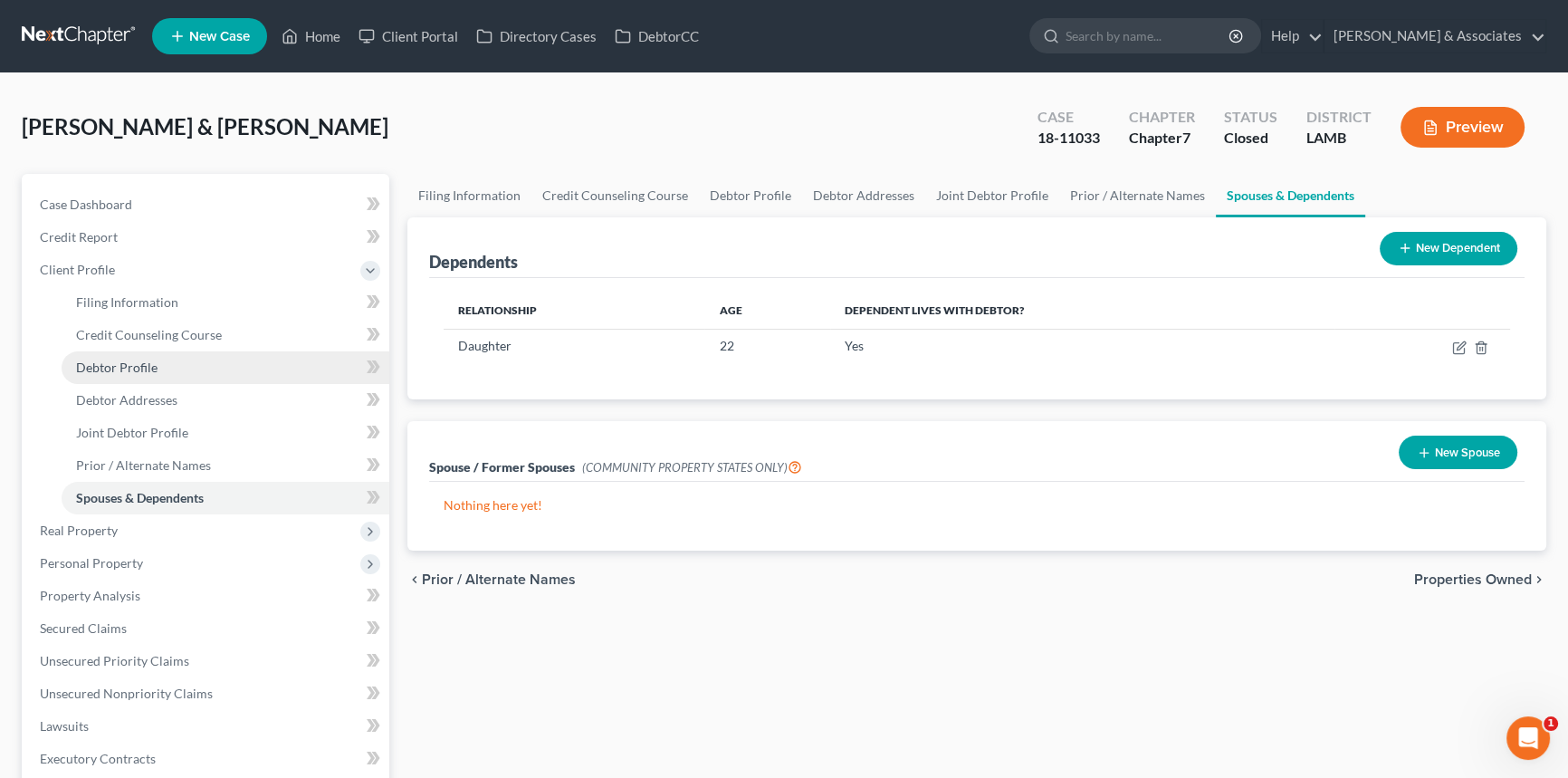
click at [183, 372] on link "Debtor Profile" at bounding box center [225, 368] width 328 height 33
select select "1"
select select "2"
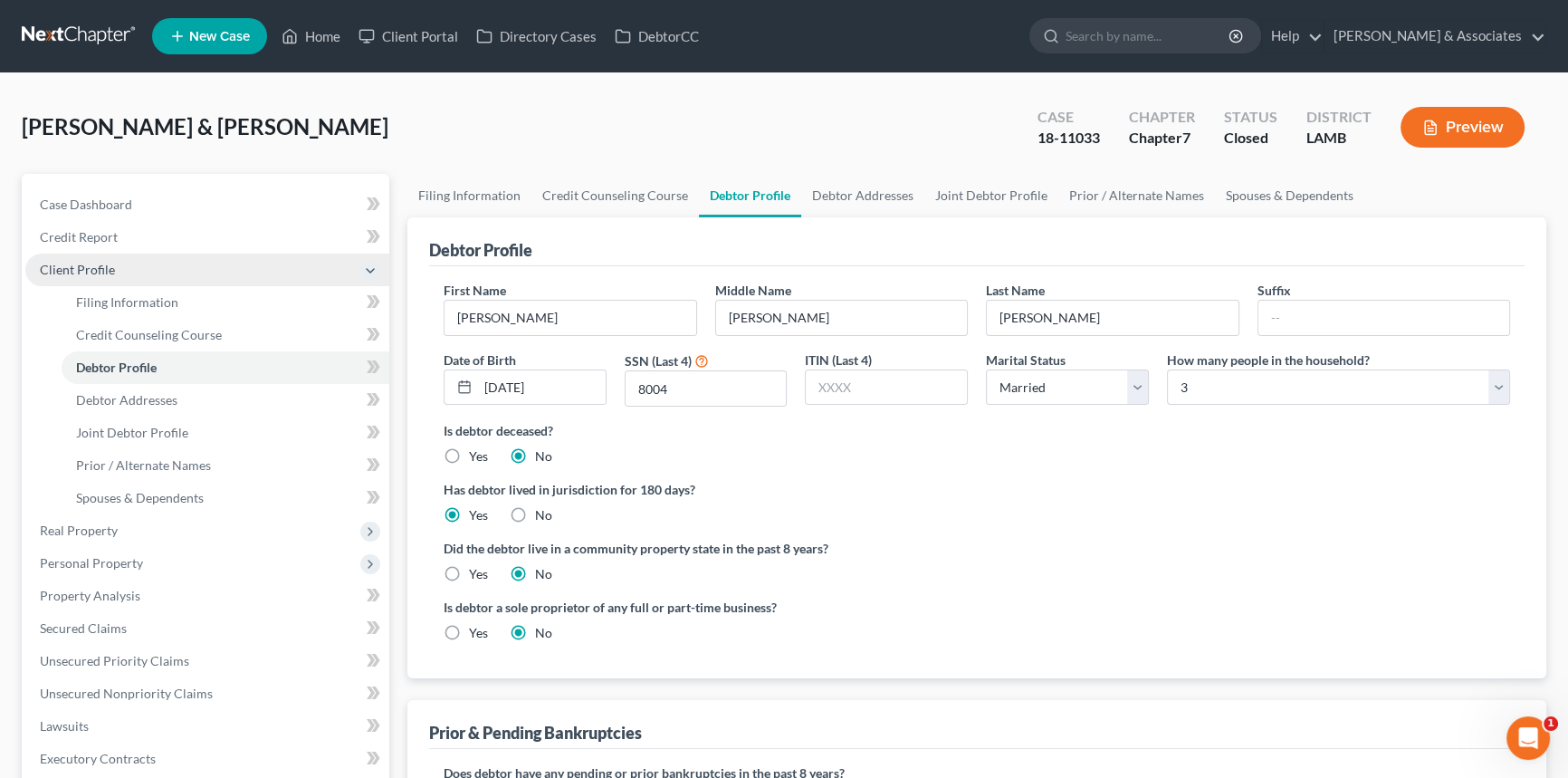
click at [135, 266] on span "Client Profile" at bounding box center [207, 270] width 364 height 33
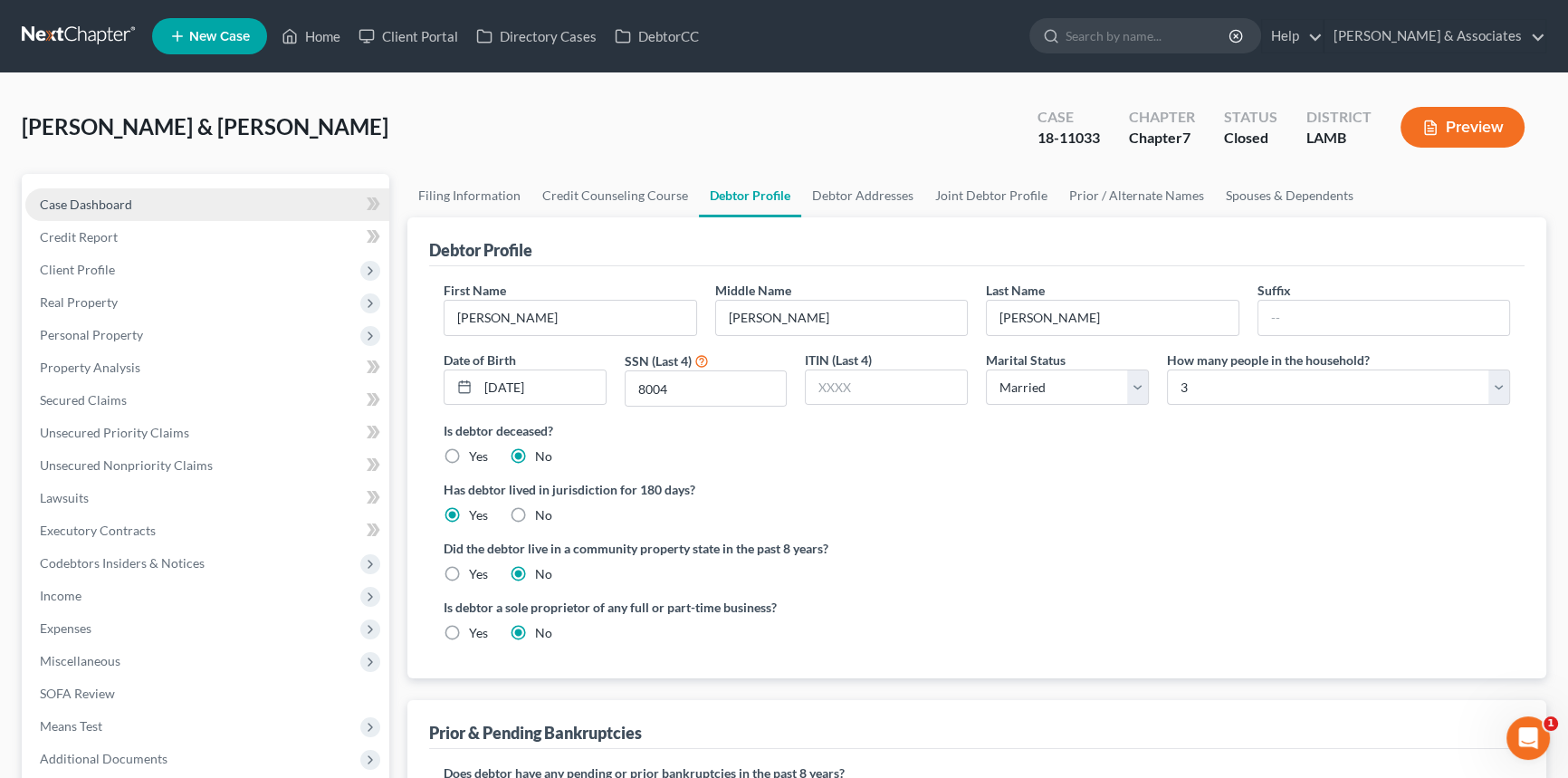
click at [144, 201] on link "Case Dashboard" at bounding box center [207, 205] width 364 height 33
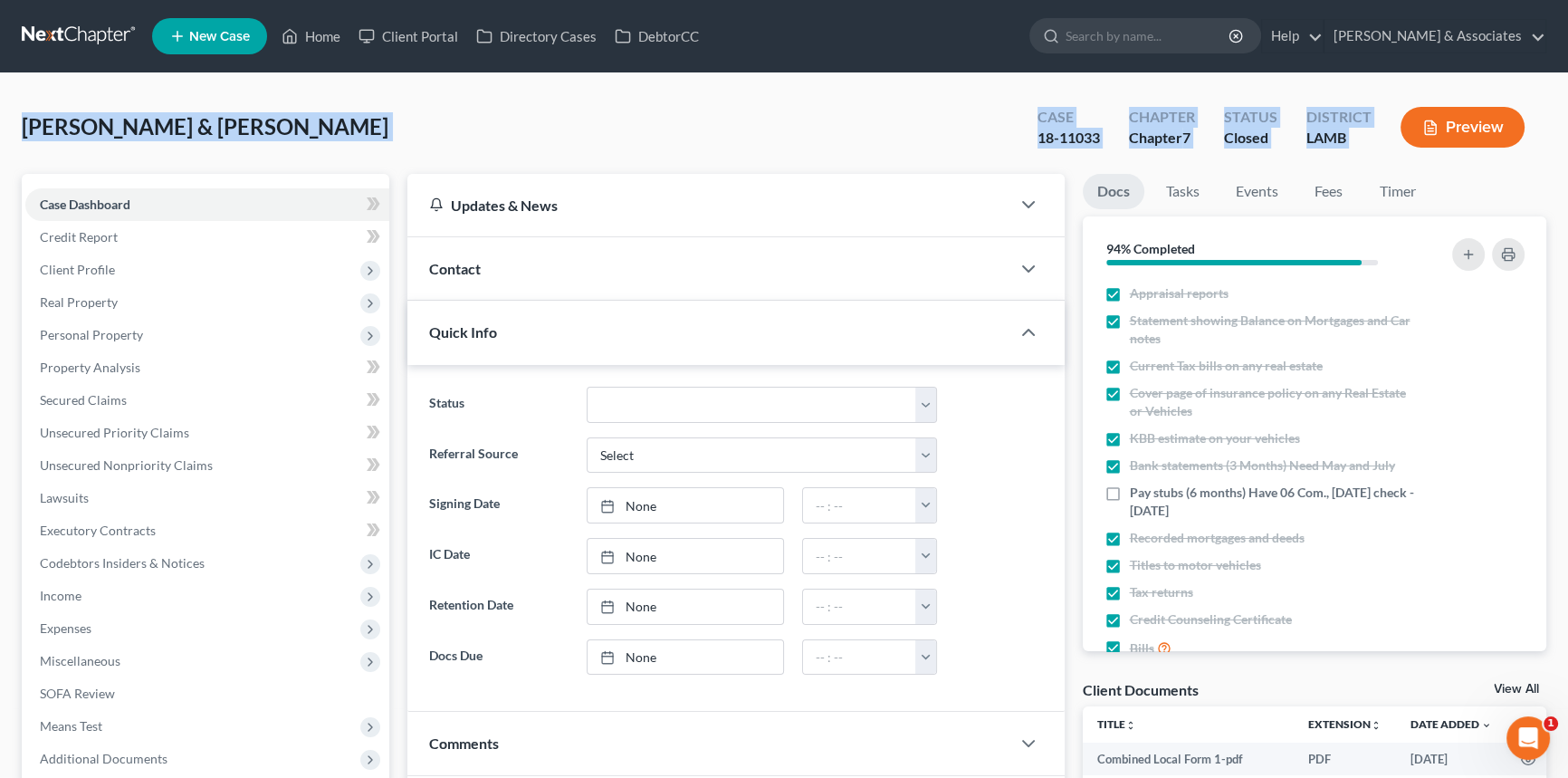
drag, startPoint x: 44, startPoint y: 127, endPoint x: 1441, endPoint y: 147, distance: 1397.1
click at [1441, 147] on div "Sansbury, Russell & Tina Upgraded Case 18-11033 Chapter Chapter 7 Status Closed…" at bounding box center [784, 570] width 1568 height 994
click at [1379, 154] on div "Case 18-11033 Chapter Chapter 7 Status Closed District LAMB Preview" at bounding box center [1281, 127] width 531 height 64
drag, startPoint x: 1402, startPoint y: 155, endPoint x: 0, endPoint y: 135, distance: 1402.1
click at [0, 135] on div "Sansbury, Russell & Tina Upgraded Case 18-11033 Chapter Chapter 7 Status Closed…" at bounding box center [784, 570] width 1568 height 994
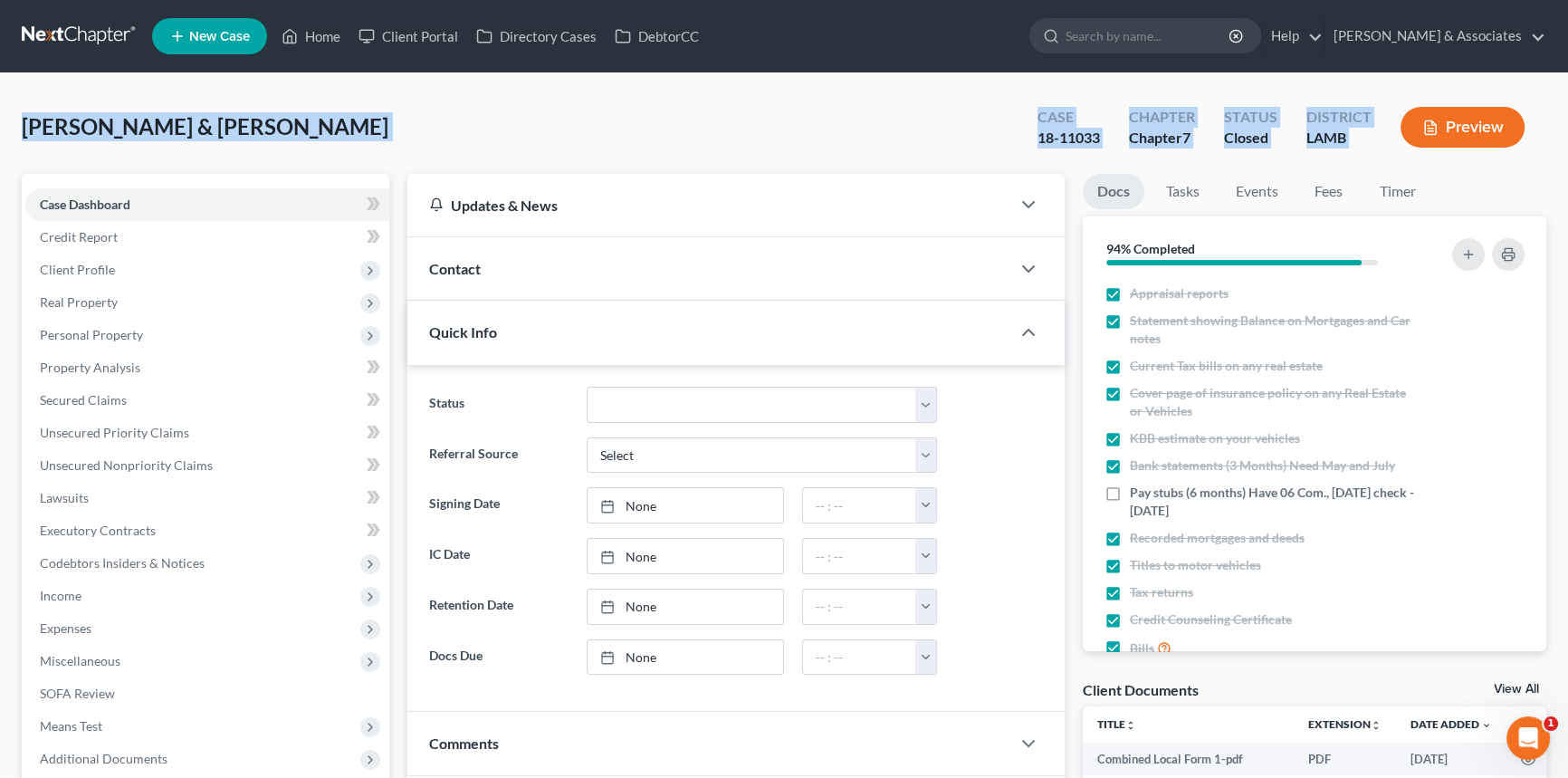
click at [12, 137] on div "Sansbury, Russell & Tina Upgraded Case 18-11033 Chapter Chapter 7 Status Closed…" at bounding box center [784, 570] width 1568 height 994
drag, startPoint x: 100, startPoint y: 124, endPoint x: 1394, endPoint y: 143, distance: 1294.1
click at [1394, 143] on div "Sansbury, Russell & Tina Upgraded Case 18-11033 Chapter Chapter 7 Status Closed…" at bounding box center [784, 570] width 1568 height 994
click at [1368, 151] on div "District LAMB" at bounding box center [1339, 129] width 94 height 53
click at [1370, 146] on div "LAMB" at bounding box center [1339, 138] width 65 height 21
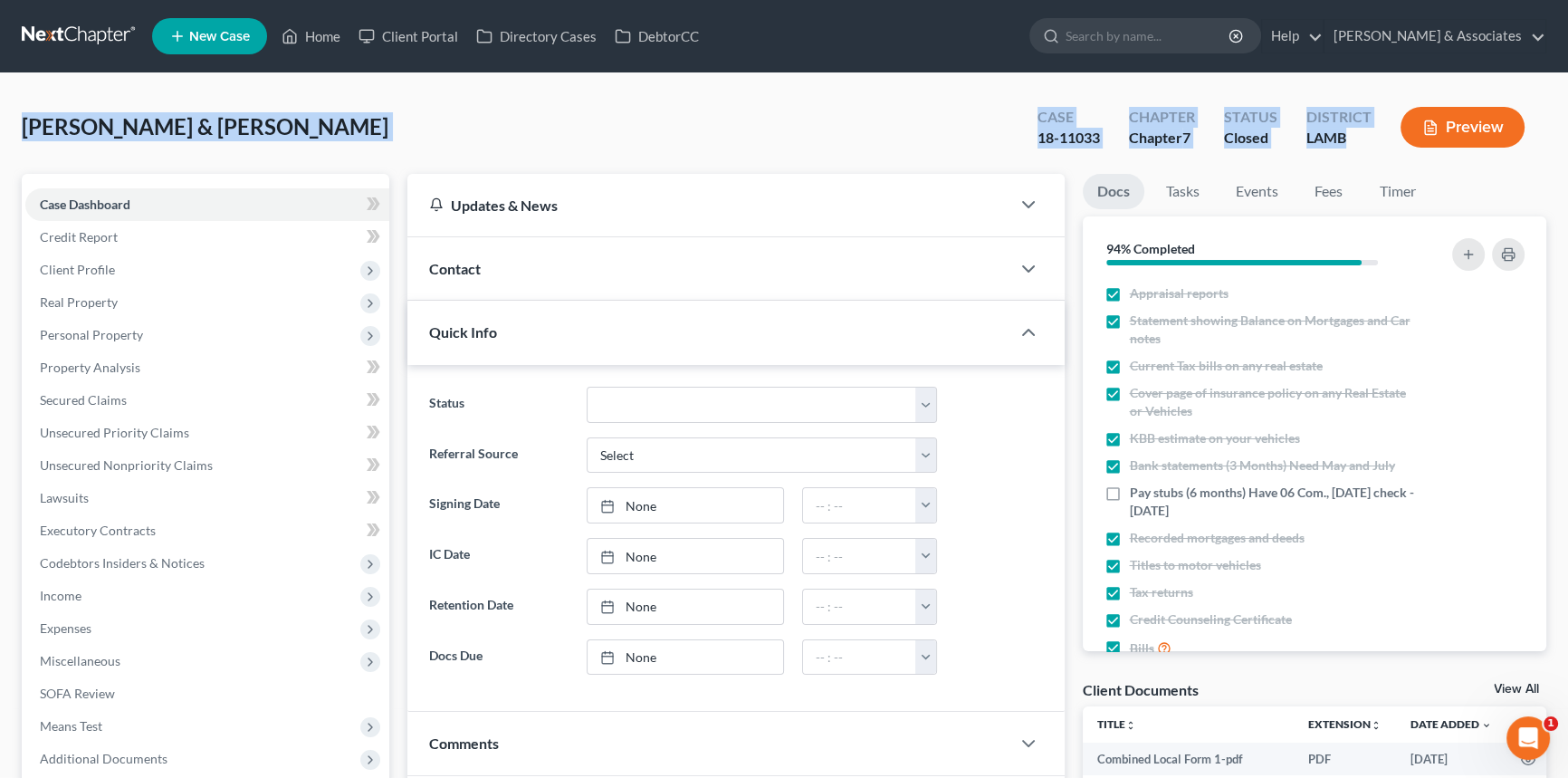
drag, startPoint x: 1307, startPoint y: 141, endPoint x: 0, endPoint y: 152, distance: 1307.0
click at [0, 152] on div "Sansbury, Russell & Tina Upgraded Case 18-11033 Chapter Chapter 7 Status Closed…" at bounding box center [784, 570] width 1568 height 994
drag, startPoint x: 21, startPoint y: 133, endPoint x: 1405, endPoint y: 143, distance: 1384.0
click at [1405, 143] on div "Sansbury, Russell & Tina Upgraded Case 18-11033 Chapter Chapter 7 Status Closed…" at bounding box center [784, 570] width 1568 height 994
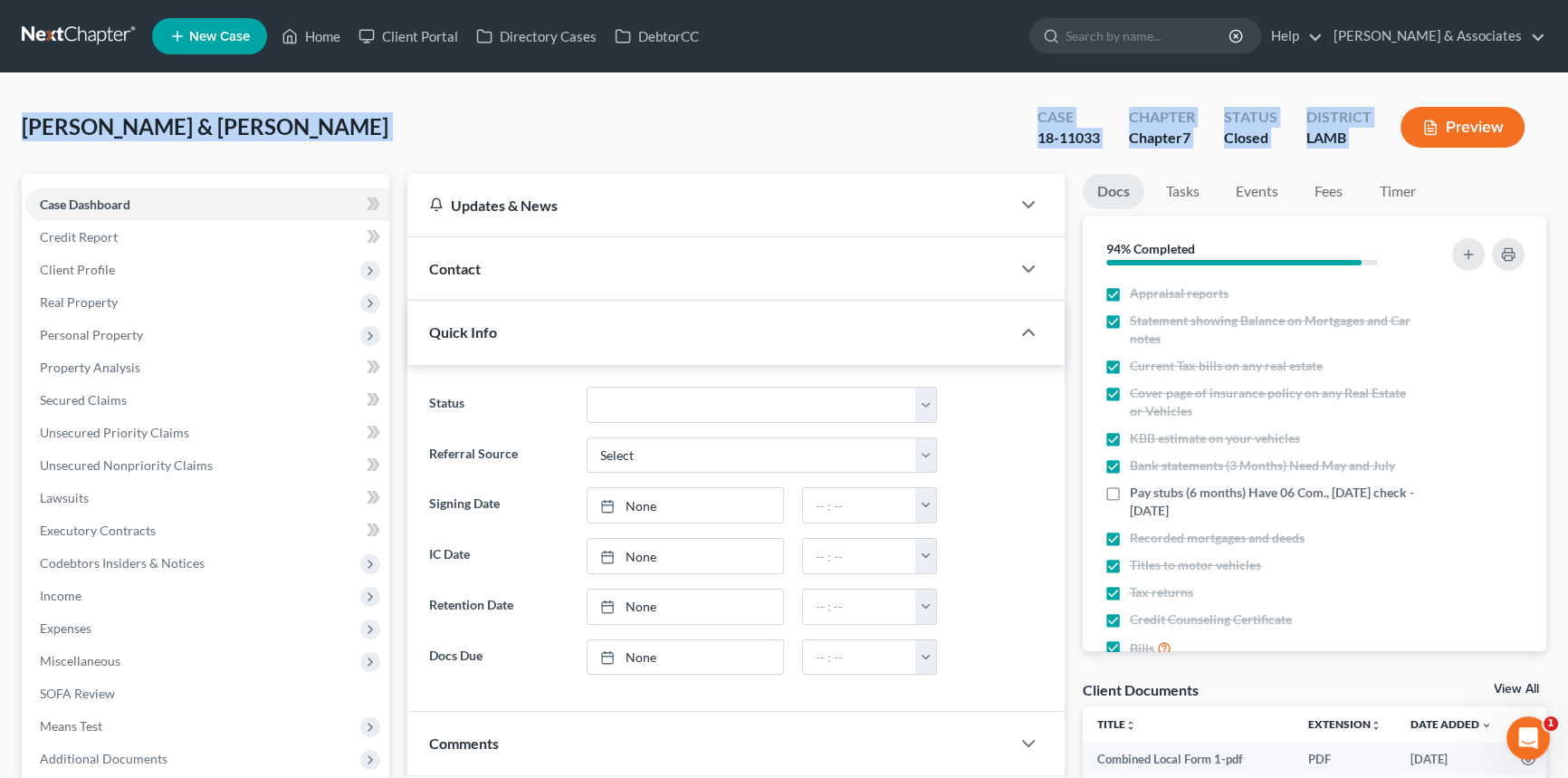
click at [1361, 145] on div "LAMB" at bounding box center [1339, 138] width 65 height 21
drag, startPoint x: 1375, startPoint y: 147, endPoint x: 0, endPoint y: 159, distance: 1375.1
click at [0, 159] on div "Sansbury, Russell & Tina Upgraded Case 18-11033 Chapter Chapter 7 Status Closed…" at bounding box center [784, 570] width 1568 height 994
click at [8, 143] on div "Sansbury, Russell & Tina Upgraded Case 18-11033 Chapter Chapter 7 Status Closed…" at bounding box center [784, 570] width 1568 height 994
drag, startPoint x: 71, startPoint y: 123, endPoint x: 1400, endPoint y: 147, distance: 1329.2
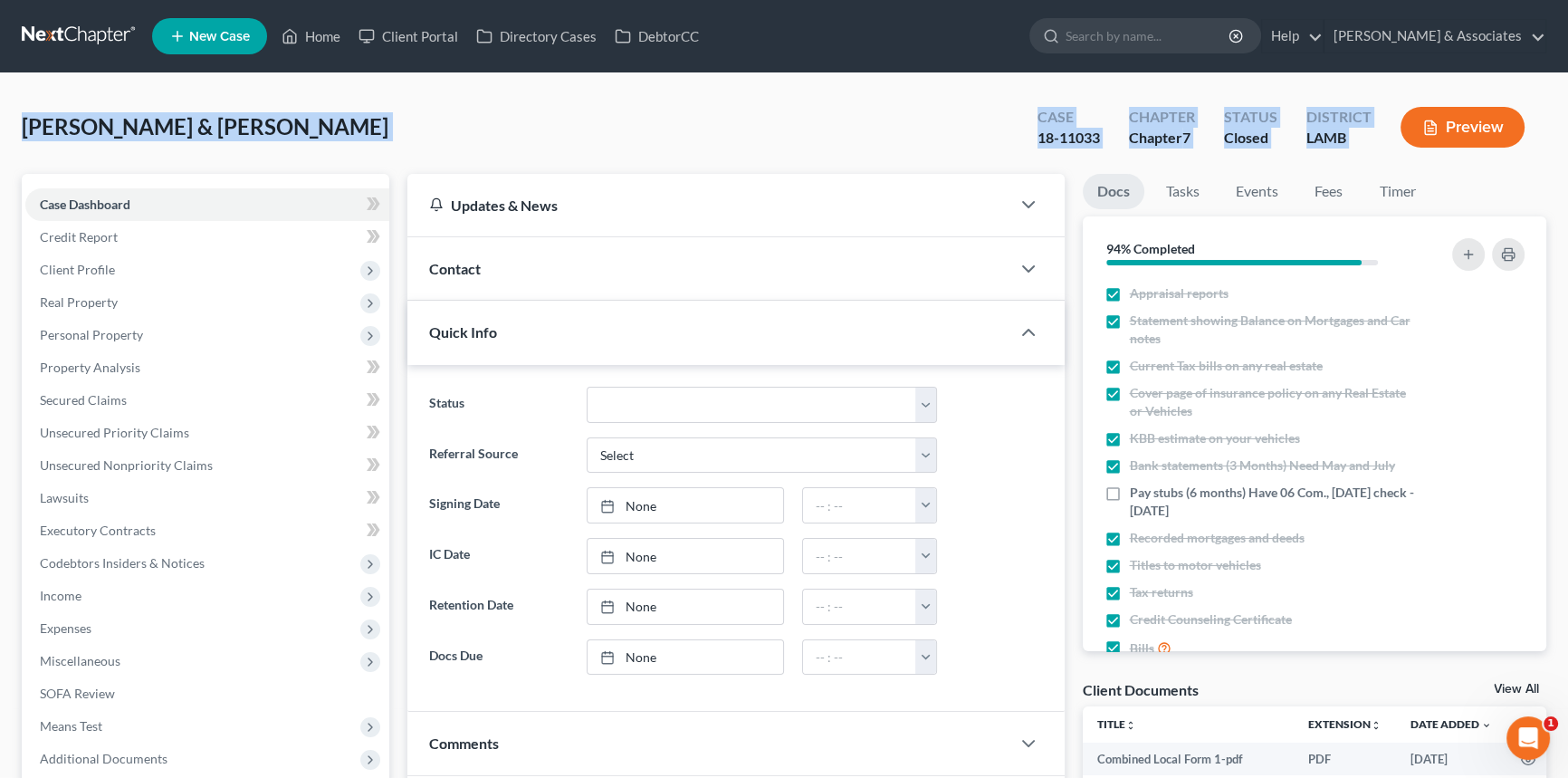
click at [1400, 147] on div "Sansbury, Russell & Tina Upgraded Case 18-11033 Chapter Chapter 7 Status Closed…" at bounding box center [784, 570] width 1568 height 994
click at [1315, 185] on link "Fees" at bounding box center [1329, 192] width 58 height 36
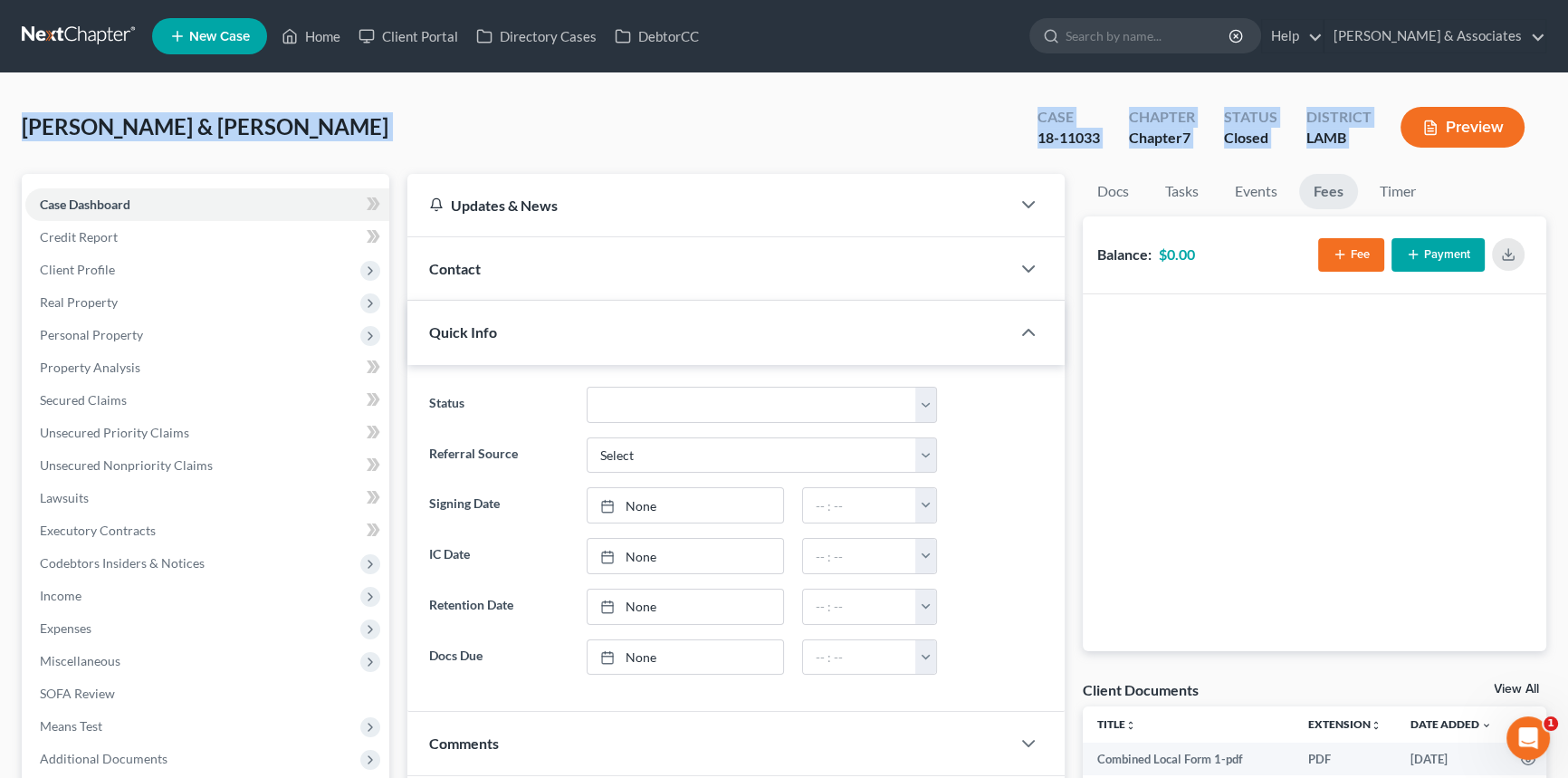
click at [929, 106] on div "Sansbury, Russell & Tina Upgraded Case 18-11033 Chapter Chapter 7 Status Closed…" at bounding box center [784, 134] width 1524 height 78
click at [364, 135] on div "Sansbury, Russell & Tina Upgraded Case 18-11033 Chapter Chapter 7 Status Closed…" at bounding box center [784, 134] width 1524 height 78
drag, startPoint x: 448, startPoint y: 147, endPoint x: 1396, endPoint y: 149, distance: 948.0
click at [1396, 149] on div "Sansbury, Russell & Tina Upgraded Case 18-11033 Chapter Chapter 7 Status Closed…" at bounding box center [784, 570] width 1568 height 994
click at [1396, 149] on div "Preview" at bounding box center [1466, 129] width 161 height 53
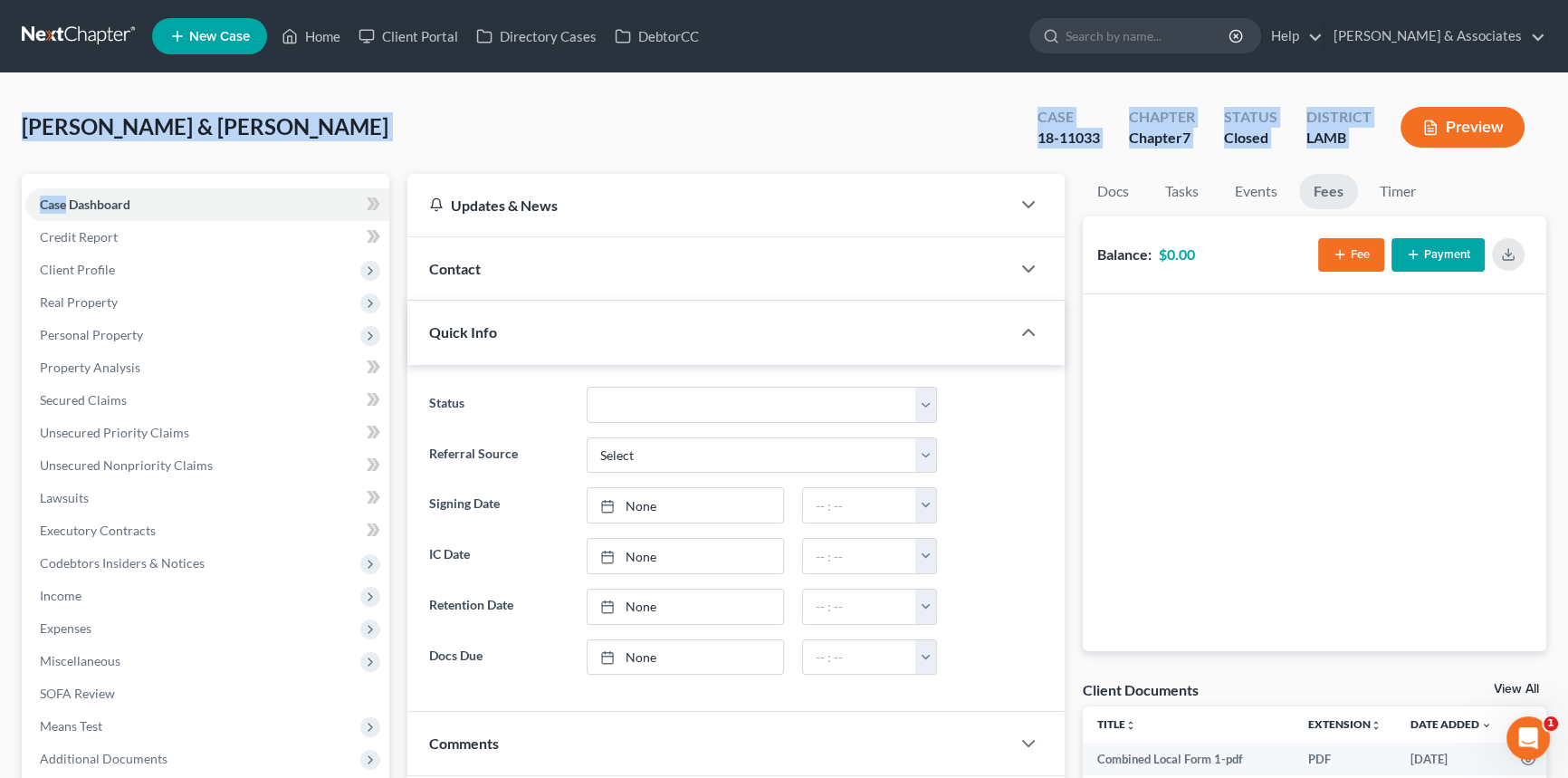
drag, startPoint x: 1396, startPoint y: 149, endPoint x: 27, endPoint y: 118, distance: 1369.4
click at [27, 118] on div "Sansbury, Russell & Tina Upgraded Case 18-11033 Chapter Chapter 7 Status Closed…" at bounding box center [784, 134] width 1524 height 78
click at [27, 118] on span "Sansbury, Russell & Tina" at bounding box center [204, 126] width 367 height 26
drag, startPoint x: 24, startPoint y: 125, endPoint x: 1386, endPoint y: 157, distance: 1362.4
click at [1386, 157] on div "Sansbury, Russell & Tina Upgraded Case 18-11033 Chapter Chapter 7 Status Closed…" at bounding box center [784, 134] width 1524 height 78
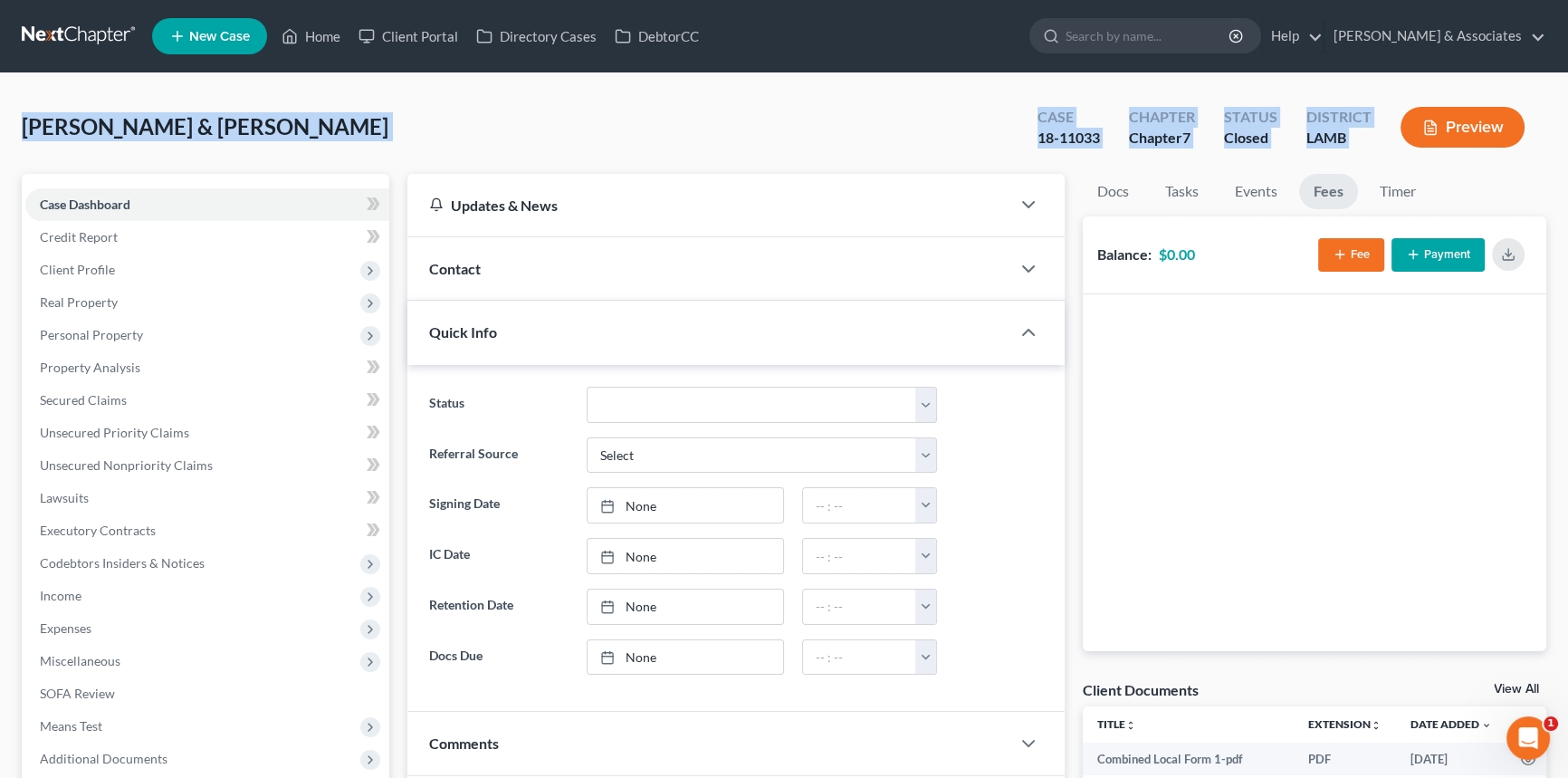
click at [1386, 157] on div "Case 18-11033 Chapter Chapter 7 Status Closed District LAMB Preview" at bounding box center [1281, 127] width 531 height 64
drag, startPoint x: 1396, startPoint y: 156, endPoint x: 0, endPoint y: 117, distance: 1396.5
click at [0, 117] on div "Sansbury, Russell & Tina Upgraded Case 18-11033 Chapter Chapter 7 Status Closed…" at bounding box center [784, 570] width 1568 height 994
drag, startPoint x: 20, startPoint y: 123, endPoint x: 1476, endPoint y: 139, distance: 1456.1
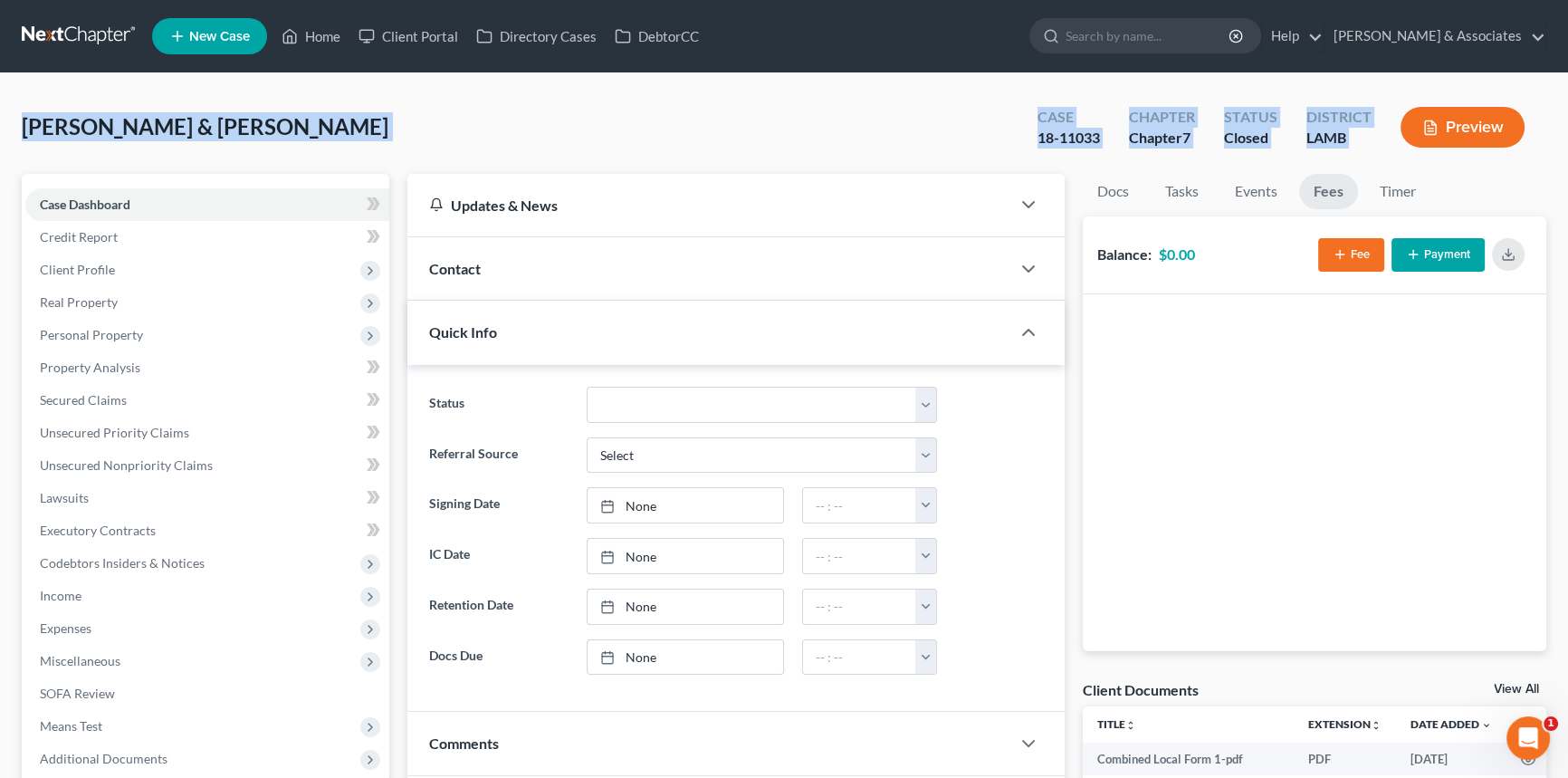
click at [1476, 139] on div "Sansbury, Russell & Tina Upgraded Case 18-11033 Chapter Chapter 7 Status Closed…" at bounding box center [784, 570] width 1568 height 994
click at [217, 33] on span "New Case" at bounding box center [220, 37] width 61 height 14
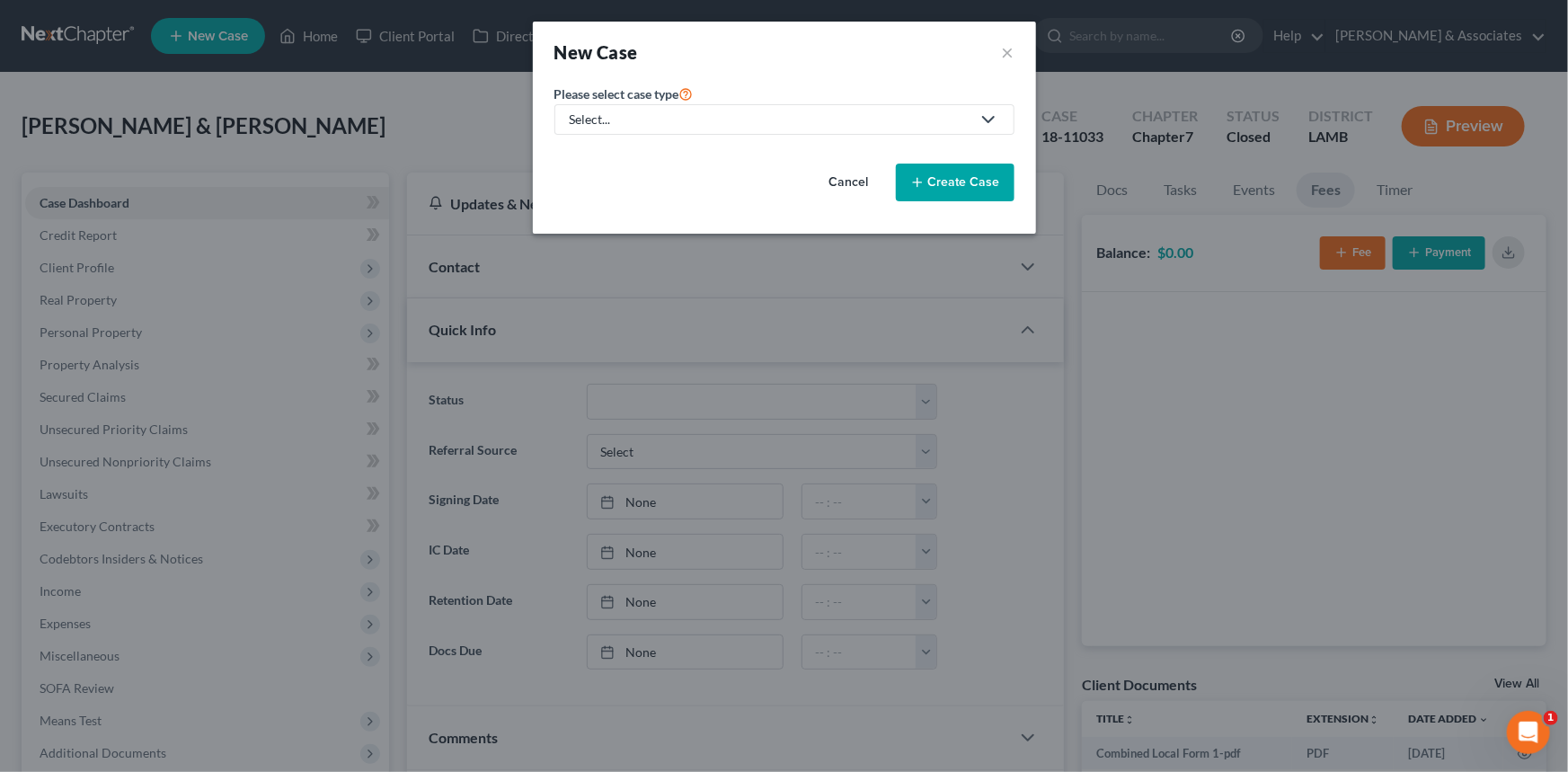
click at [834, 133] on link "Select..." at bounding box center [784, 120] width 460 height 31
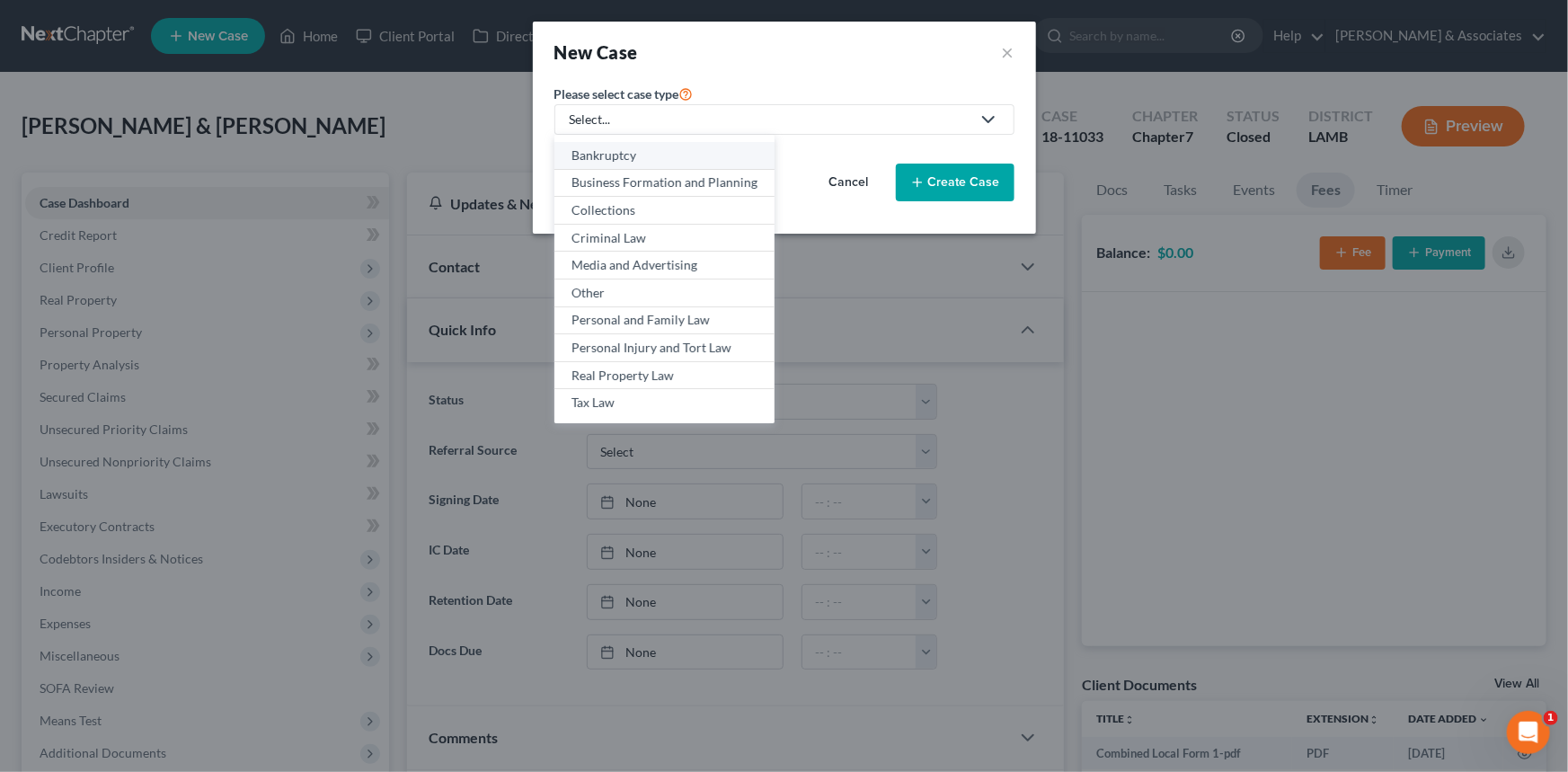
click at [709, 161] on div "Bankruptcy" at bounding box center [664, 156] width 186 height 18
select select "35"
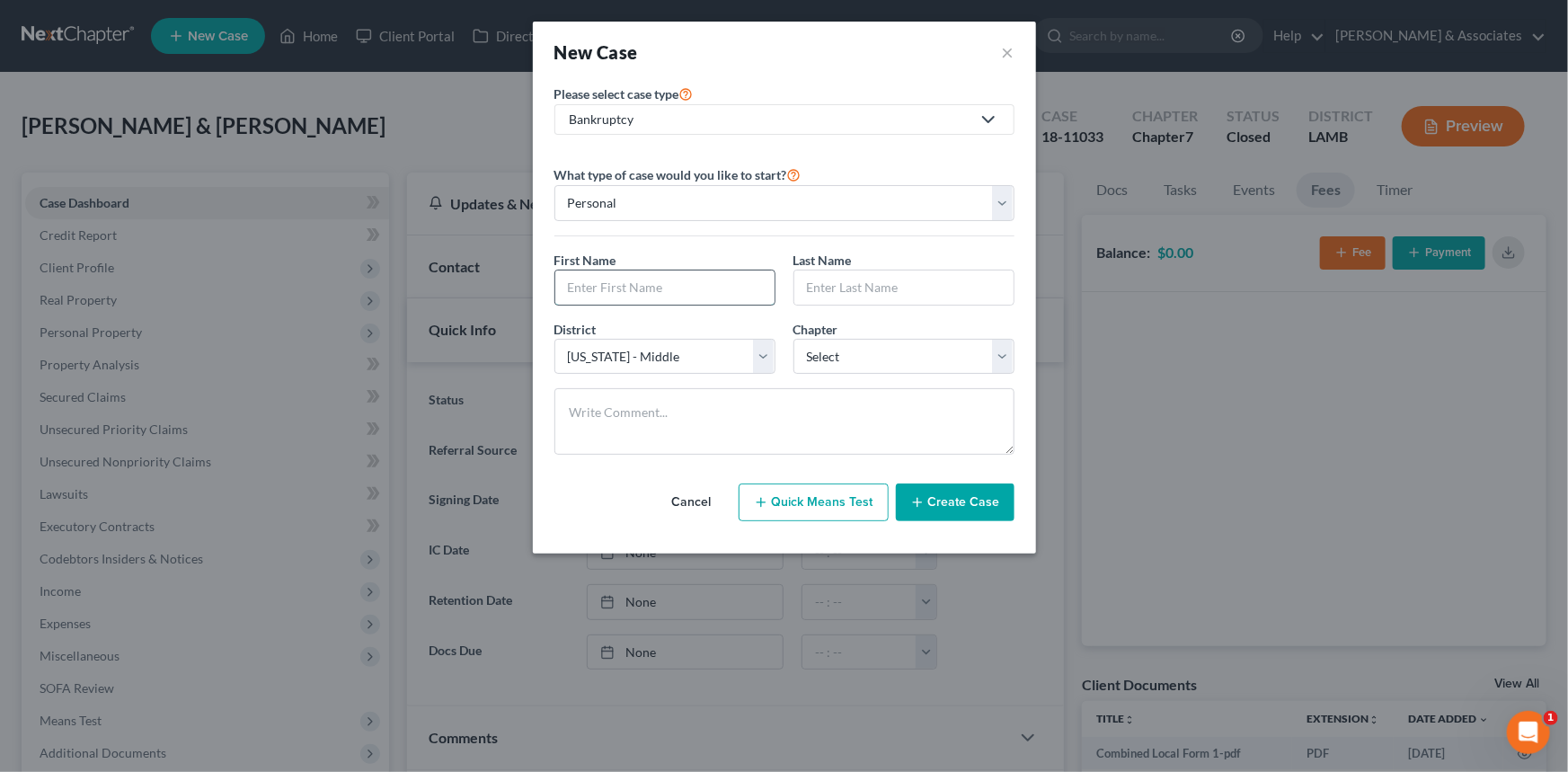
click at [682, 287] on input "text" at bounding box center [665, 288] width 219 height 35
type input "Tina"
type input "Sansbury"
click at [855, 327] on div "Chapter * Select 7 11 12 13" at bounding box center [904, 347] width 239 height 55
click at [858, 345] on select "Select 7 11 12 13" at bounding box center [905, 356] width 221 height 36
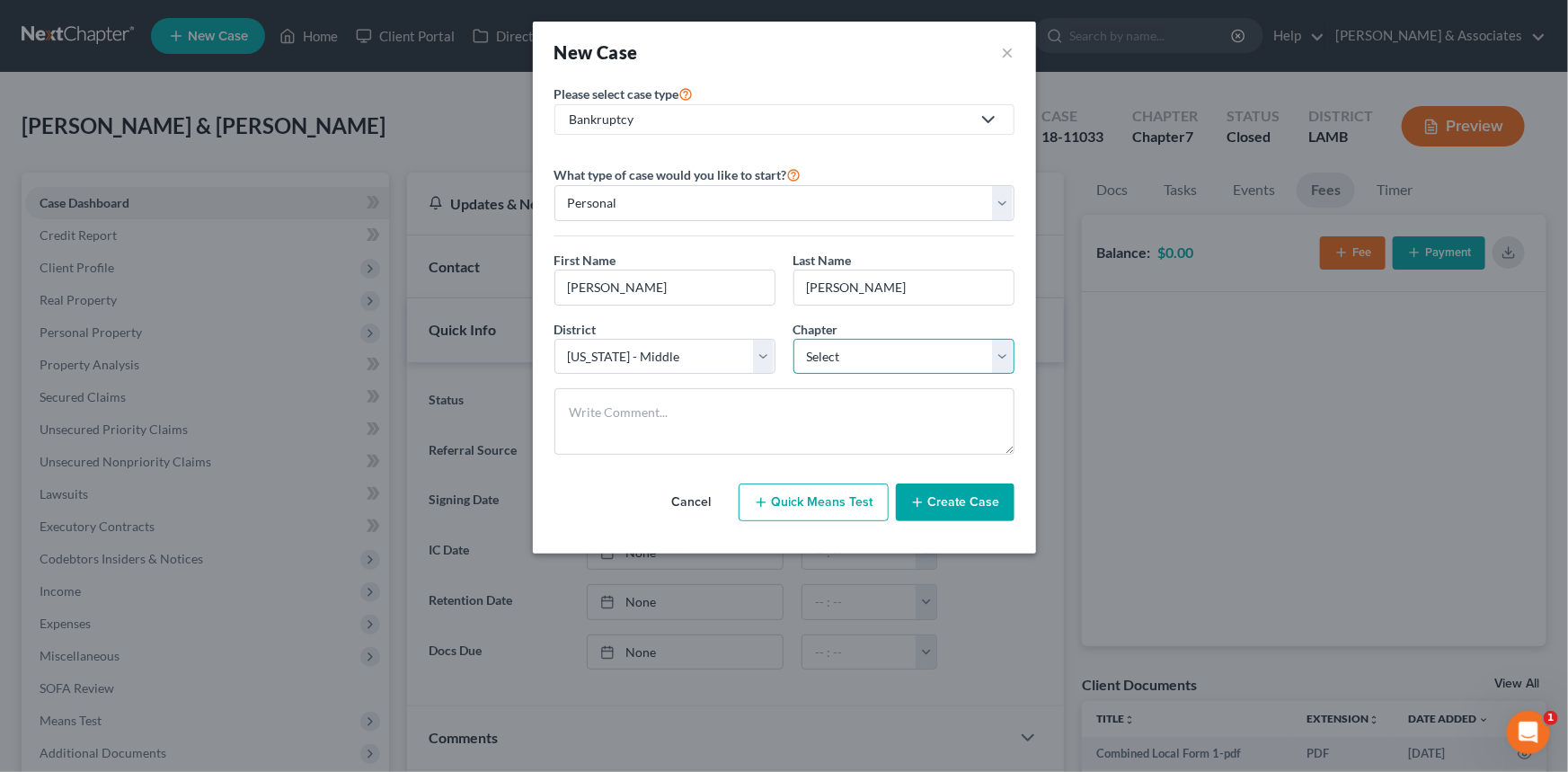
select select "3"
click at [794, 339] on select "Select 7 11 12 13" at bounding box center [905, 356] width 221 height 36
click at [942, 511] on button "Create Case" at bounding box center [955, 502] width 119 height 37
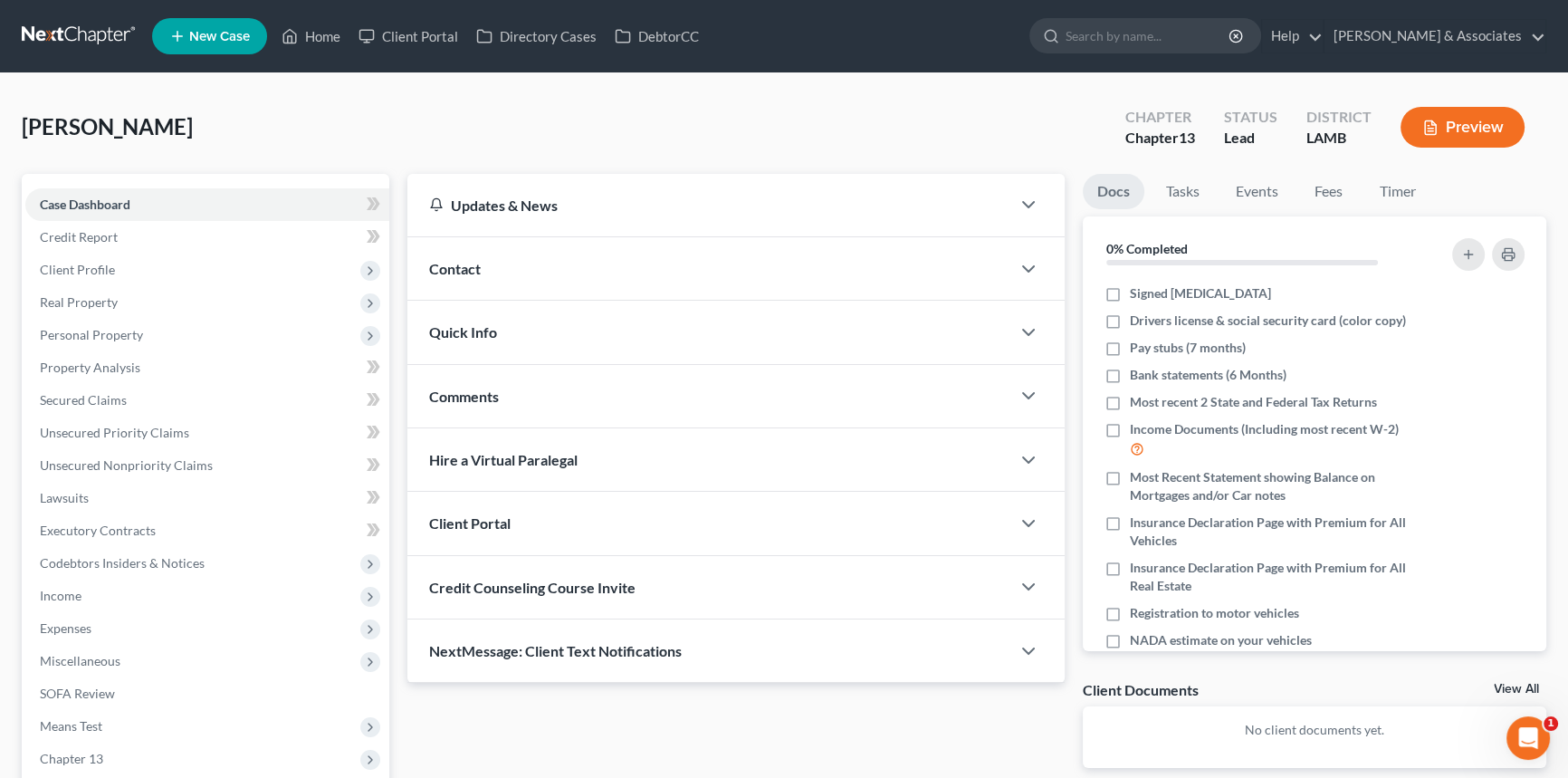
click at [697, 382] on div "Comments" at bounding box center [708, 396] width 603 height 63
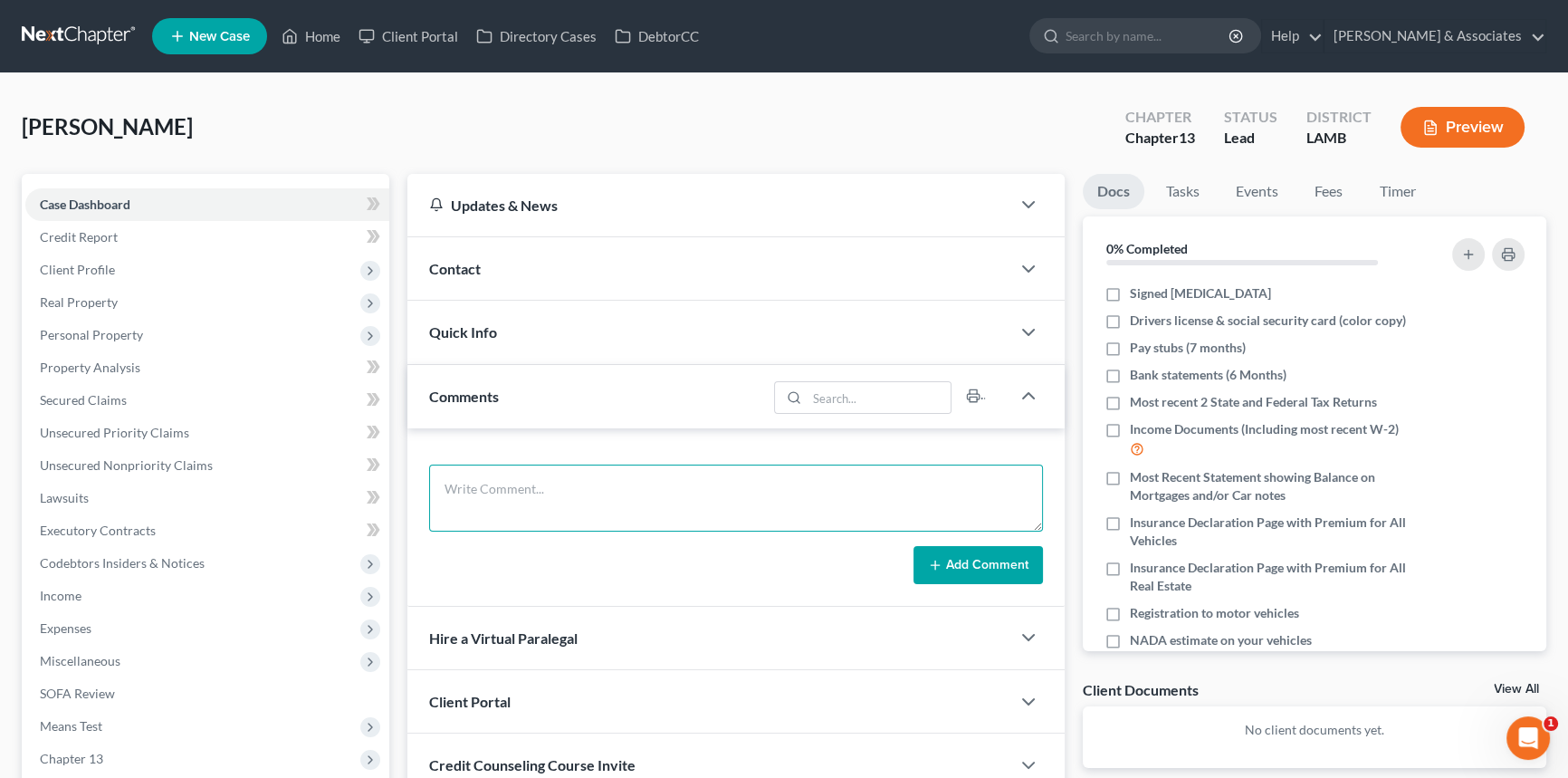
click at [650, 499] on textarea at bounding box center [736, 497] width 614 height 67
click at [588, 278] on div "Contact" at bounding box center [708, 268] width 603 height 63
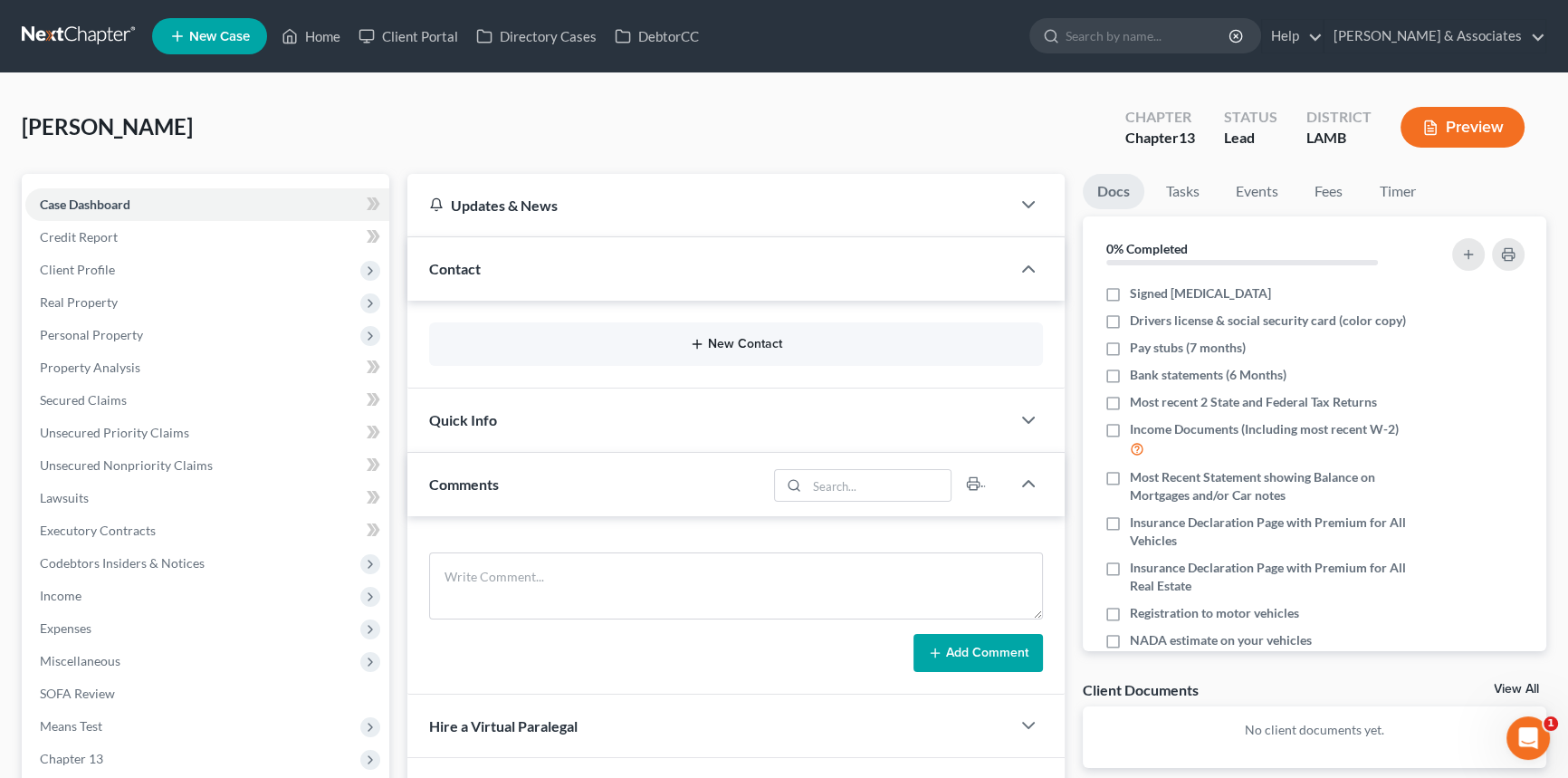
click at [670, 341] on button "New Contact" at bounding box center [736, 344] width 585 height 15
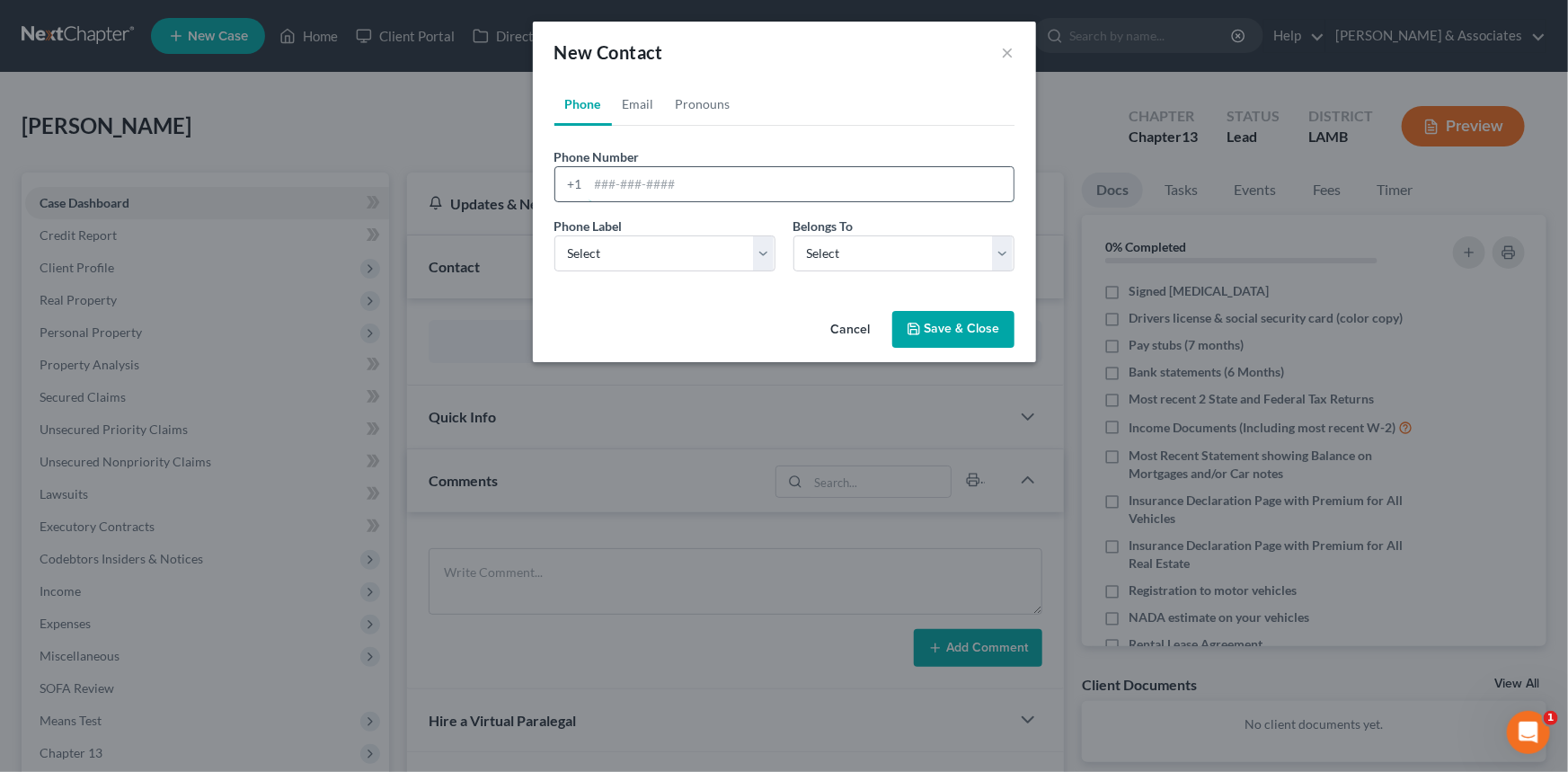
click at [629, 189] on input "tel" at bounding box center [801, 184] width 425 height 35
type input "7162447086"
click at [635, 248] on select "Select Mobile Home Work Other" at bounding box center [665, 253] width 221 height 36
select select "0"
click at [555, 235] on select "Select Mobile Home Work Other" at bounding box center [665, 253] width 221 height 36
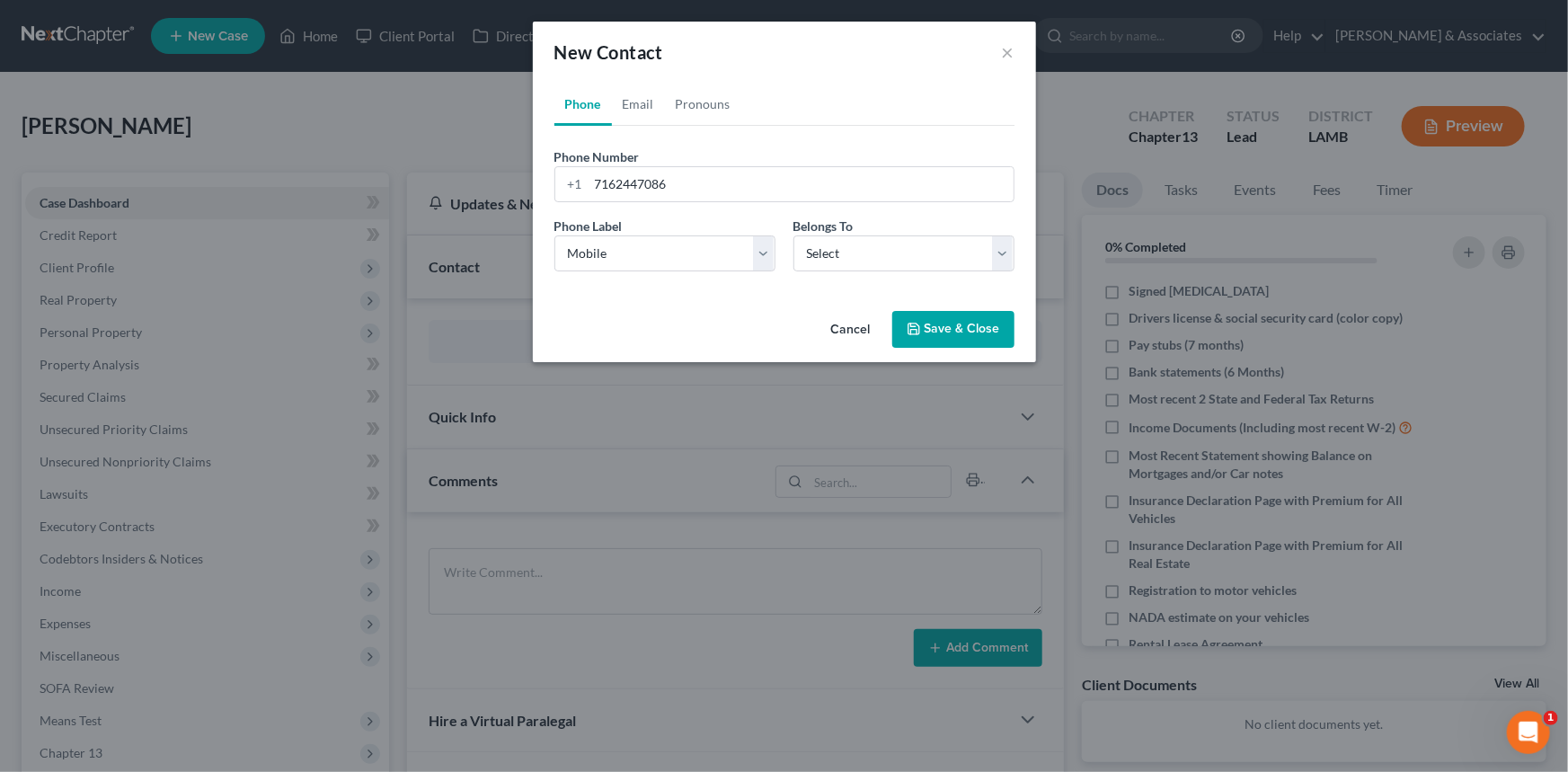
click at [982, 275] on div "Phone Label * Select Mobile Home Work Other Belongs To * Select Client Other" at bounding box center [784, 252] width 478 height 69
drag, startPoint x: 955, startPoint y: 242, endPoint x: 945, endPoint y: 252, distance: 14.1
click at [955, 242] on select "Select Client Other" at bounding box center [905, 253] width 221 height 36
select select "0"
click at [794, 235] on select "Select Client Other" at bounding box center [905, 253] width 221 height 36
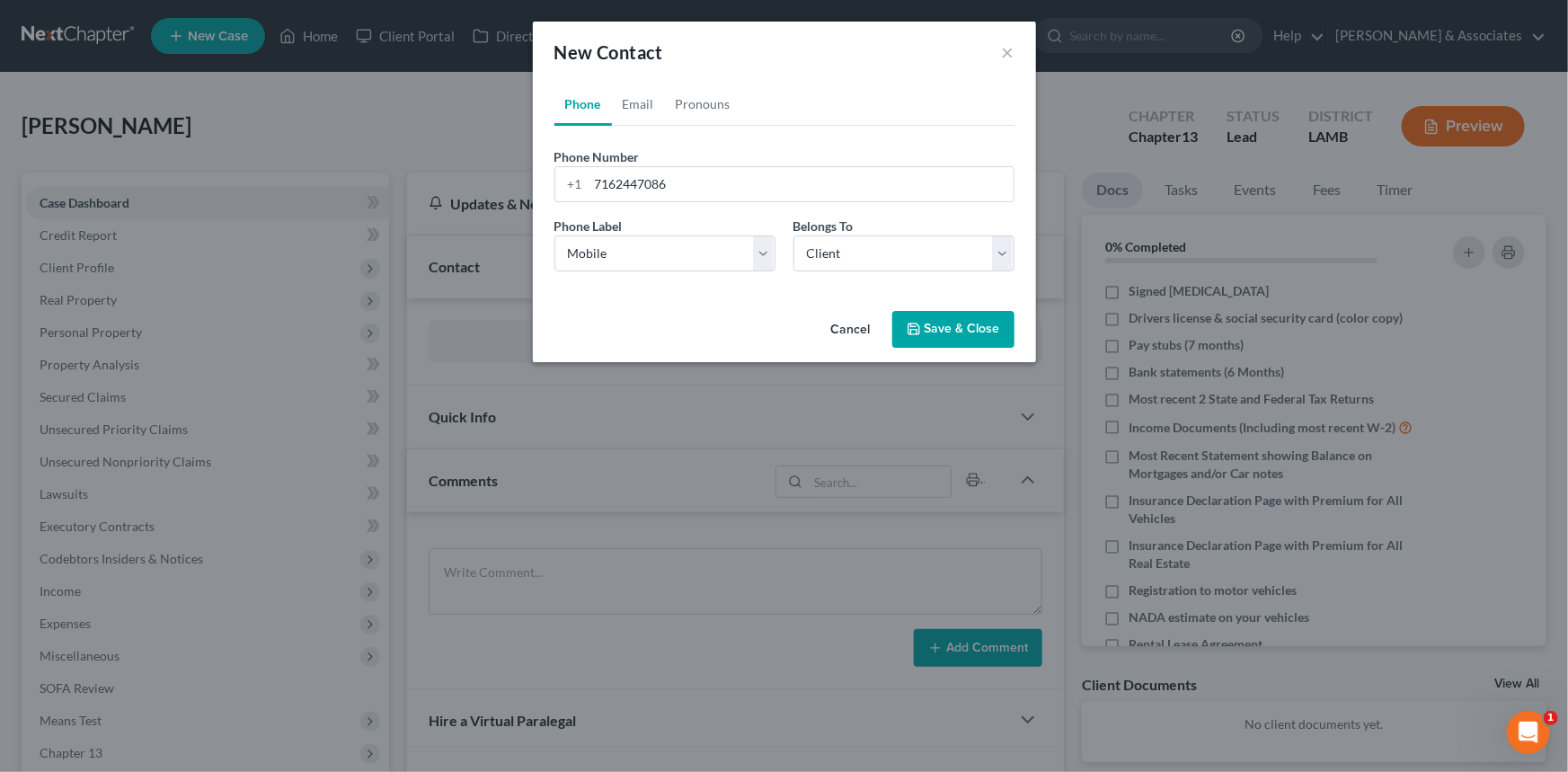
click at [934, 318] on button "Save & Close" at bounding box center [953, 329] width 122 height 37
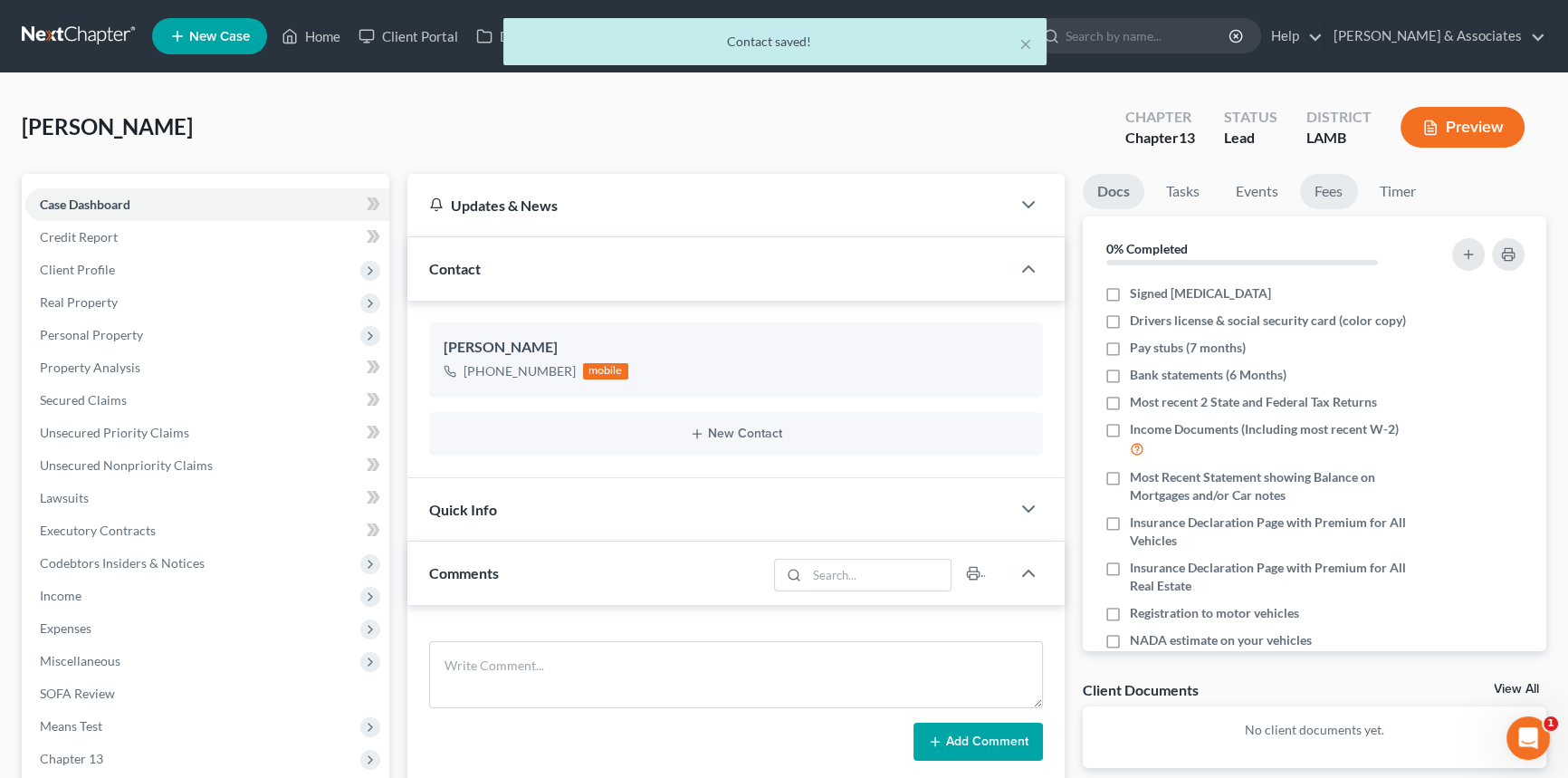
click at [1340, 188] on link "Fees" at bounding box center [1329, 192] width 58 height 36
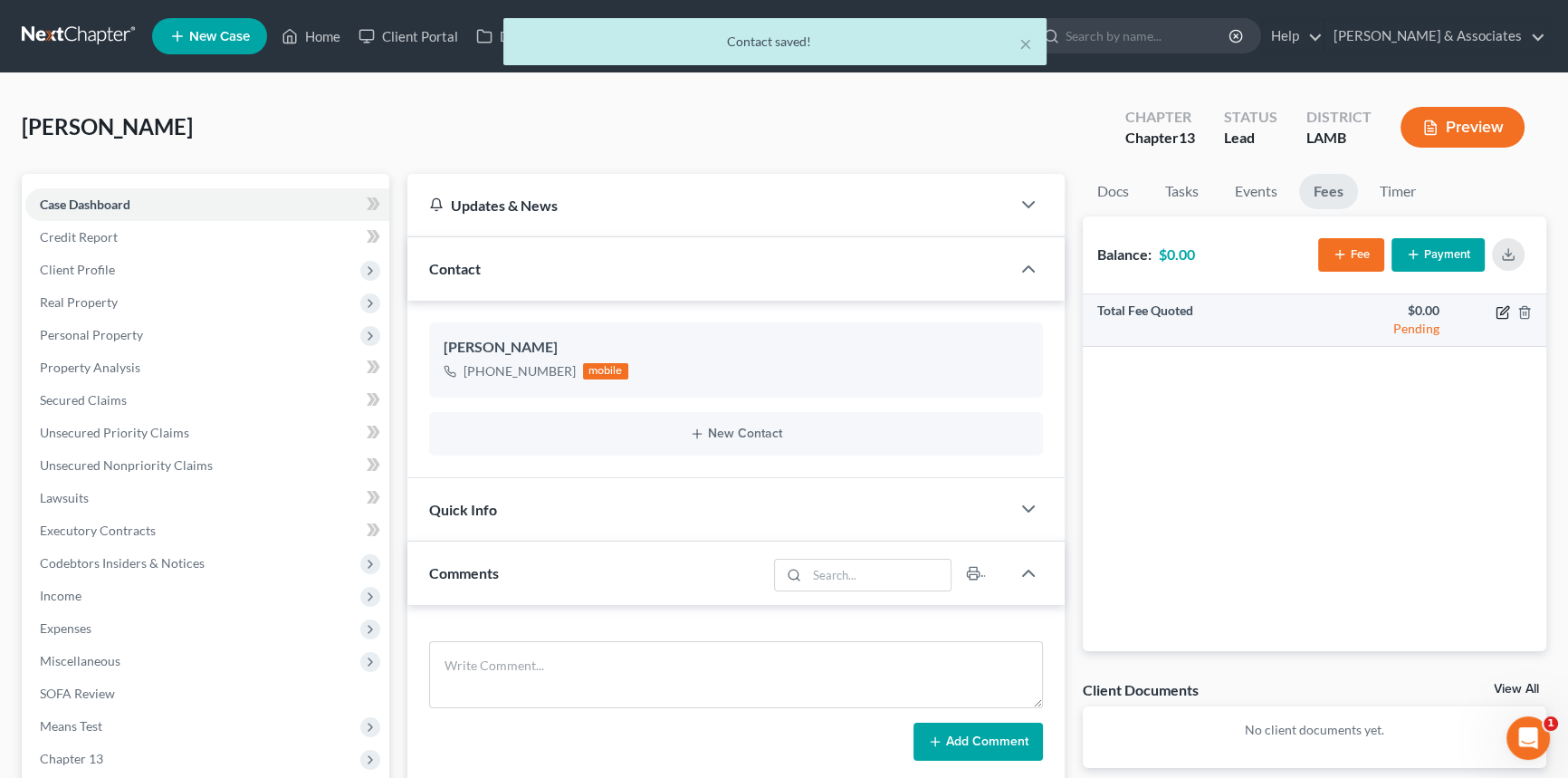
click at [1498, 313] on icon "button" at bounding box center [1502, 312] width 15 height 15
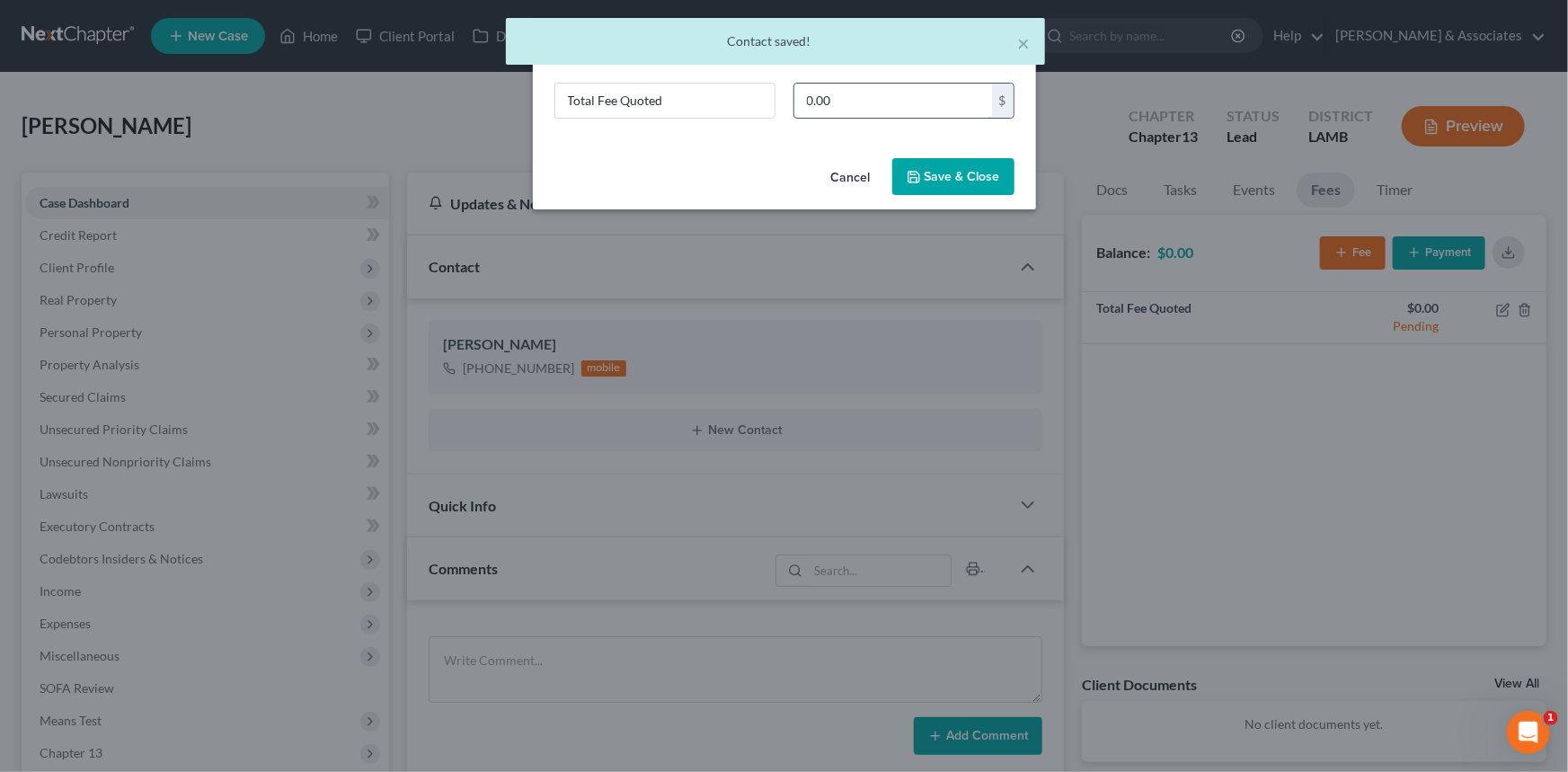
click at [852, 102] on input "0.00" at bounding box center [894, 101] width 198 height 35
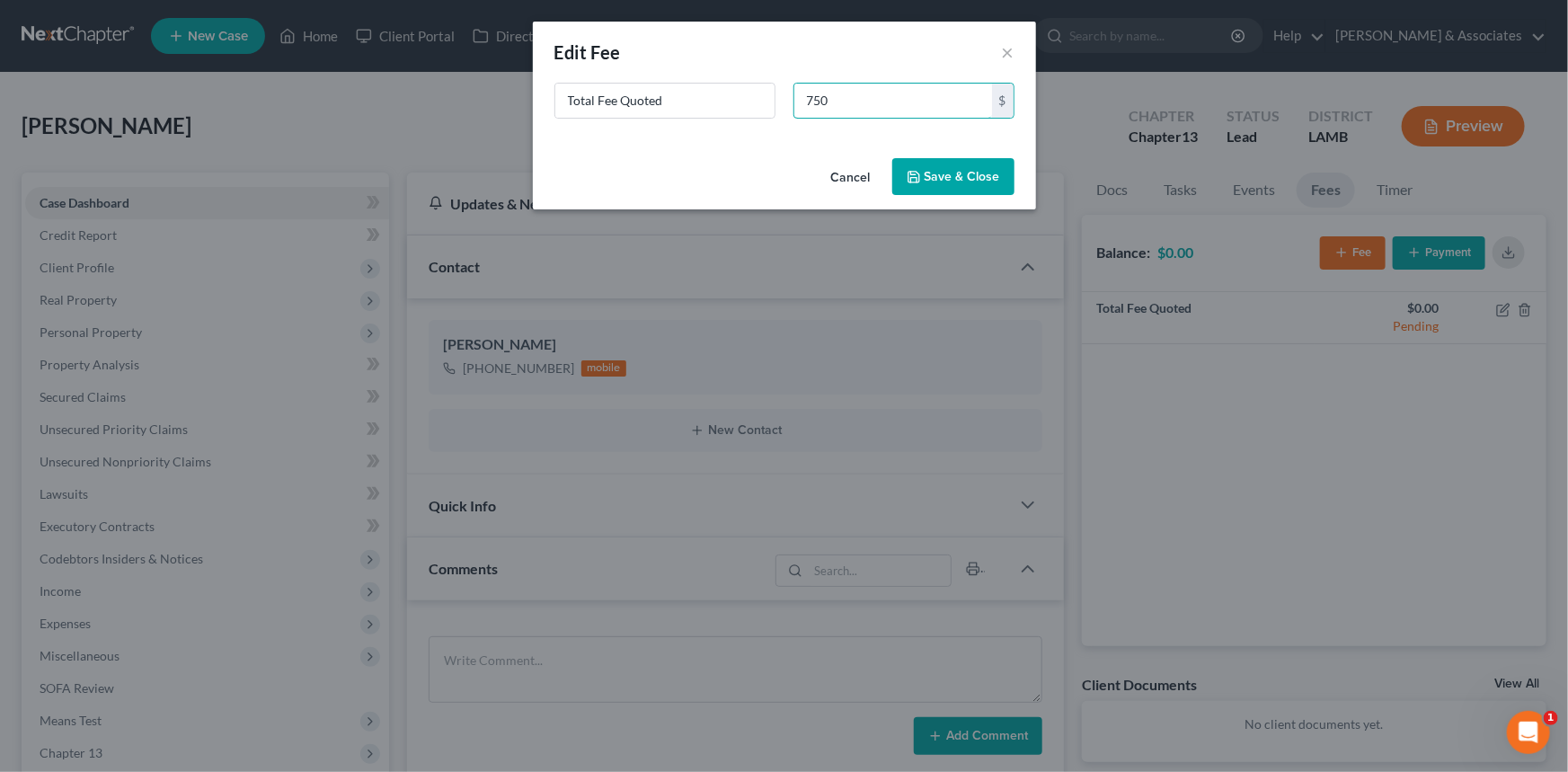
type input "750"
click at [941, 182] on button "Save & Close" at bounding box center [953, 177] width 122 height 37
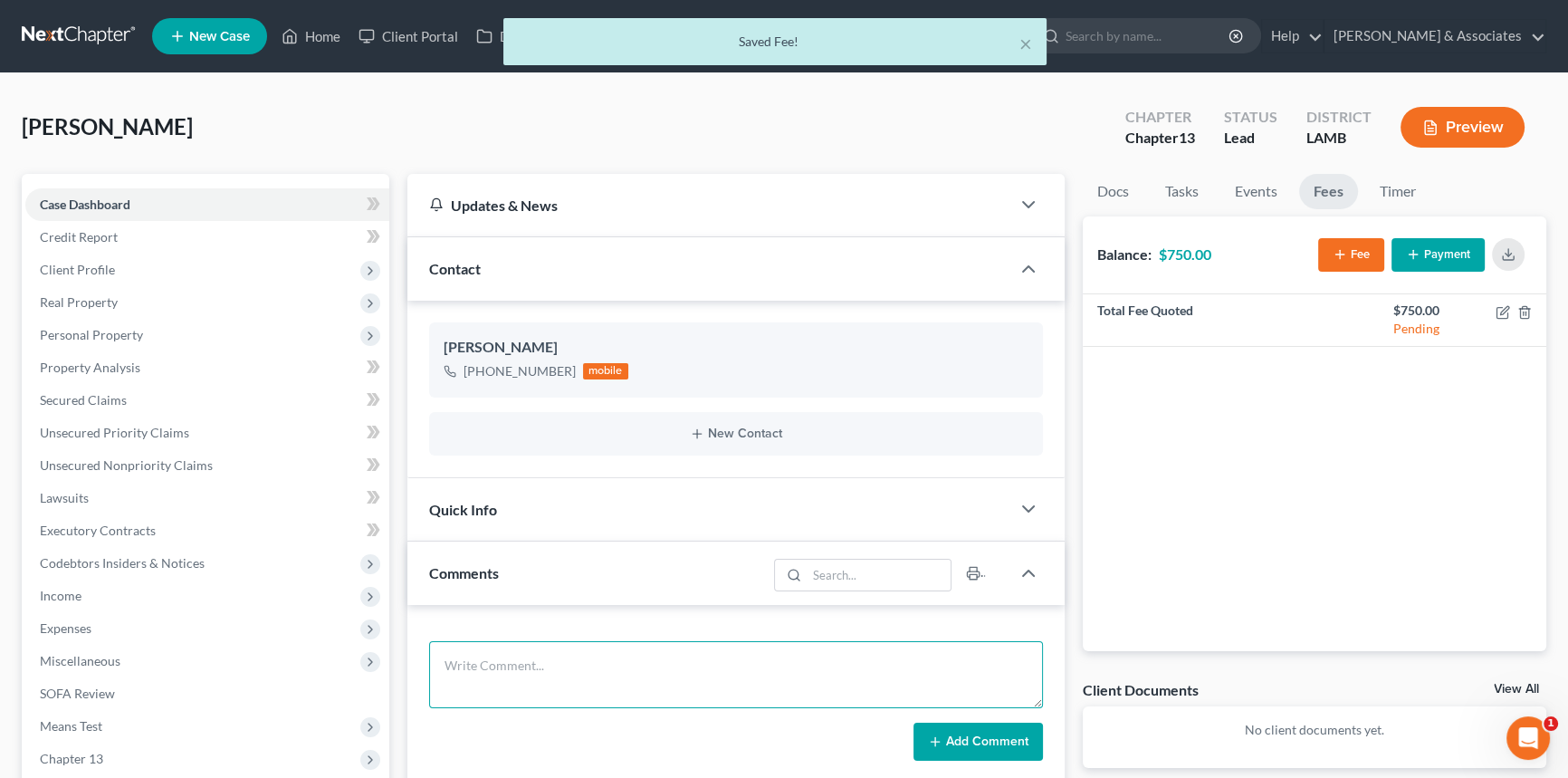
click at [557, 673] on textarea at bounding box center [736, 674] width 614 height 67
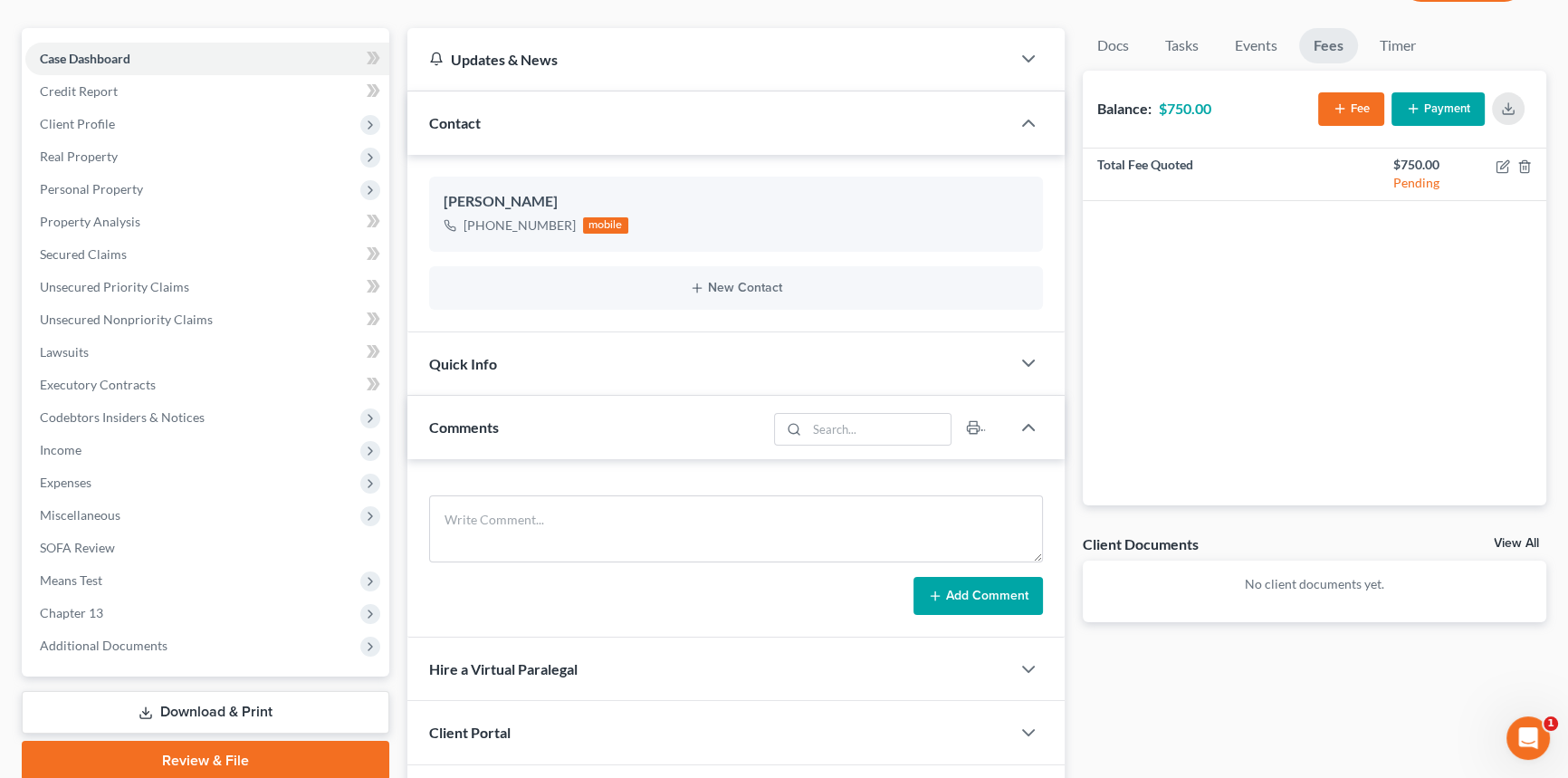
scroll to position [247, 0]
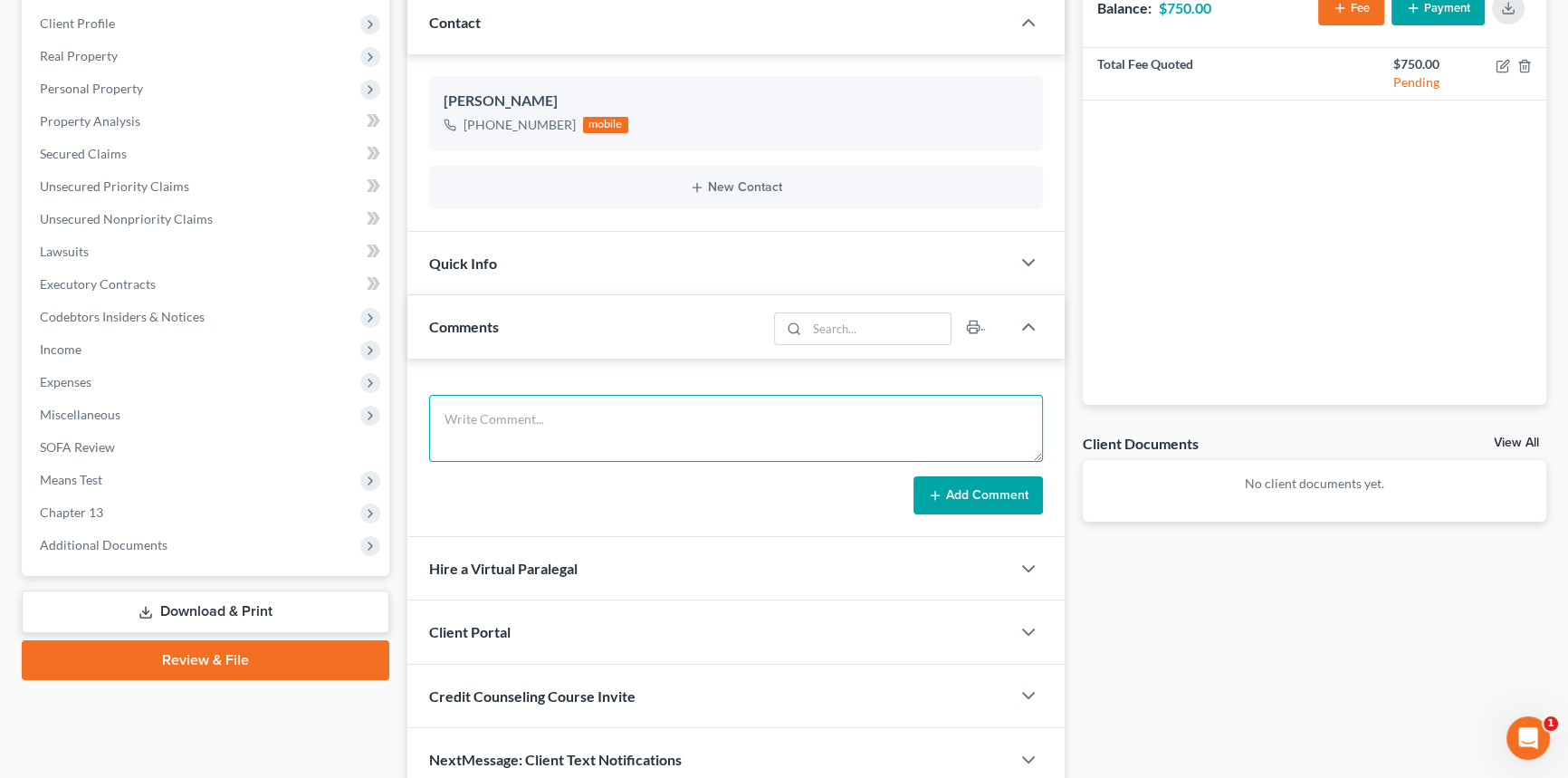
click at [614, 418] on textarea at bounding box center [736, 428] width 614 height 67
drag, startPoint x: 913, startPoint y: 399, endPoint x: 918, endPoint y: 406, distance: 8.6
click at [914, 399] on textarea "Spoke with Tina. Not eligible for a ch7 discharge until 9/2026. Eligible for Ch…" at bounding box center [736, 428] width 614 height 67
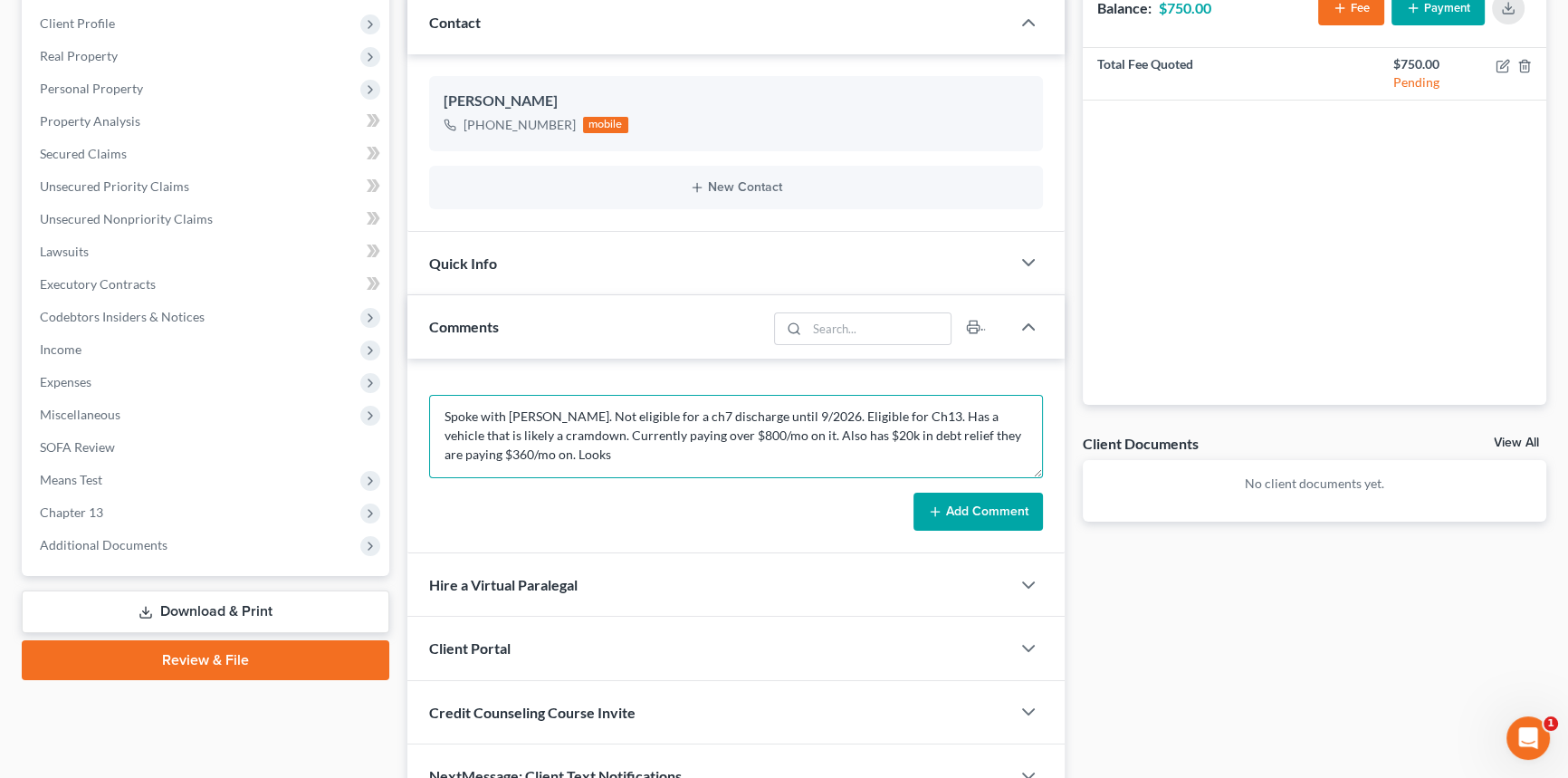
scroll to position [0, 0]
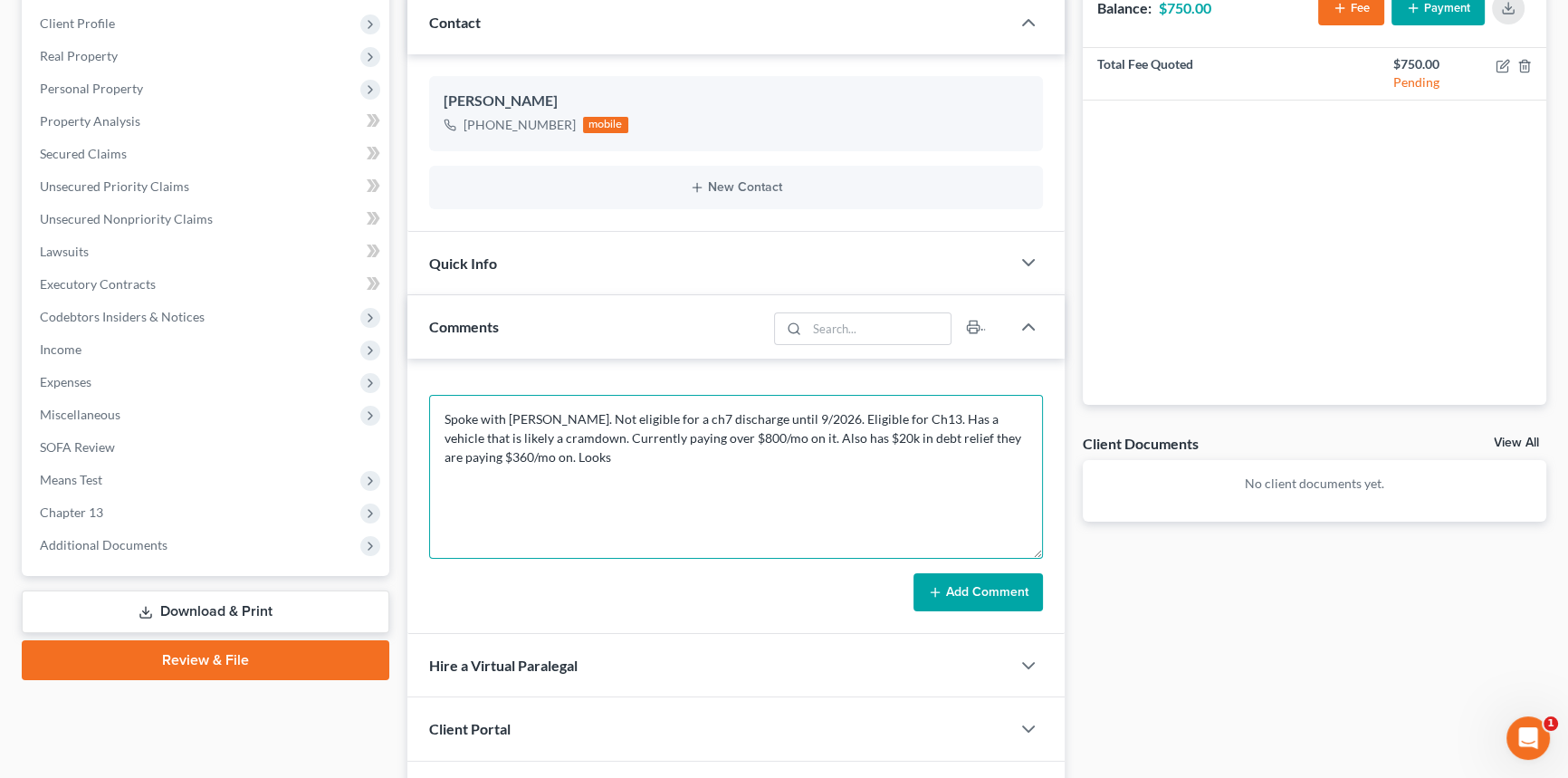
drag, startPoint x: 1032, startPoint y: 457, endPoint x: 1027, endPoint y: 554, distance: 97.1
click at [1027, 554] on textarea "Spoke with Tina. Not eligible for a ch7 discharge until 9/2026. Eligible for Ch…" at bounding box center [736, 476] width 614 height 164
type textarea "Spoke with Tina. Not eligible for a ch7 discharge until 9/2026. Eligible for Ch…"
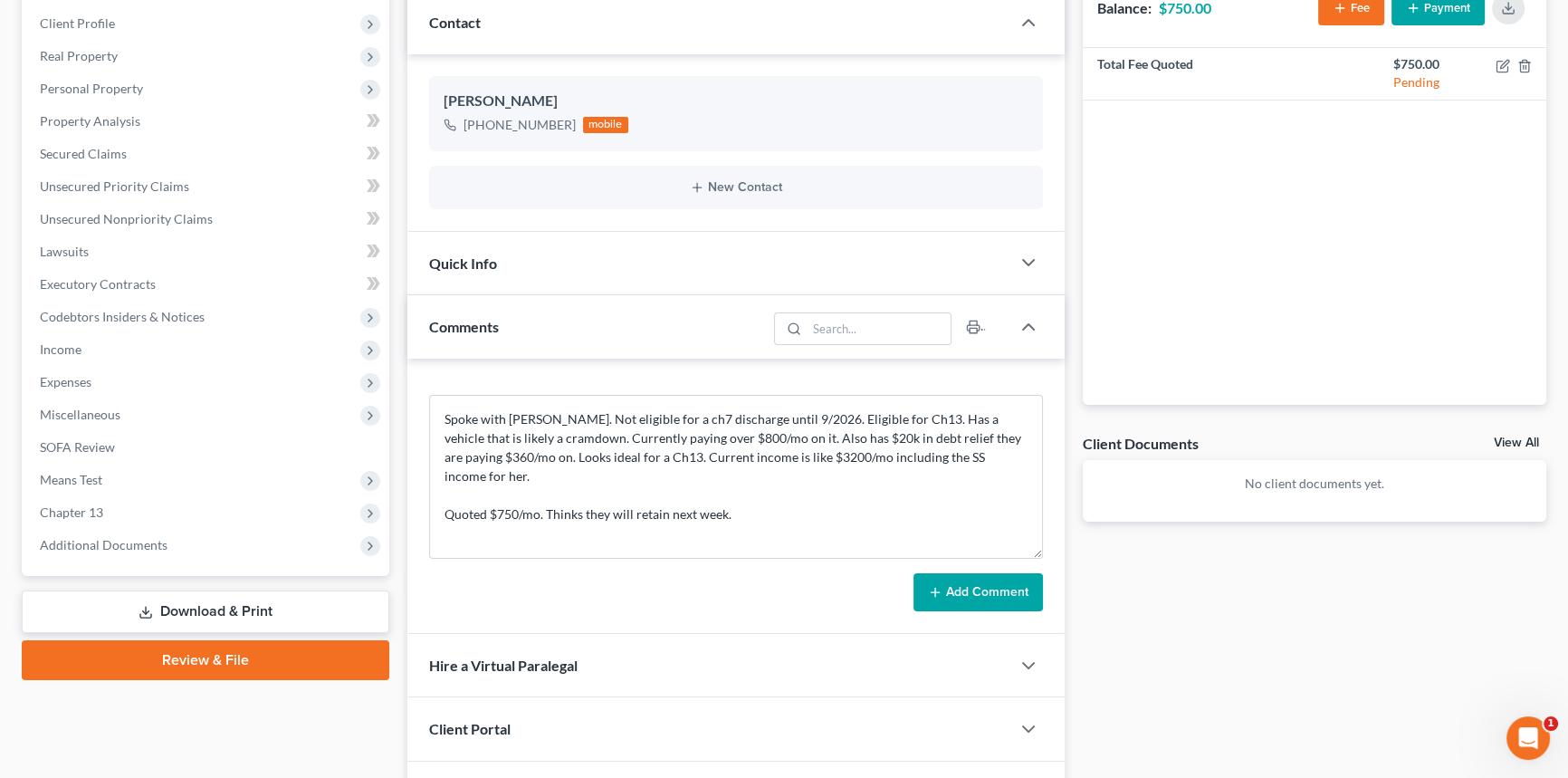
click at [974, 562] on form "Spoke with Tina. Not eligible for a ch7 discharge until 9/2026. Eligible for Ch…" at bounding box center [736, 503] width 614 height 217
click at [994, 591] on button "Add Comment" at bounding box center [979, 592] width 130 height 38
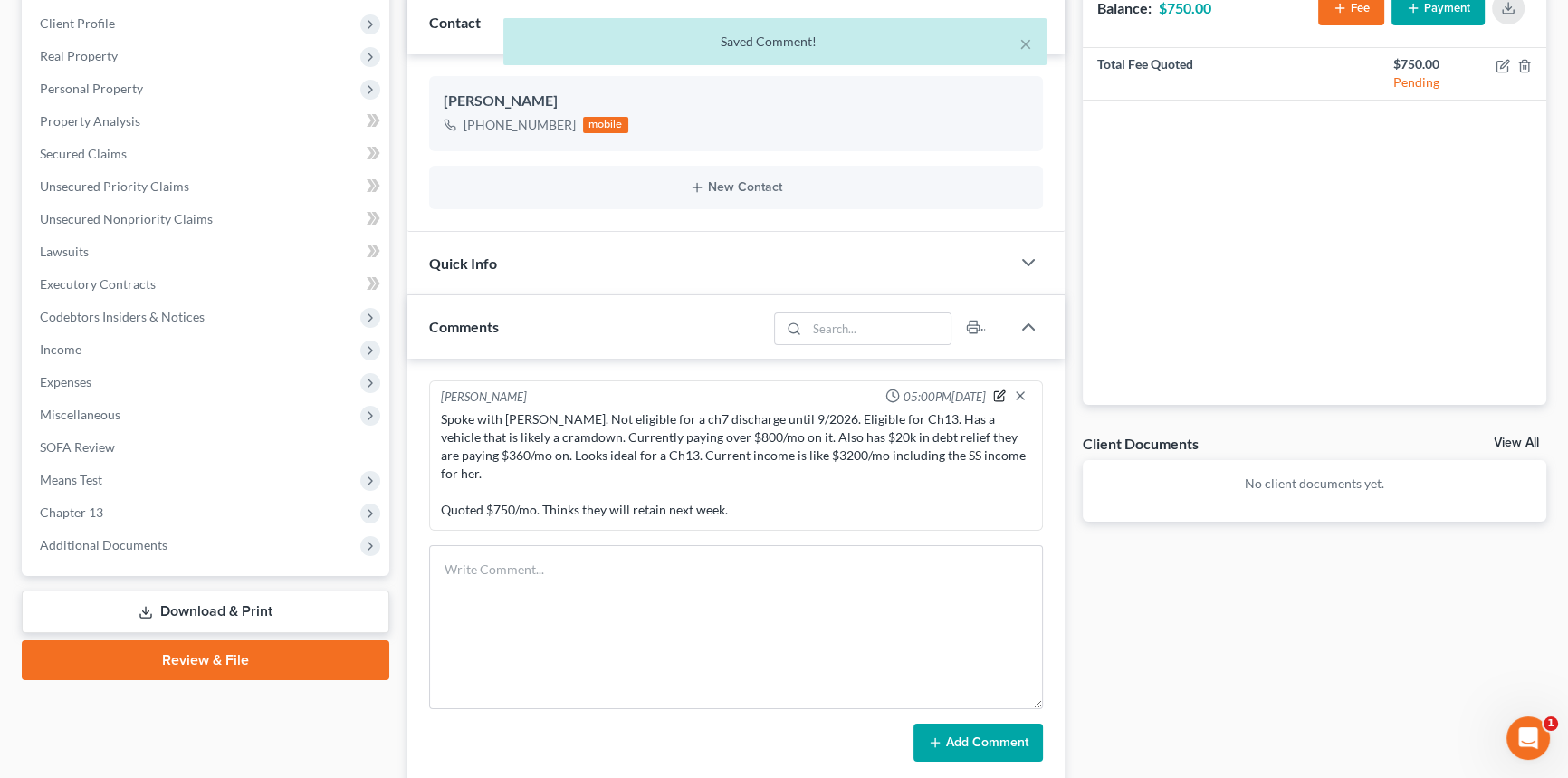
click at [998, 397] on icon "button" at bounding box center [999, 396] width 13 height 13
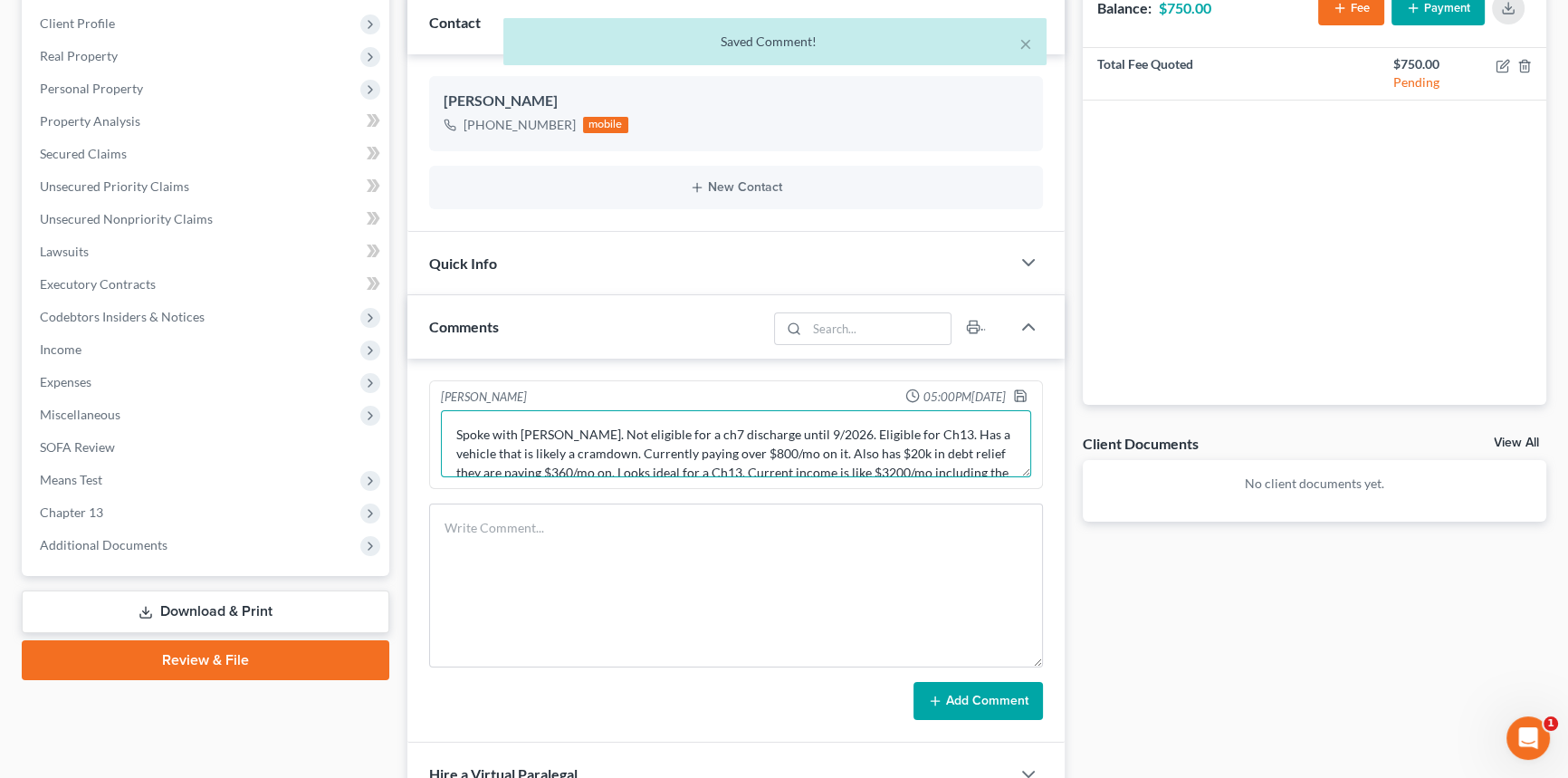
click at [465, 432] on textarea "Spoke with Tina. Not eligible for a ch7 discharge until 9/2026. Eligible for Ch…" at bounding box center [736, 443] width 590 height 67
click at [547, 430] on textarea "Spoke with Tina. Not eligible for a ch7 discharge until 9/2026. Eligible for Ch…" at bounding box center [736, 443] width 590 height 67
click at [461, 435] on textarea "Spoke with Tina. Not eligible for a ch7 discharge until 9/2026. Eligible for Ch…" at bounding box center [736, 443] width 590 height 67
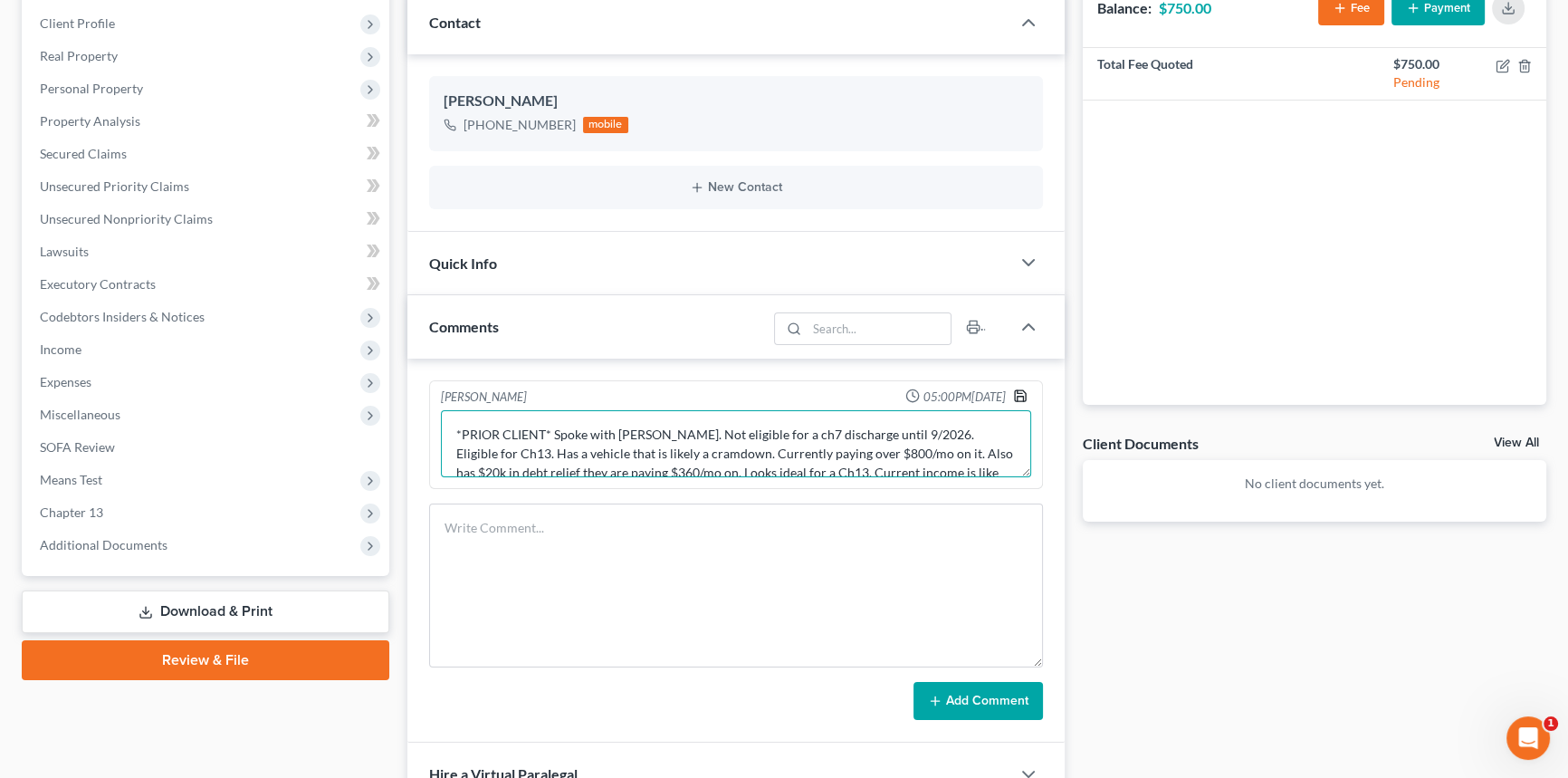
type textarea "*PRIOR CLIENT* Spoke with Tina. Not eligible for a ch7 discharge until 9/2026. …"
click at [1024, 394] on icon "button" at bounding box center [1020, 395] width 11 height 11
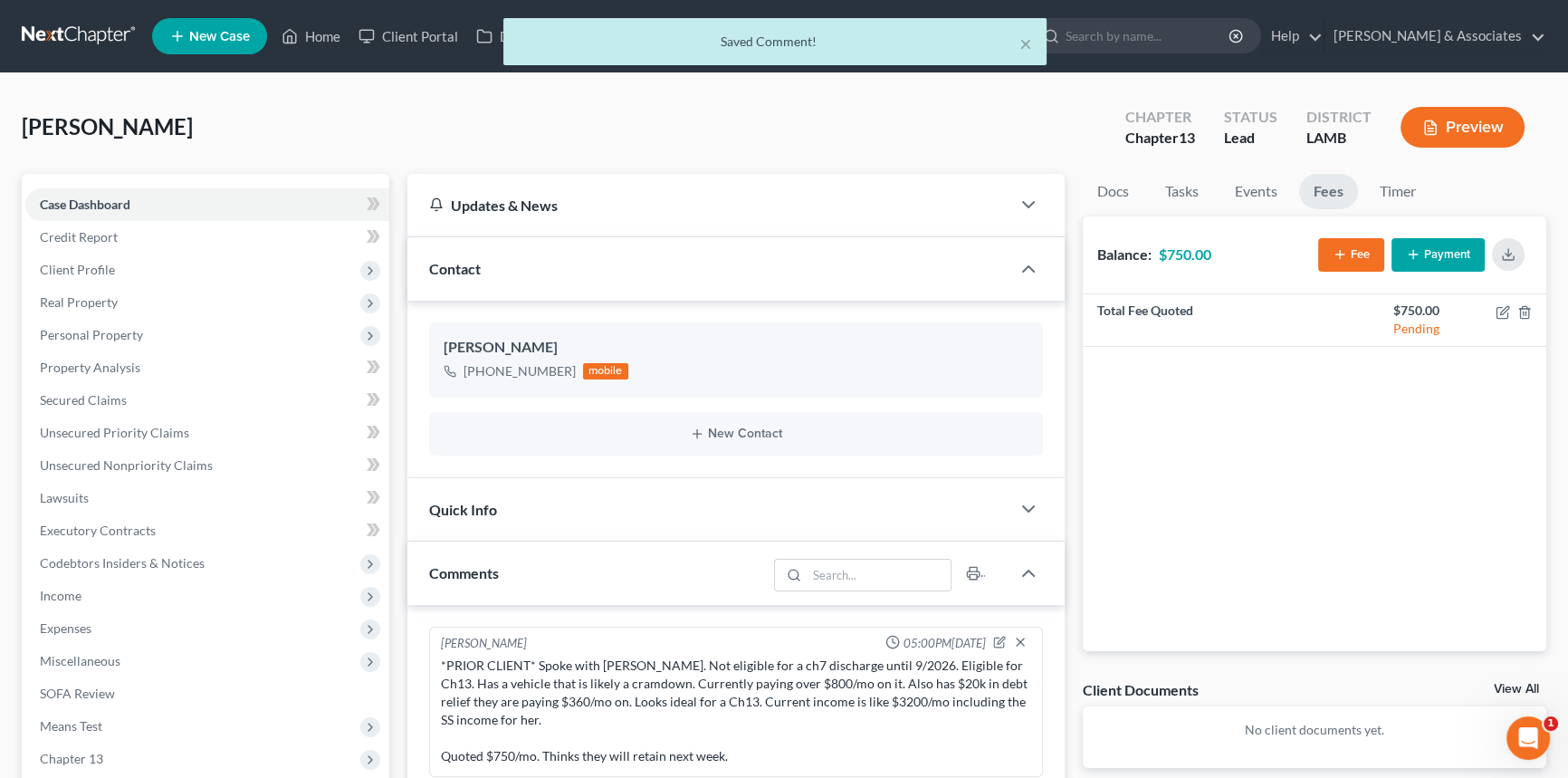
click at [1040, 43] on div "× Saved Comment!" at bounding box center [775, 42] width 544 height 47
click at [1028, 46] on button "×" at bounding box center [1025, 44] width 13 height 21
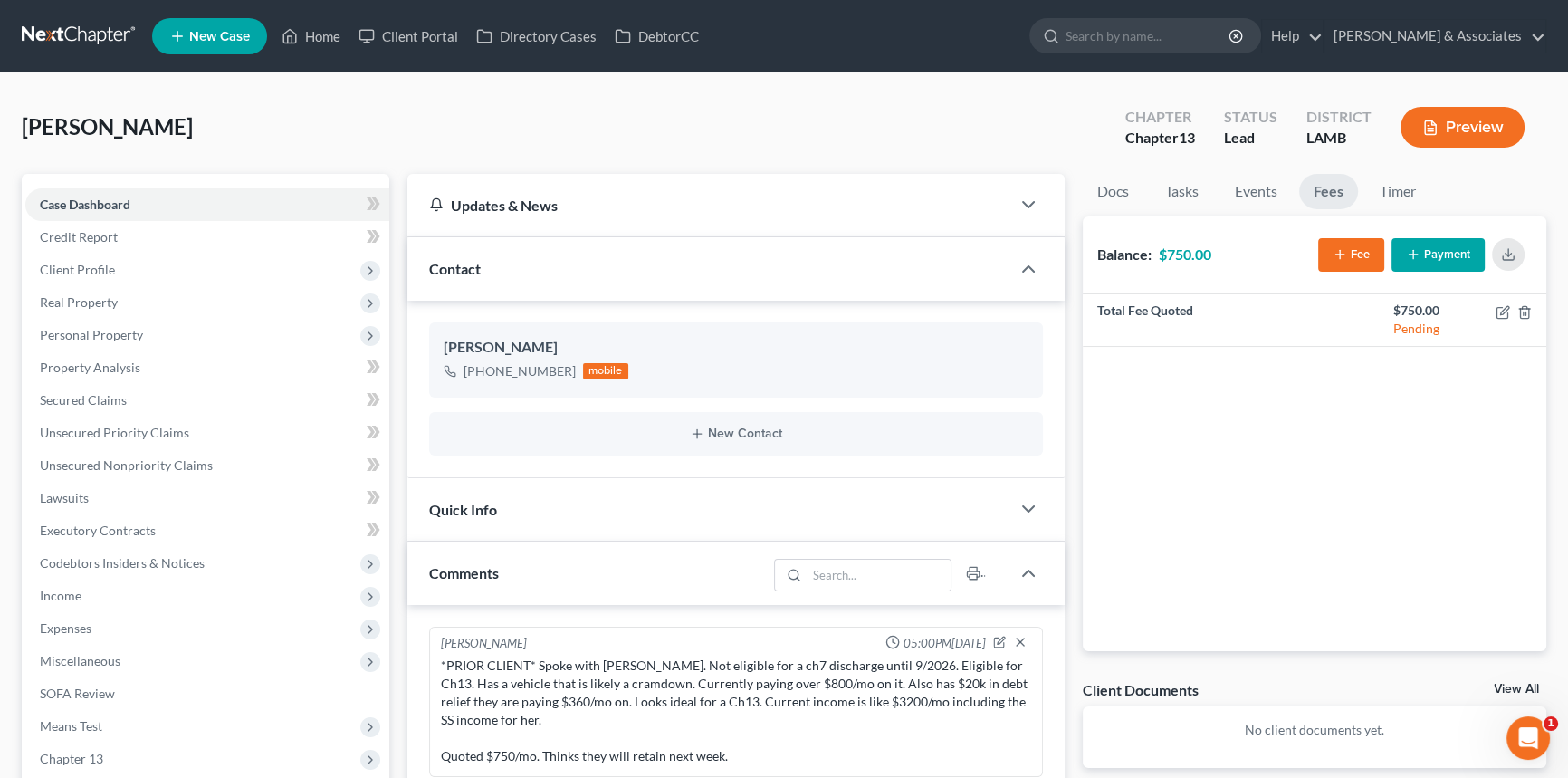
drag, startPoint x: 1358, startPoint y: 481, endPoint x: 1368, endPoint y: 486, distance: 11.2
click at [1358, 481] on div "Total Fee Quoted $750.00 Pending" at bounding box center [1316, 472] width 464 height 357
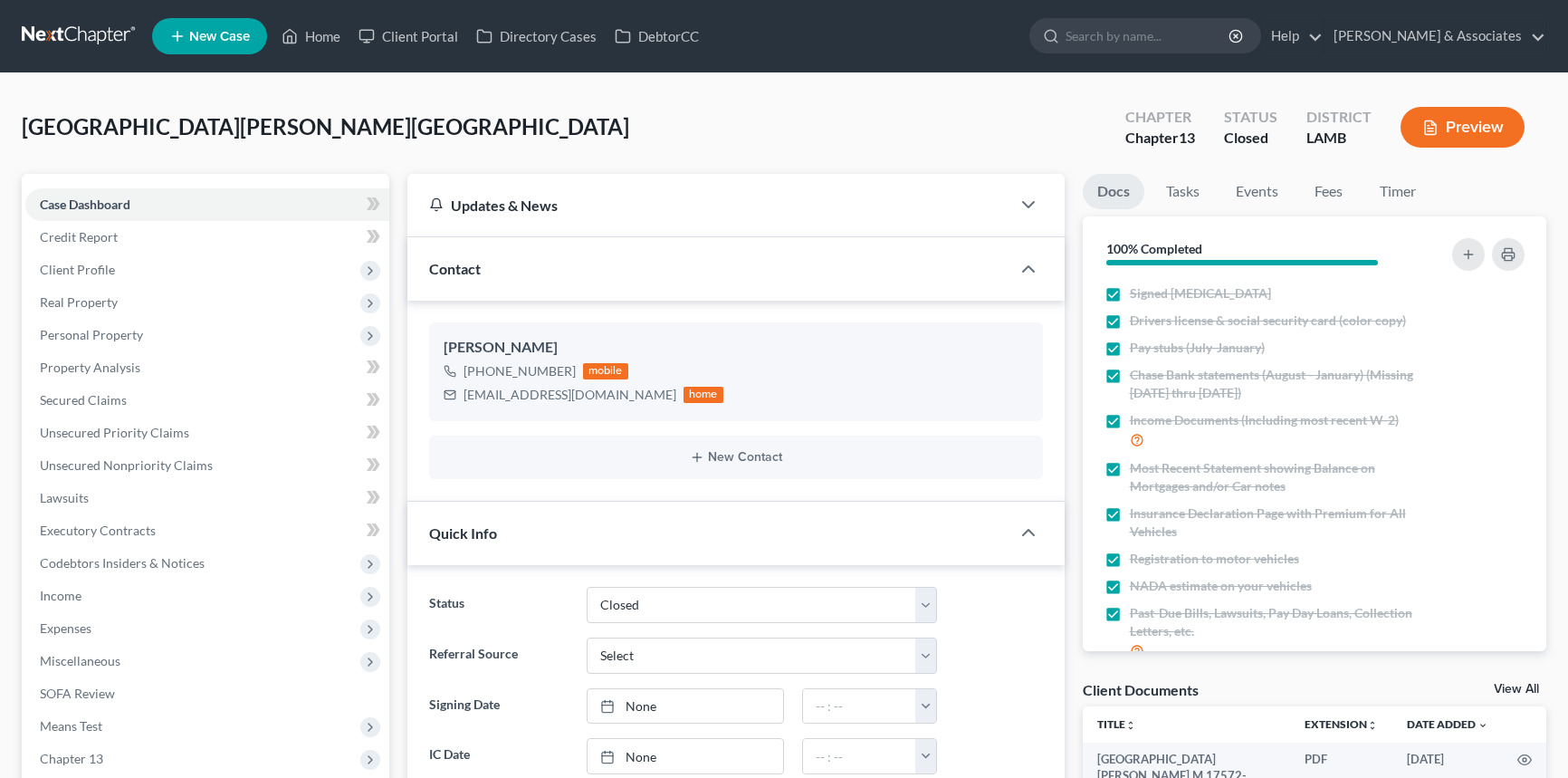
select select "2"
select select "0"
